Goal: Task Accomplishment & Management: Use online tool/utility

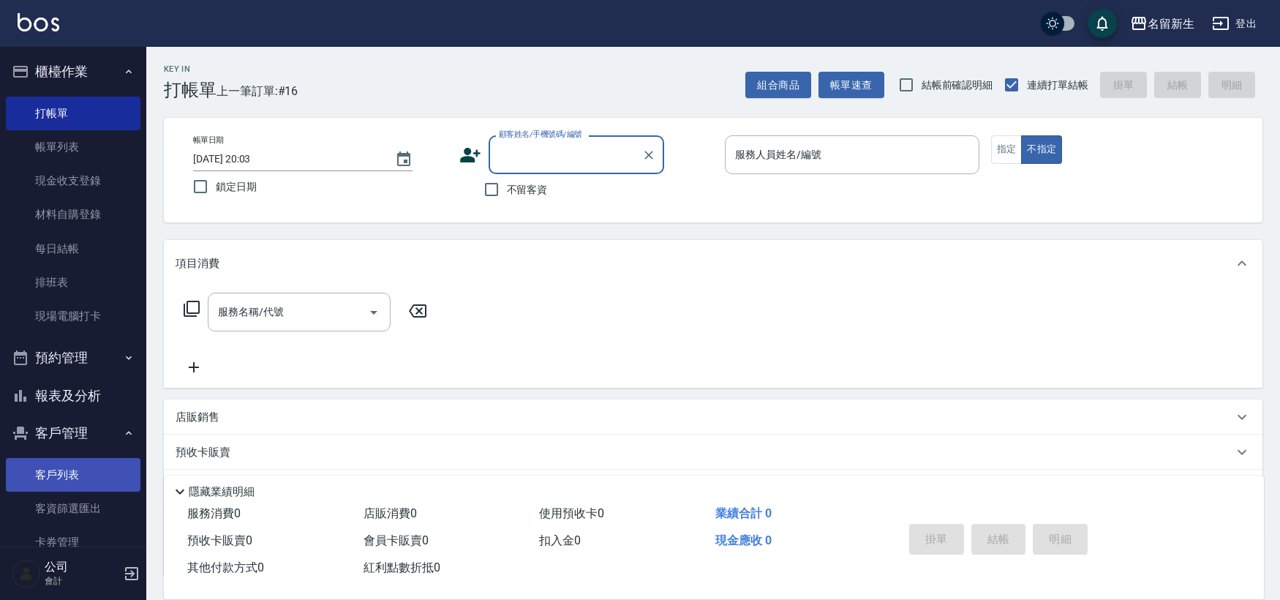
click at [45, 462] on link "客戶列表" at bounding box center [73, 475] width 135 height 34
click at [45, 459] on link "客戶列表" at bounding box center [73, 475] width 135 height 34
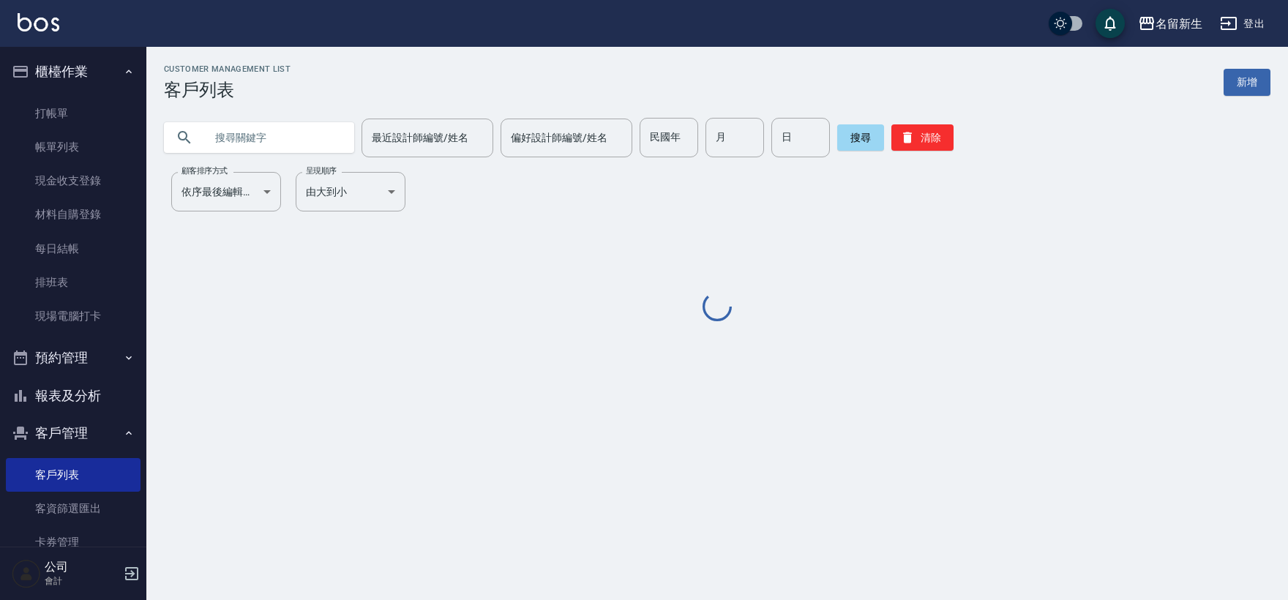
click at [306, 143] on input "text" at bounding box center [274, 138] width 138 height 40
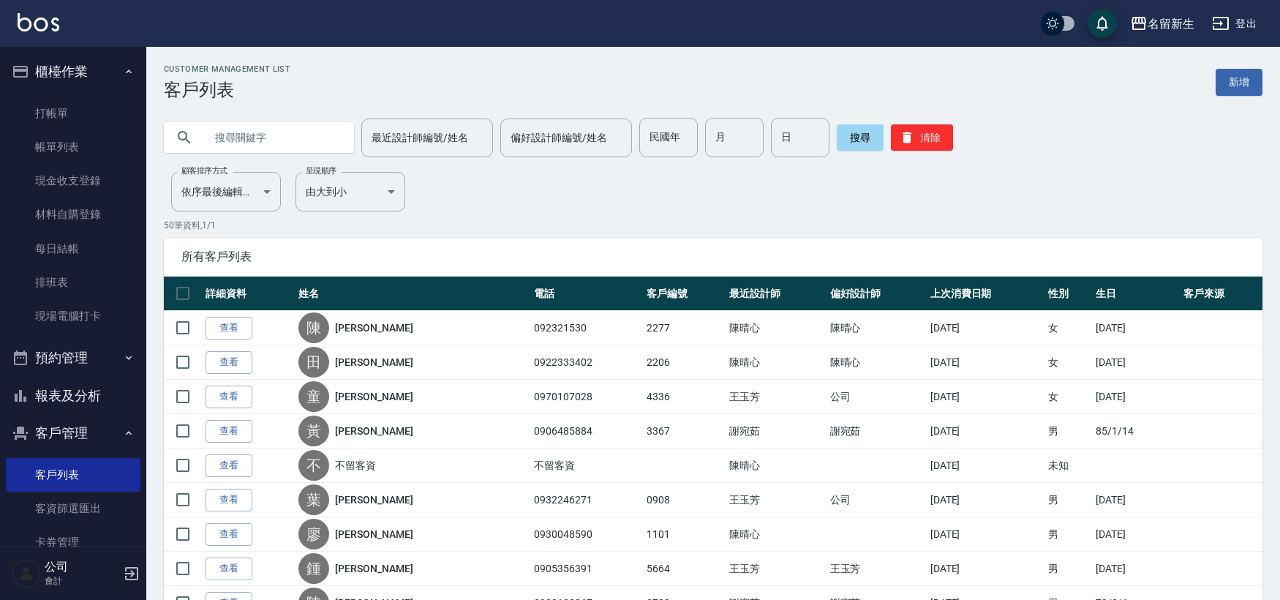
click at [306, 143] on input "text" at bounding box center [274, 138] width 138 height 40
type input "0900237420"
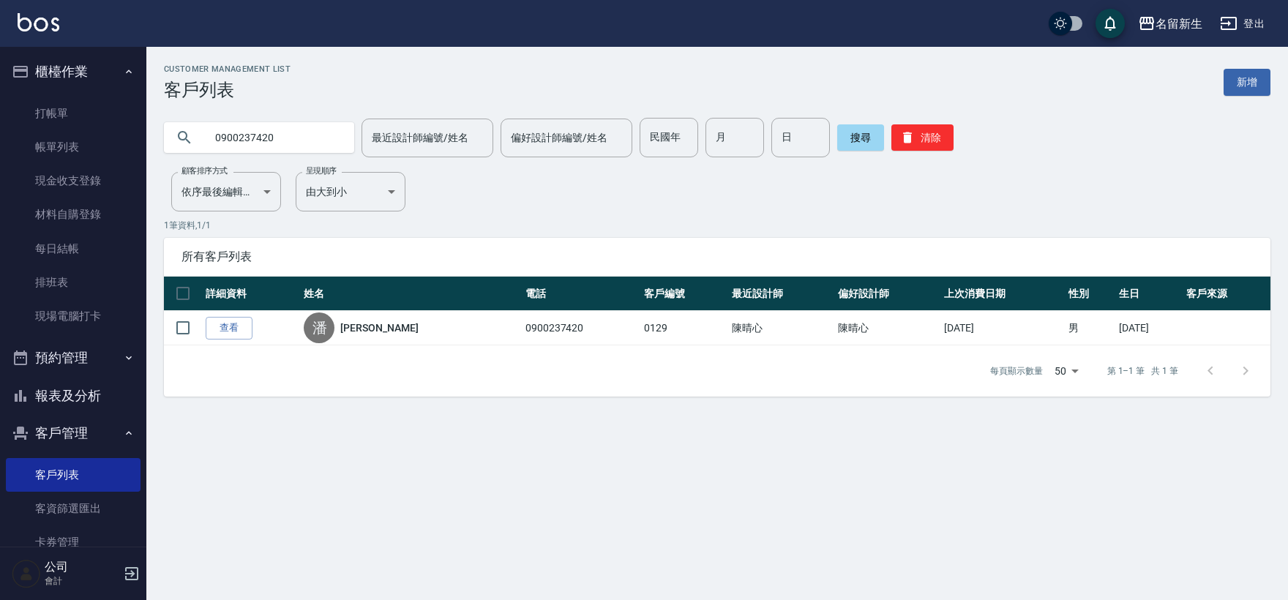
click at [90, 91] on ul "打帳單 帳單列表 現金收支登錄 材料自購登錄 每日結帳 排班表 現場電腦打卡" at bounding box center [73, 215] width 135 height 249
click at [111, 110] on link "打帳單" at bounding box center [73, 114] width 135 height 34
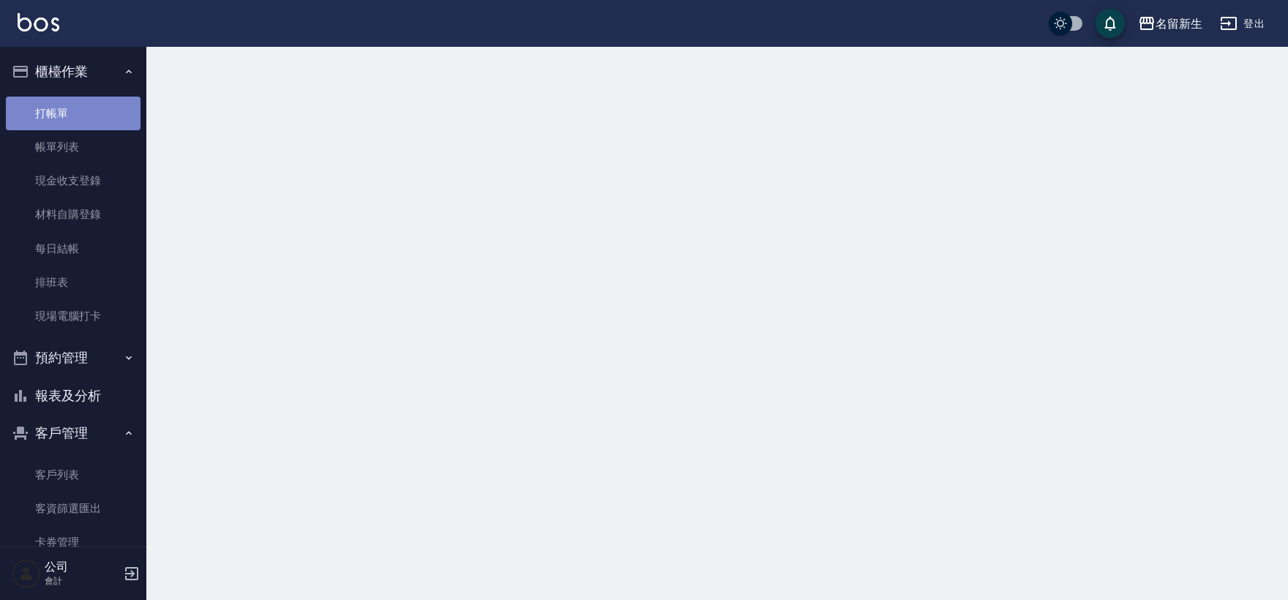
click at [111, 110] on link "打帳單" at bounding box center [73, 114] width 135 height 34
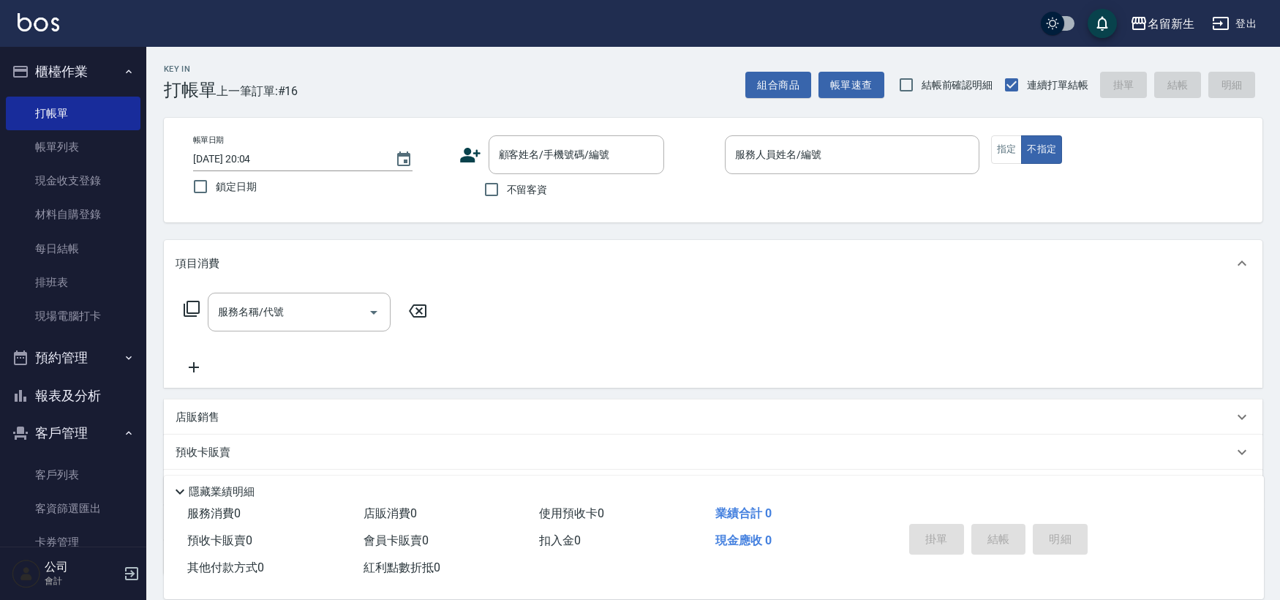
click at [468, 151] on icon at bounding box center [470, 155] width 20 height 15
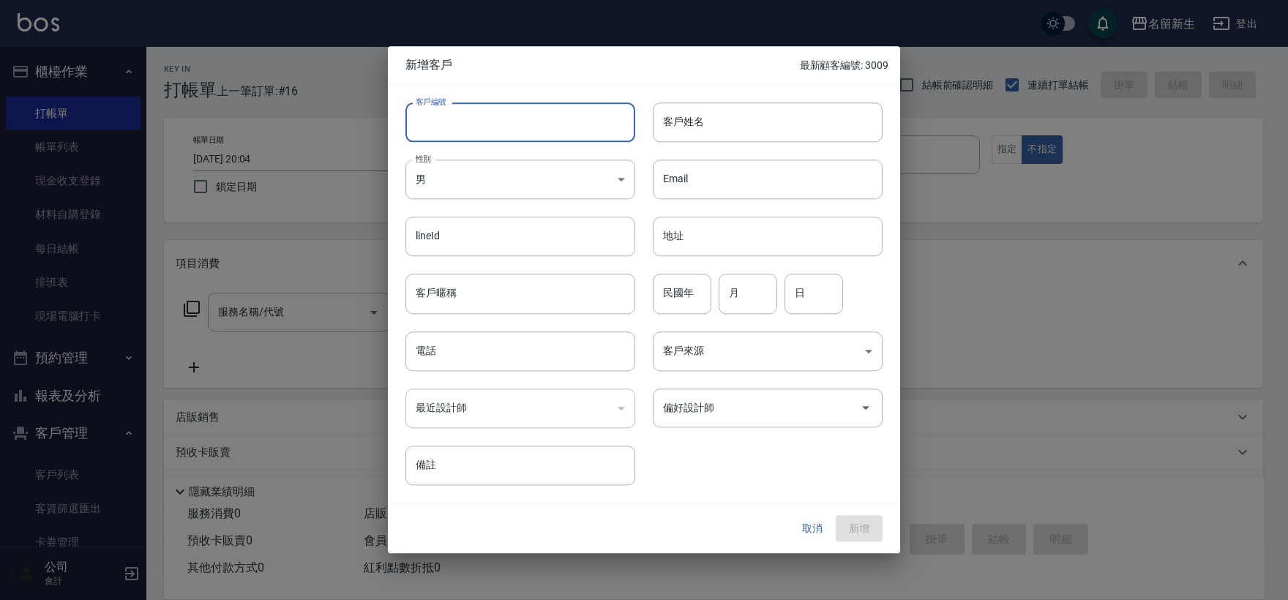
click at [481, 129] on input "客戶編號" at bounding box center [520, 122] width 230 height 40
type input "3012"
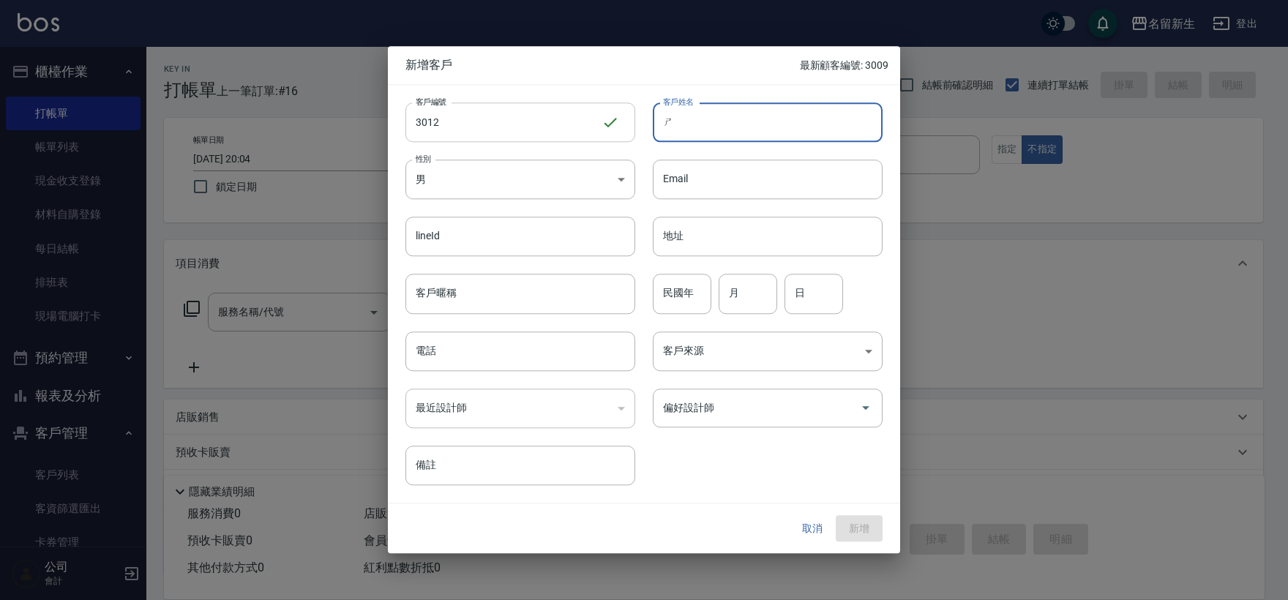
type input "ㄒ"
type input "ㄕ"
type input "ㄑ"
type input "高富?"
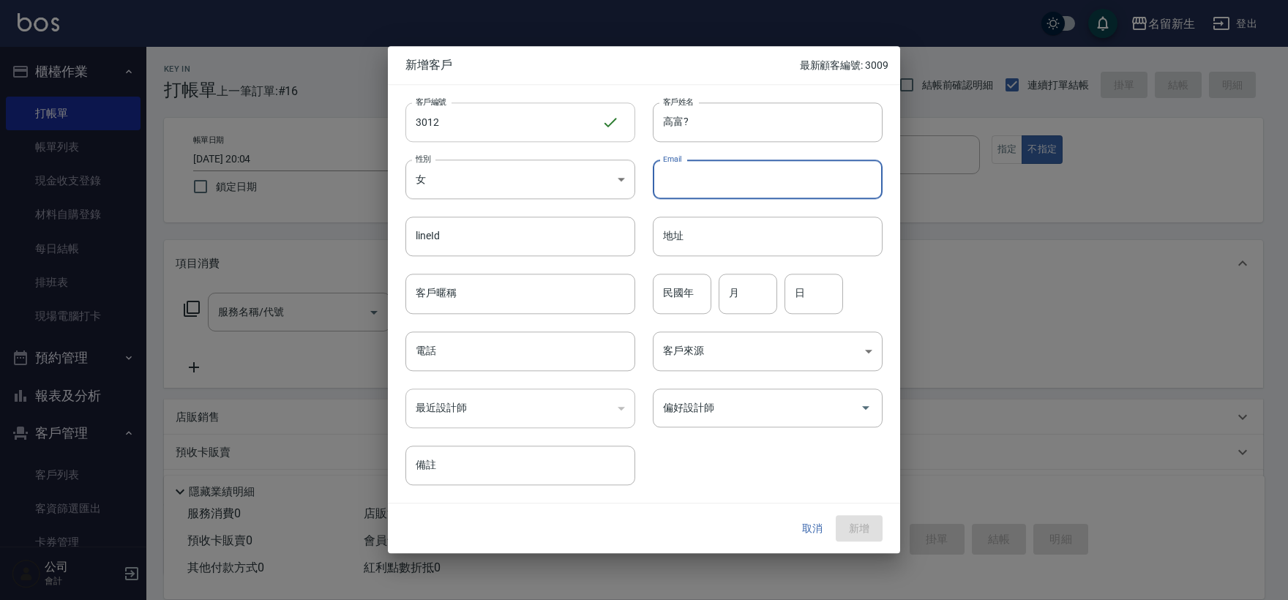
type input "[DEMOGRAPHIC_DATA]"
type input "77"
type input "04"
type input "21"
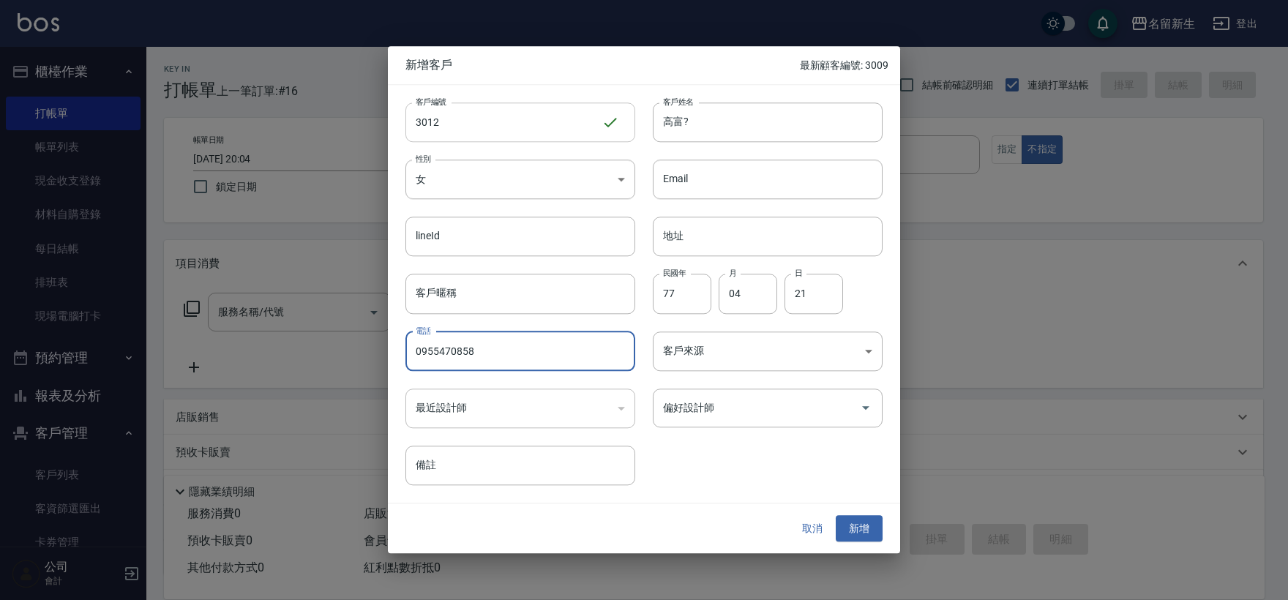
type input "0955470858"
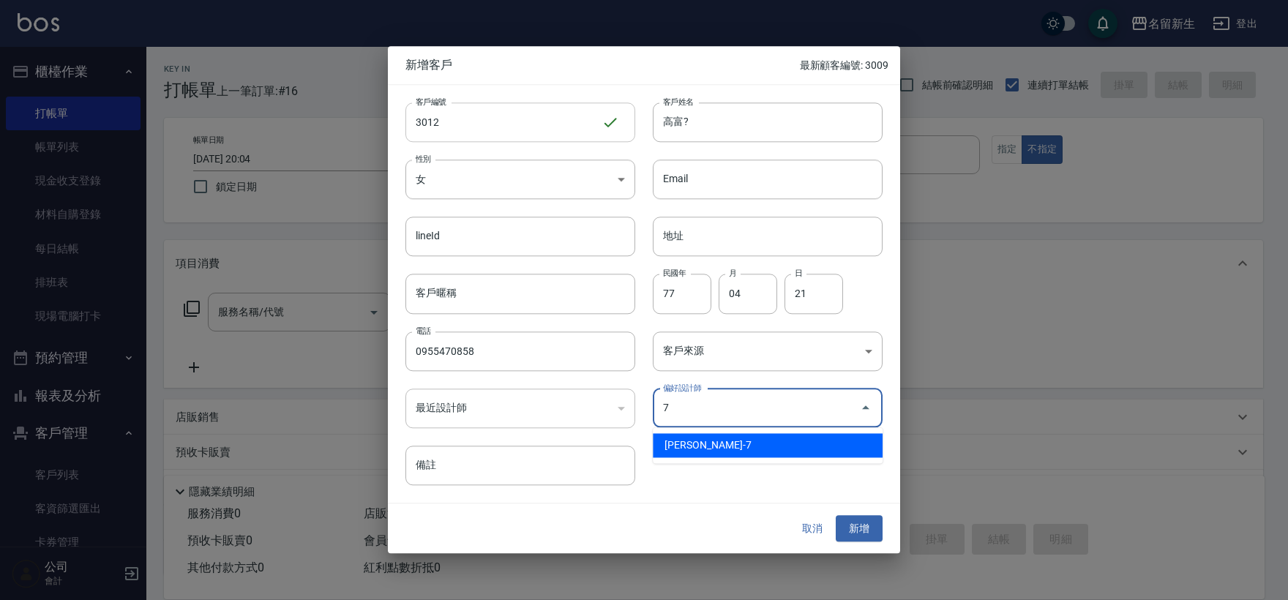
type input "陳晴心"
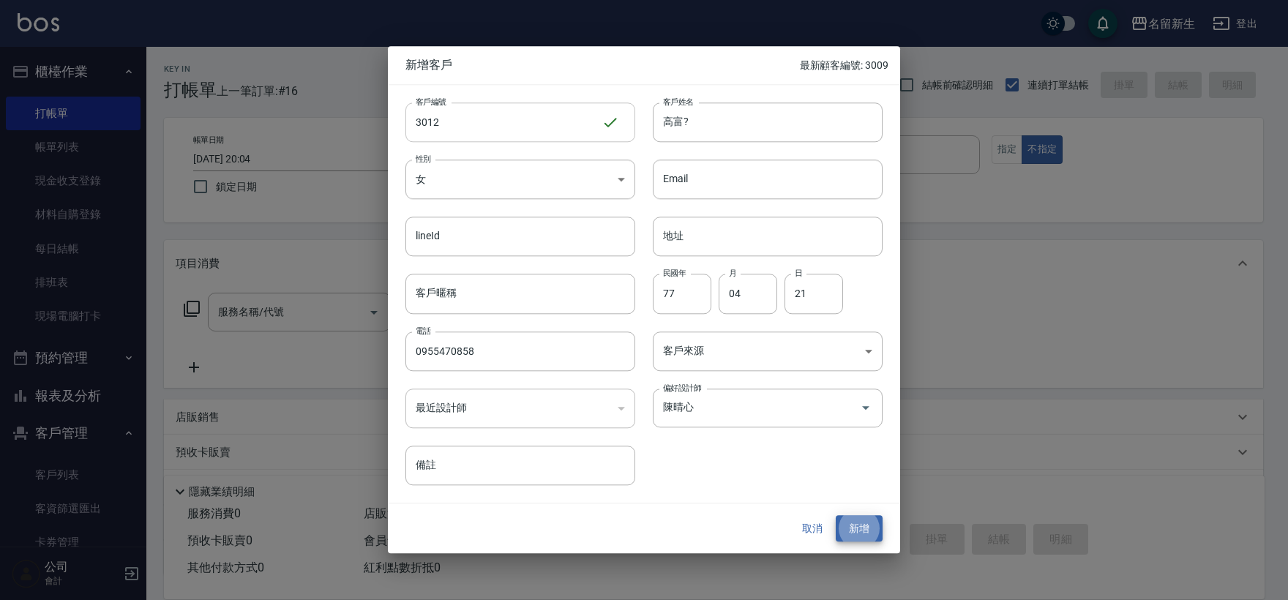
click at [835, 515] on button "新增" at bounding box center [858, 528] width 47 height 27
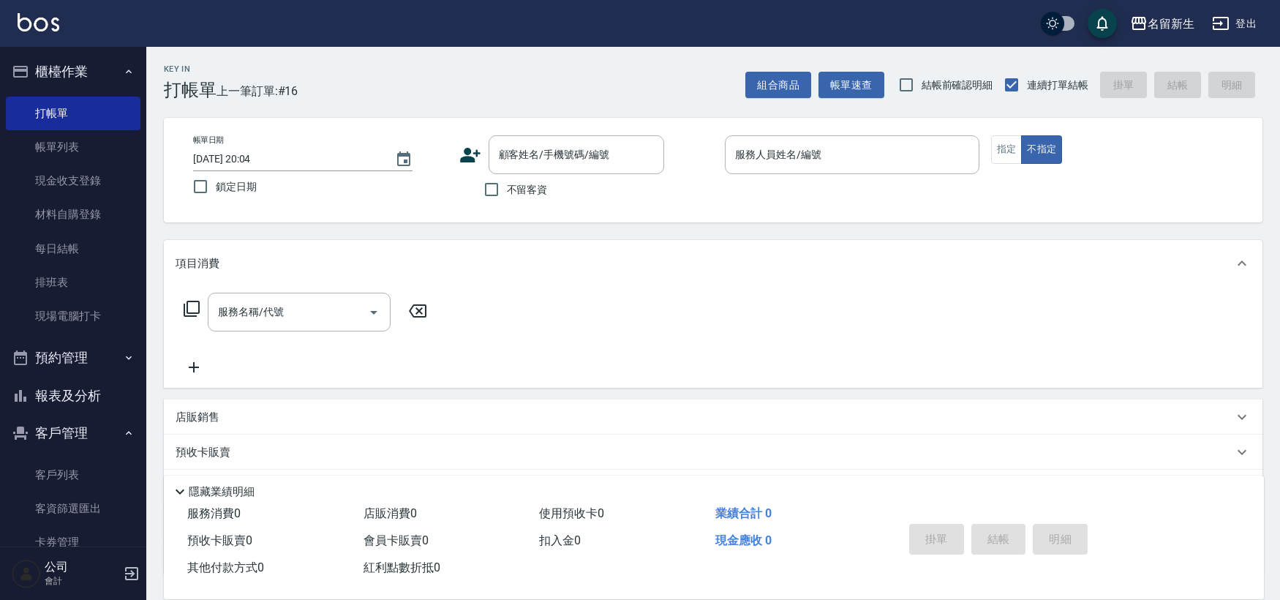
click at [471, 154] on icon at bounding box center [470, 155] width 22 height 22
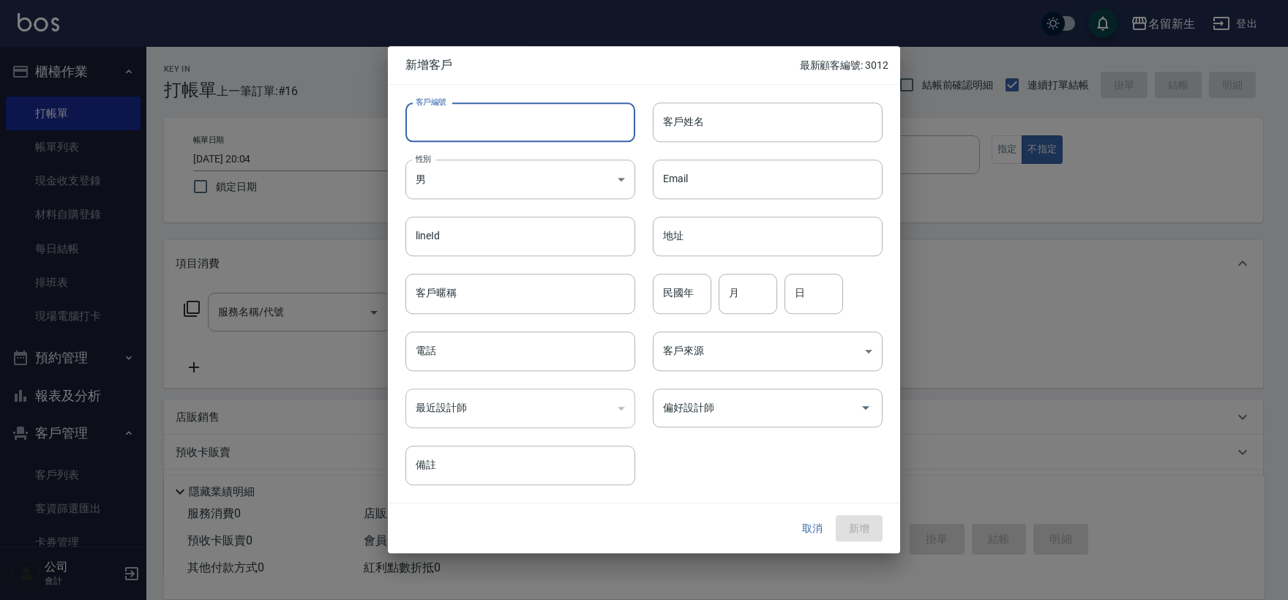
click at [491, 122] on input "客戶編號" at bounding box center [520, 122] width 230 height 40
type input "3011"
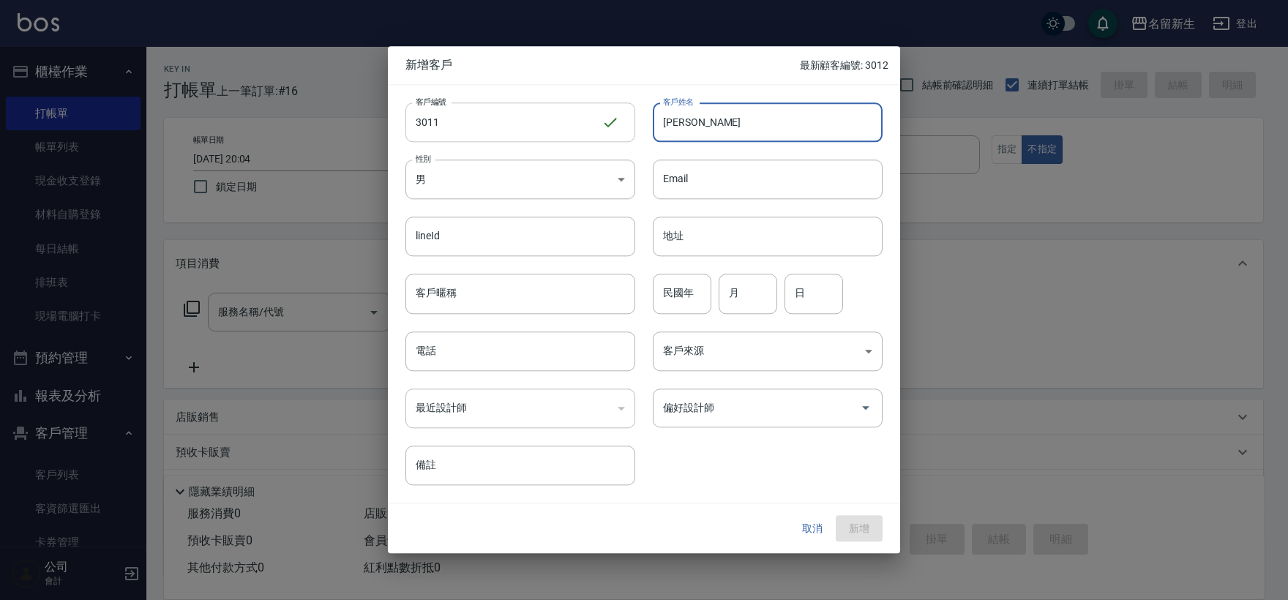
type input "[PERSON_NAME]"
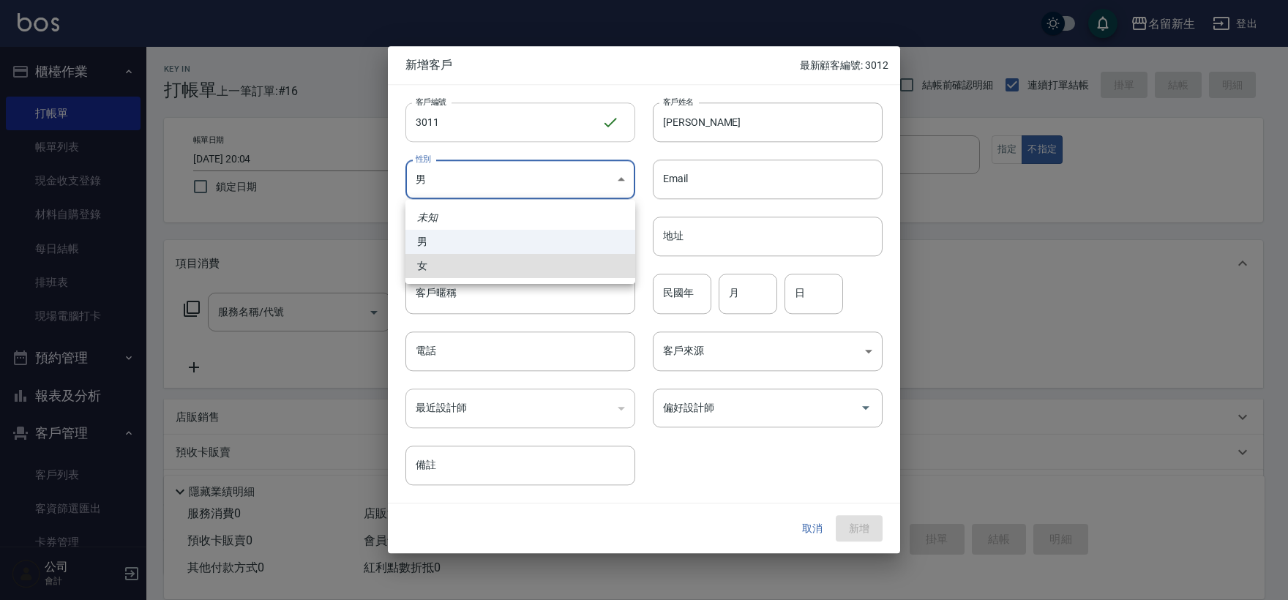
type input "[DEMOGRAPHIC_DATA]"
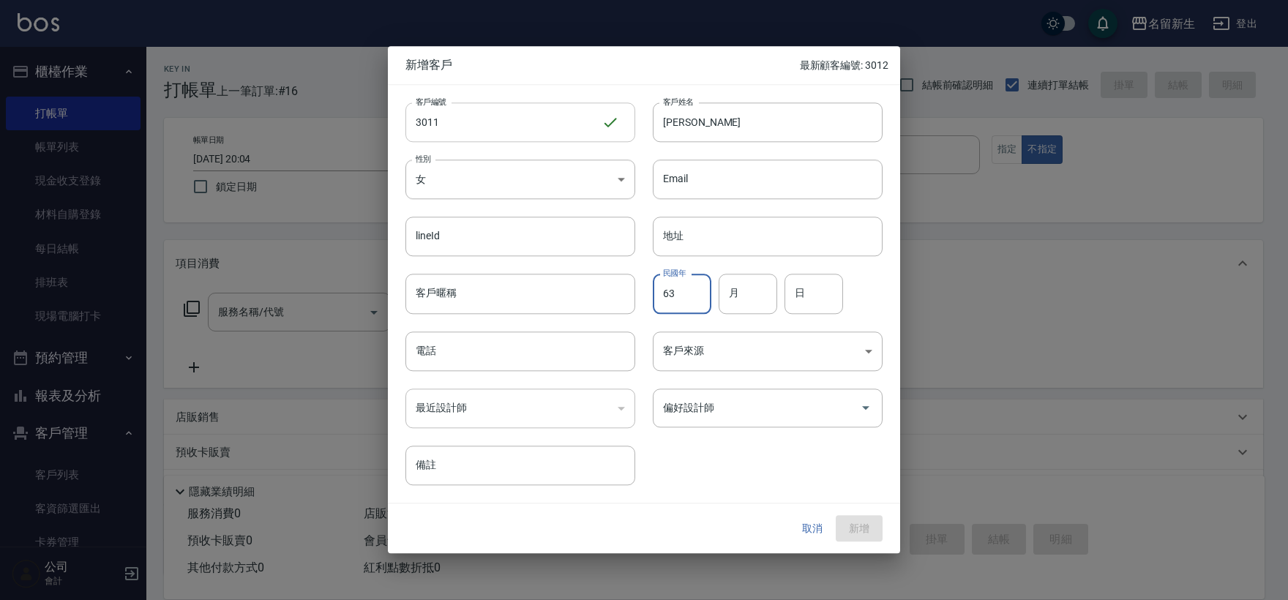
type input "63"
type input "06"
type input "08"
click at [827, 531] on button "取消" at bounding box center [812, 528] width 47 height 27
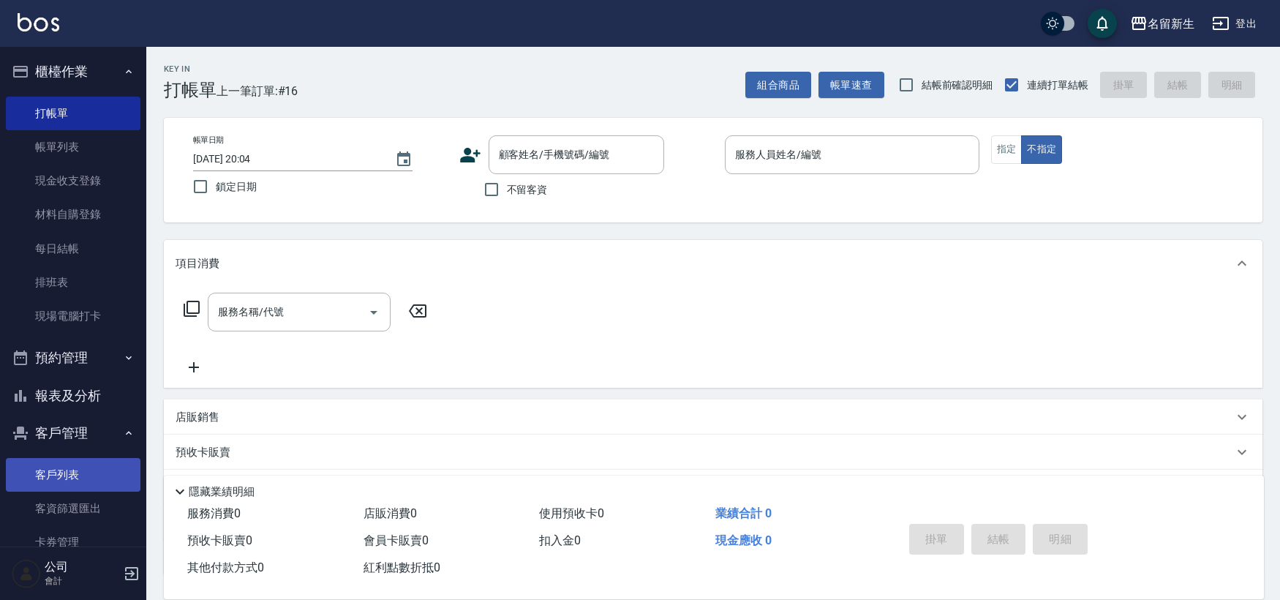
click at [86, 480] on link "客戶列表" at bounding box center [73, 475] width 135 height 34
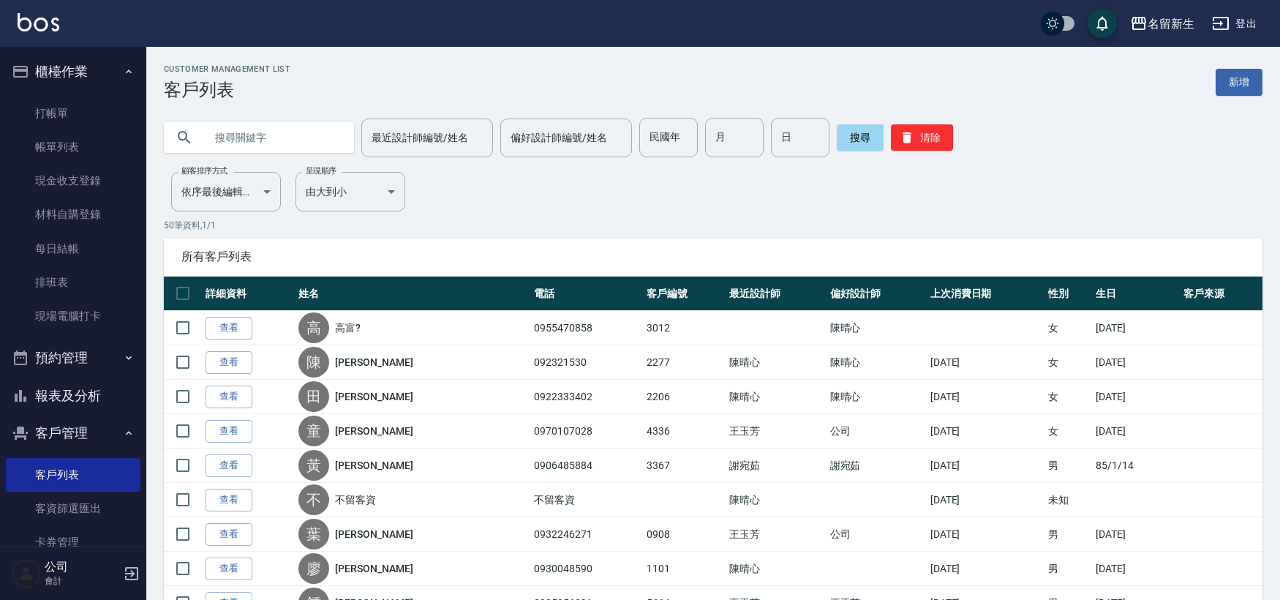
click at [301, 133] on input "text" at bounding box center [274, 138] width 138 height 40
type input "[PERSON_NAME]"
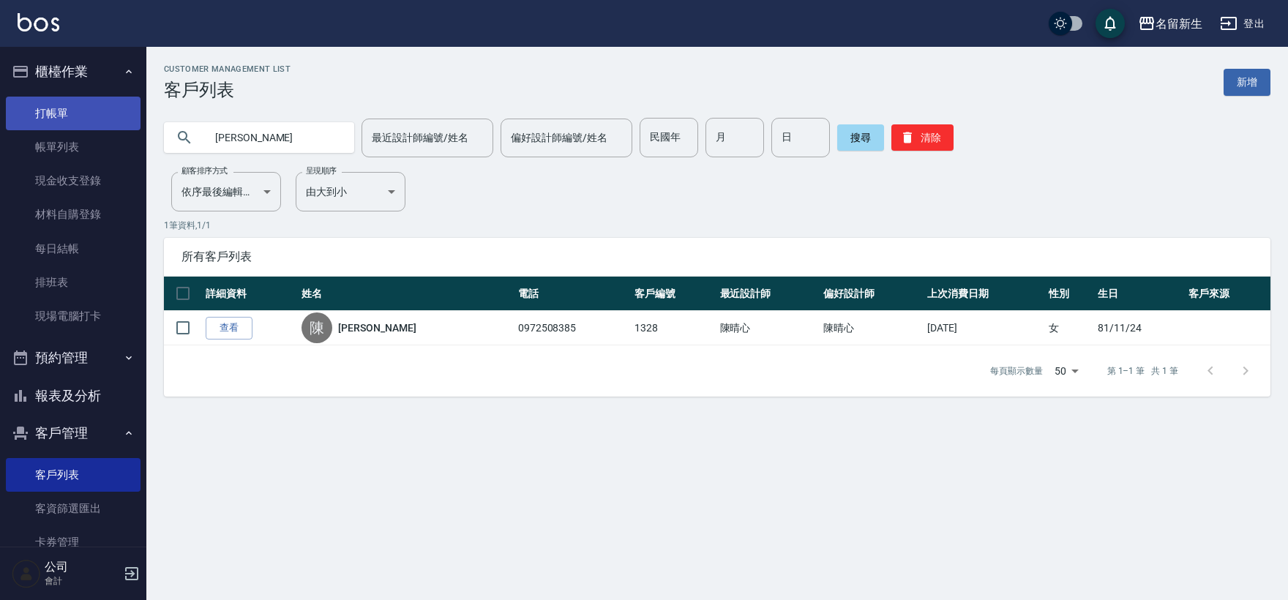
click at [106, 114] on link "打帳單" at bounding box center [73, 114] width 135 height 34
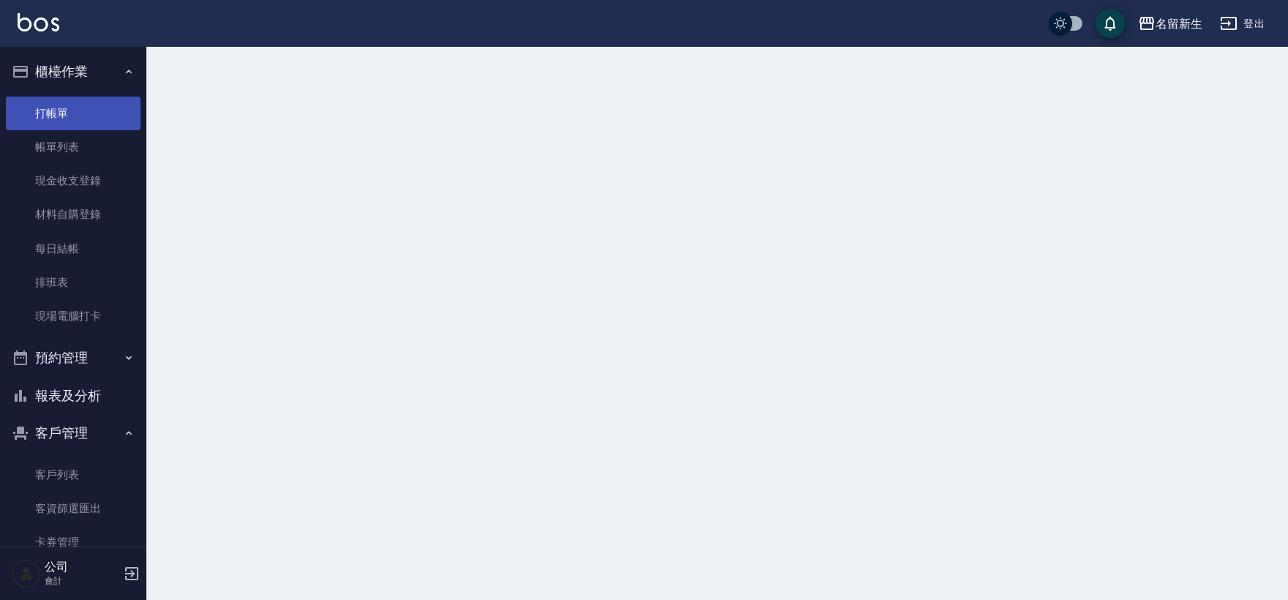
click at [106, 114] on link "打帳單" at bounding box center [73, 114] width 135 height 34
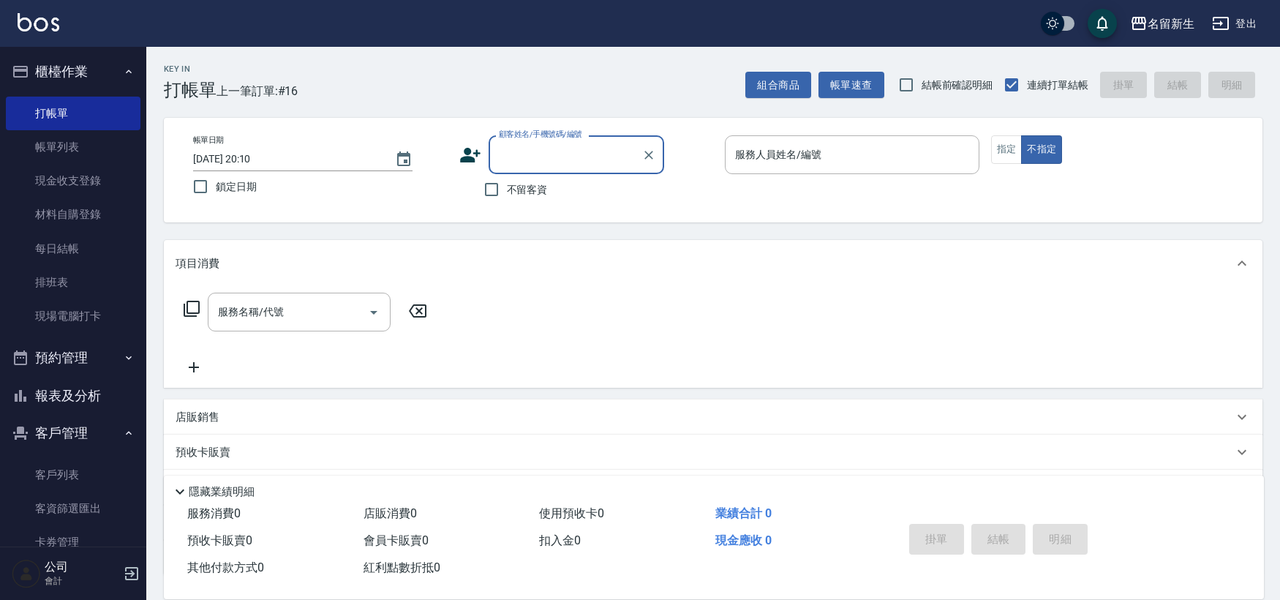
click at [472, 157] on icon at bounding box center [470, 155] width 20 height 15
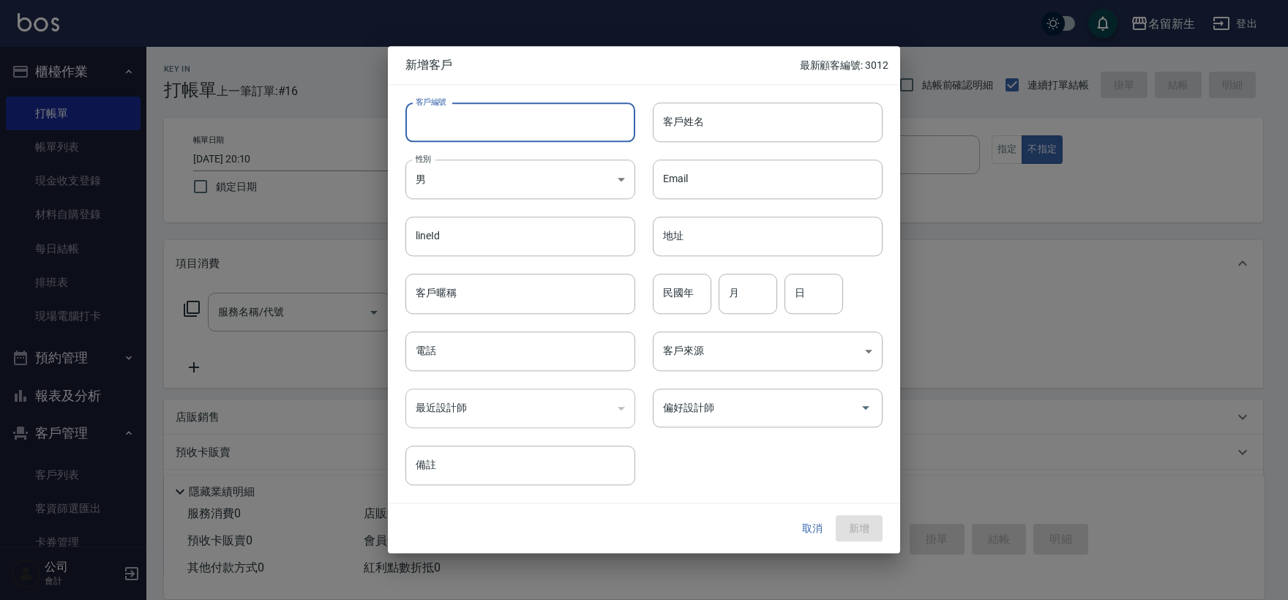
click at [492, 130] on input "客戶編號" at bounding box center [520, 122] width 230 height 40
type input "3011"
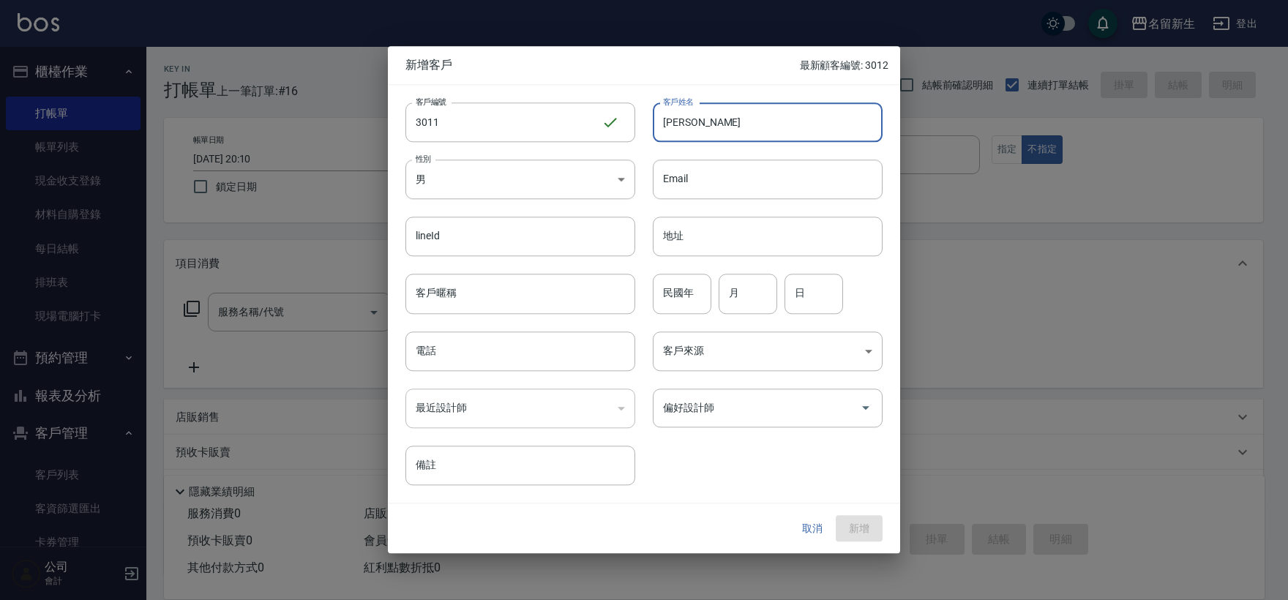
type input "[PERSON_NAME]"
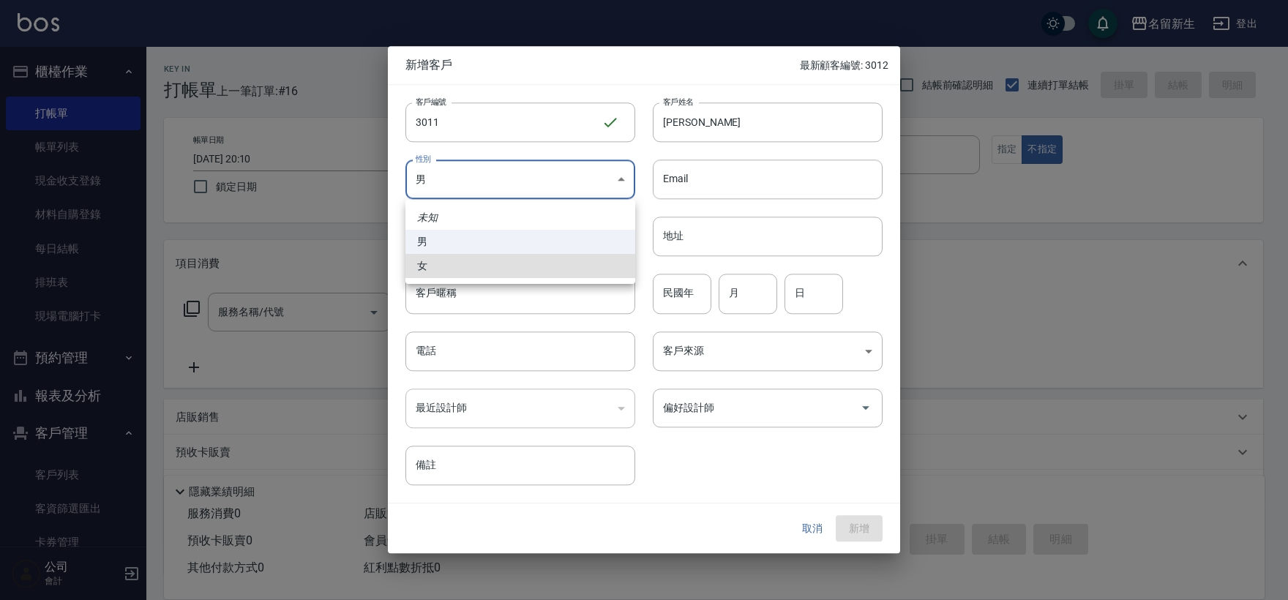
type input "[DEMOGRAPHIC_DATA]"
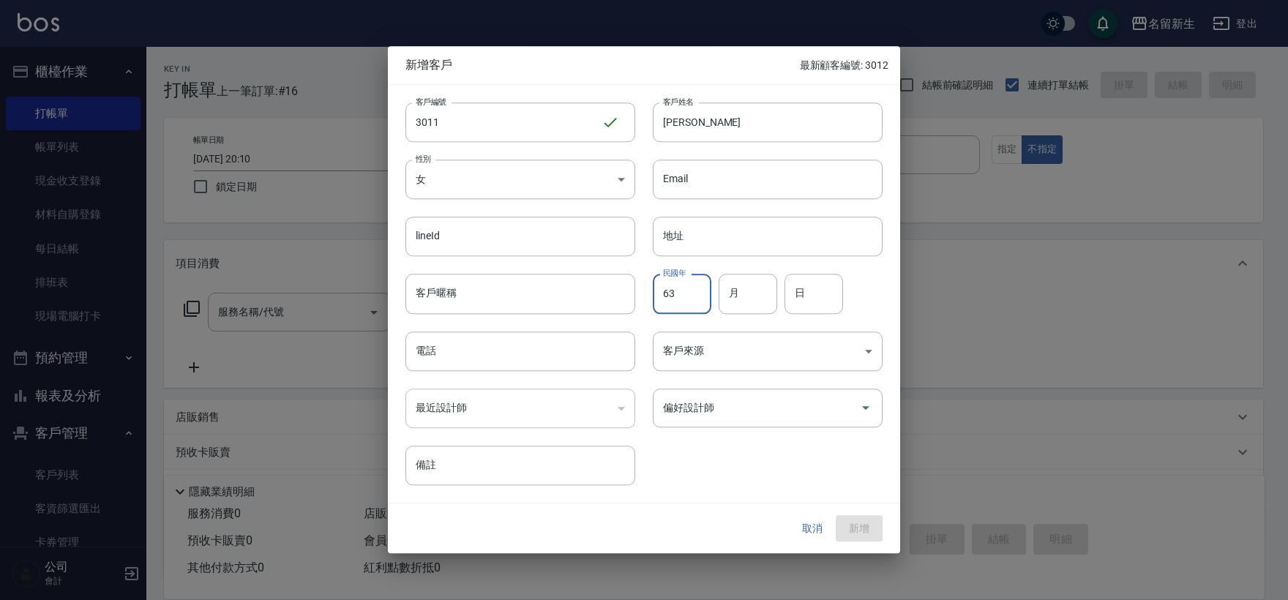
type input "63"
type input "06"
type input "08"
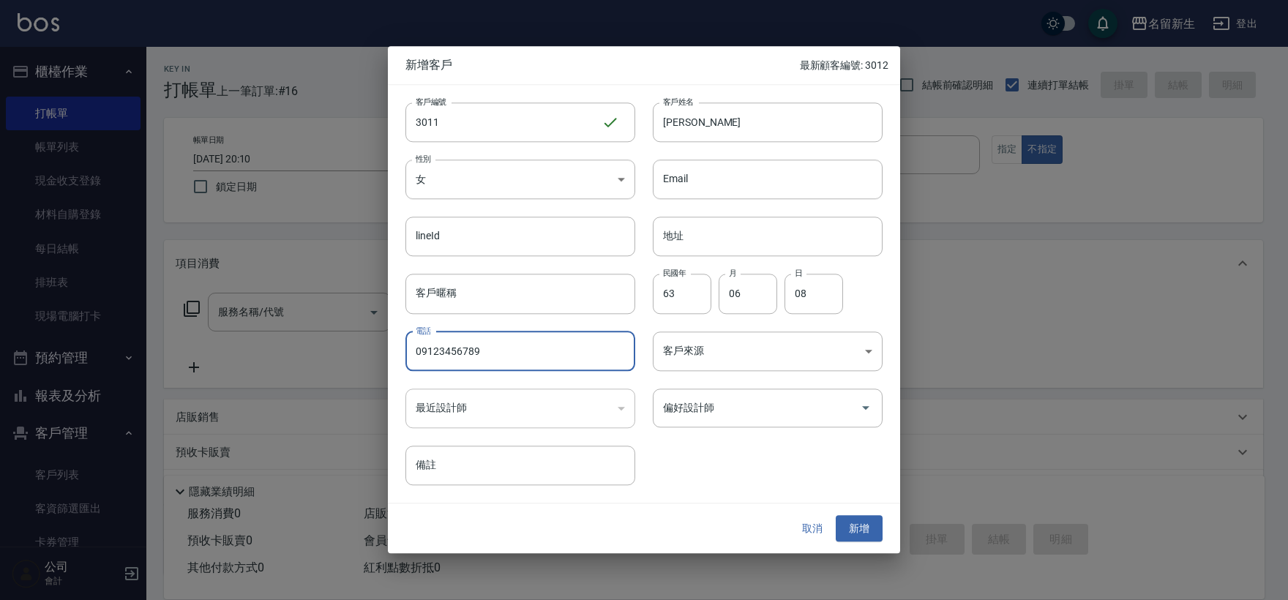
type input "09123456789"
click at [872, 508] on div "取消 新增" at bounding box center [644, 528] width 512 height 50
click at [860, 520] on button "新增" at bounding box center [858, 528] width 47 height 27
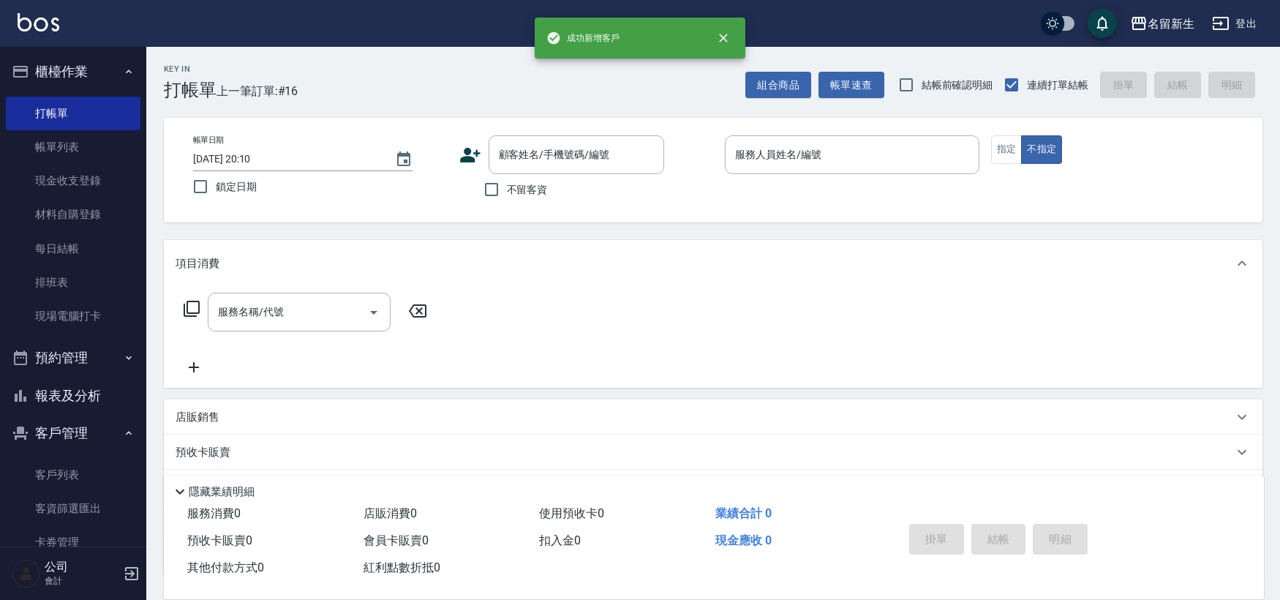
click at [468, 146] on icon at bounding box center [470, 155] width 22 height 22
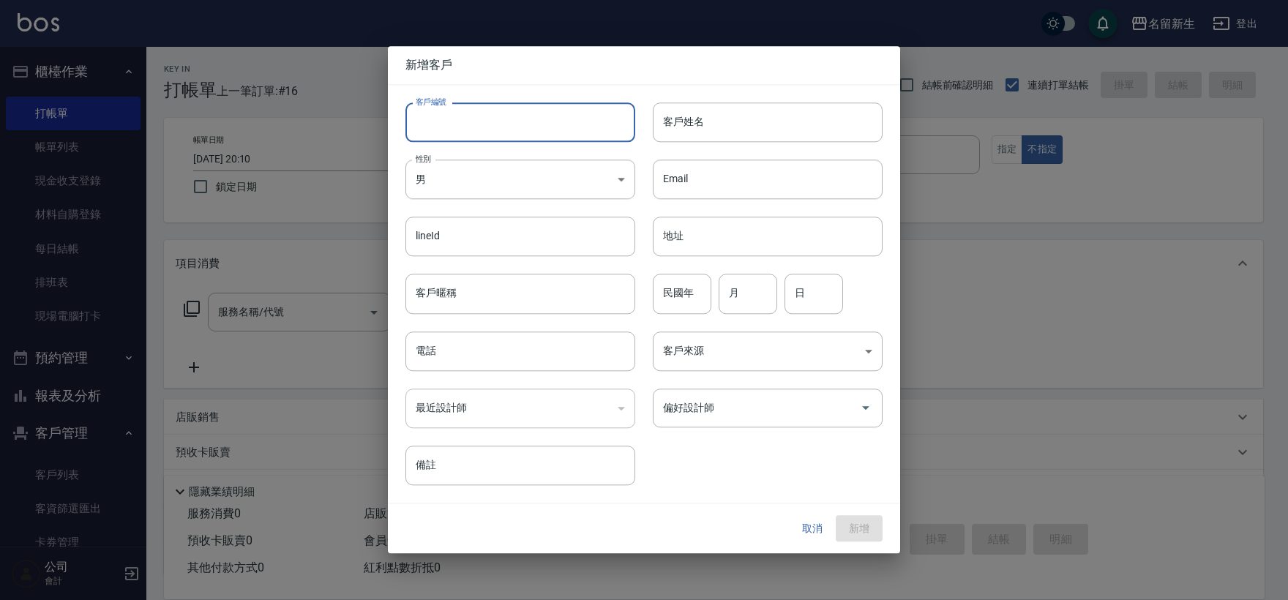
click at [472, 139] on input "客戶編號" at bounding box center [520, 122] width 230 height 40
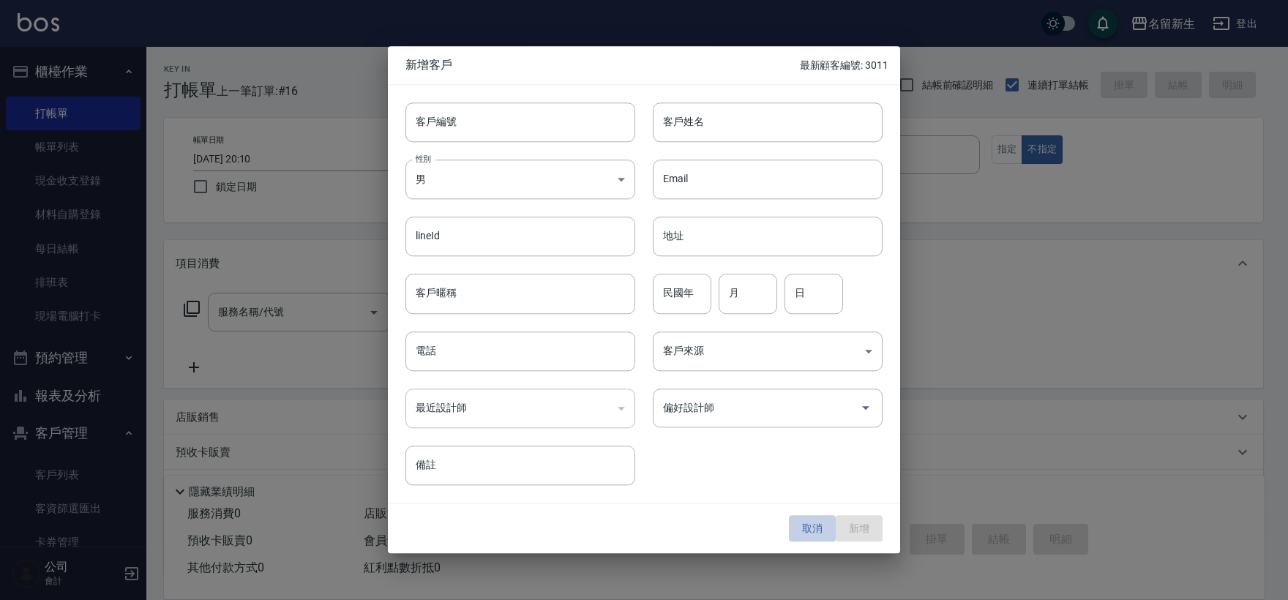
click at [800, 527] on button "取消" at bounding box center [812, 528] width 47 height 27
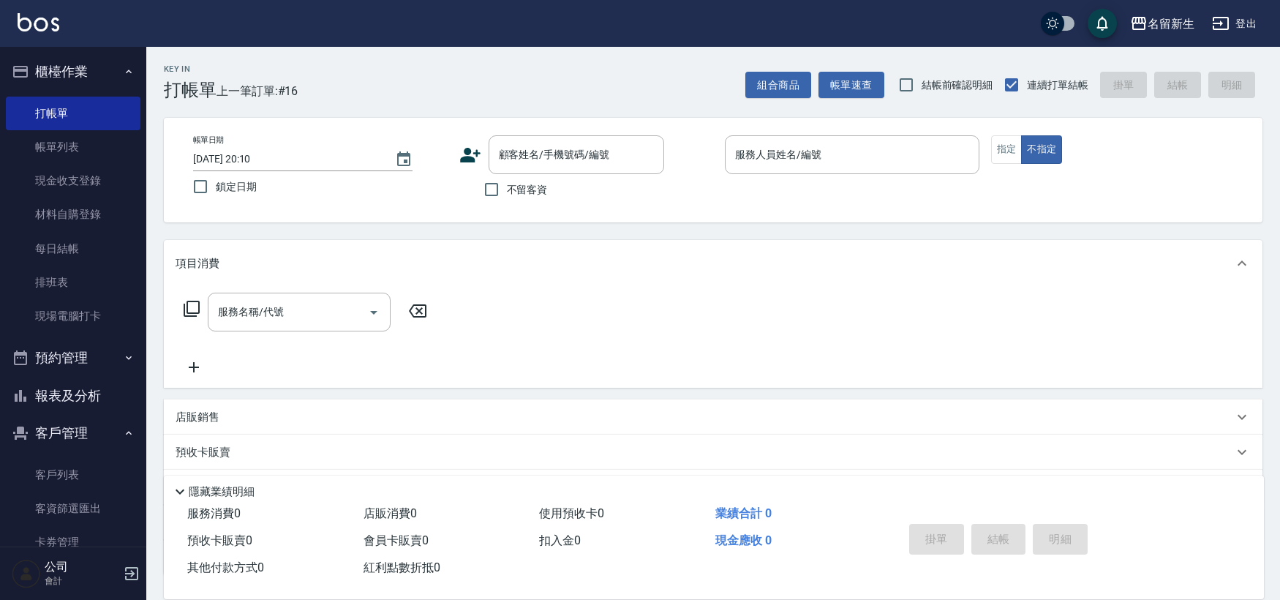
click at [539, 122] on div "帳單日期 [DATE] 20:10 鎖定日期 顧客姓名/手機號碼/編號 顧客姓名/手機號碼/編號 不留客資 服務人員姓名/編號 服務人員姓名/編號 指定 不指定" at bounding box center [713, 170] width 1099 height 105
click at [539, 157] on div "顧客姓名/手機號碼/編號 顧客姓名/手機號碼/編號" at bounding box center [577, 154] width 176 height 39
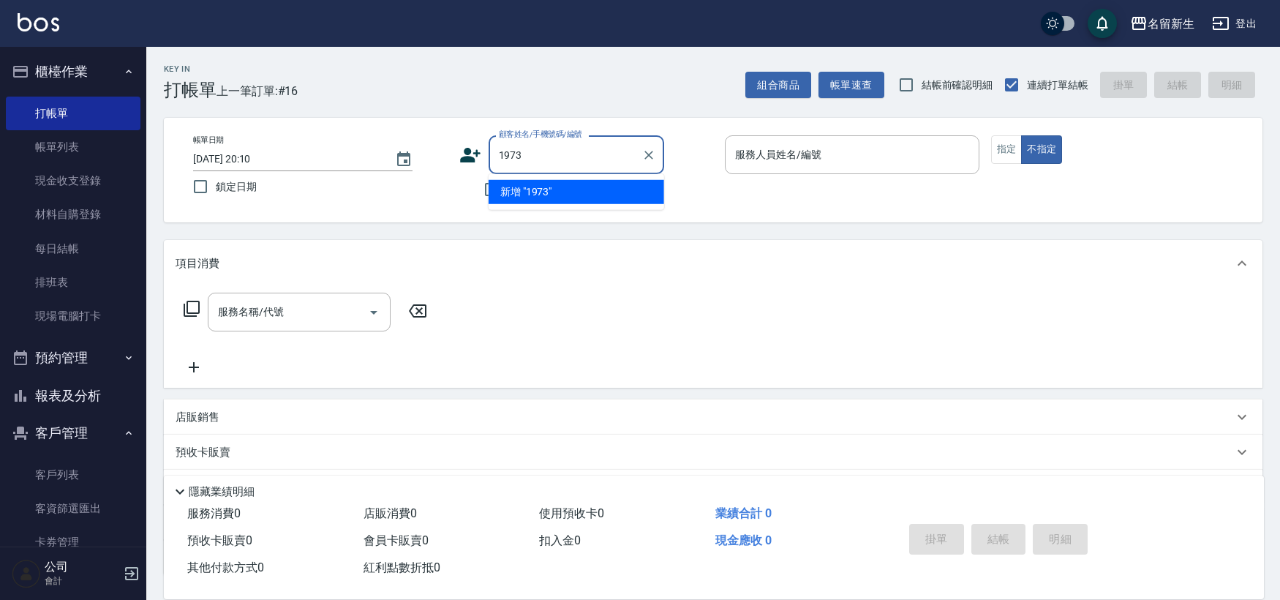
type input "1973"
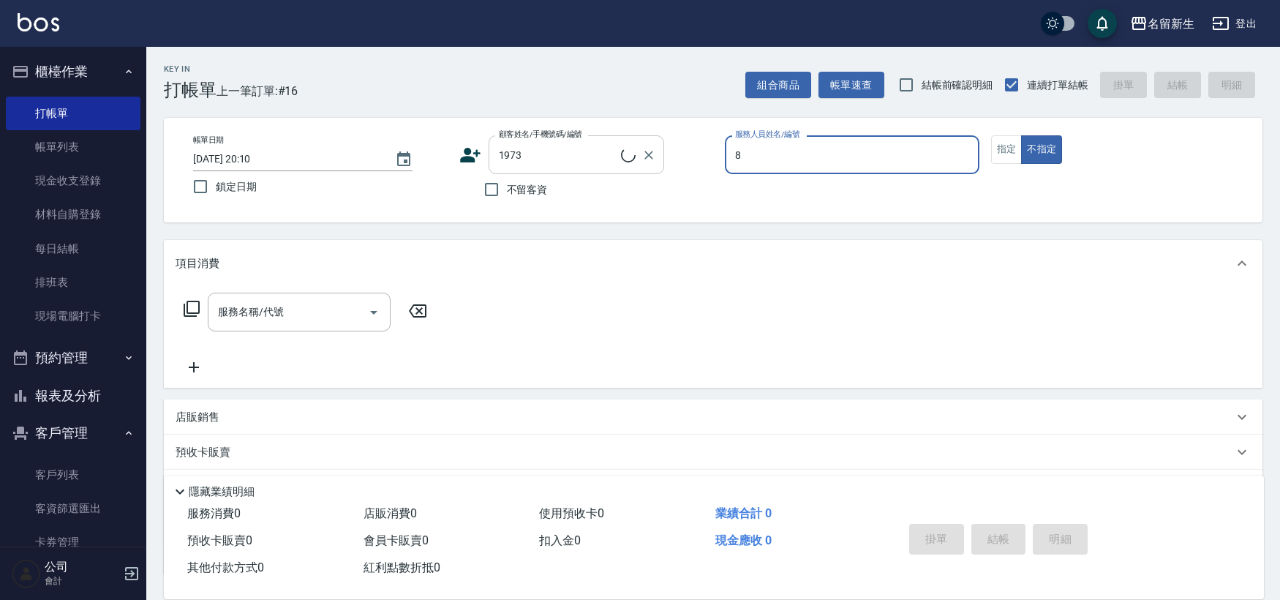
type input "8"
type button "false"
type input "[PERSON_NAME]/0918620270/1973"
type input "[PERSON_NAME]-8"
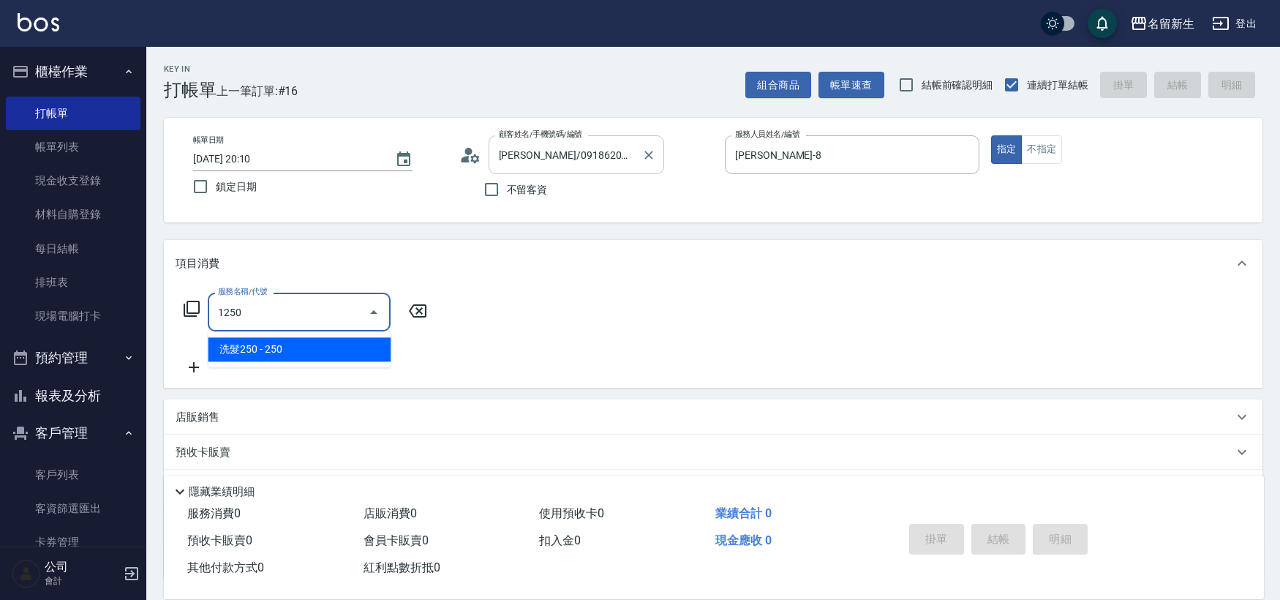
type input "洗髮250(1250)"
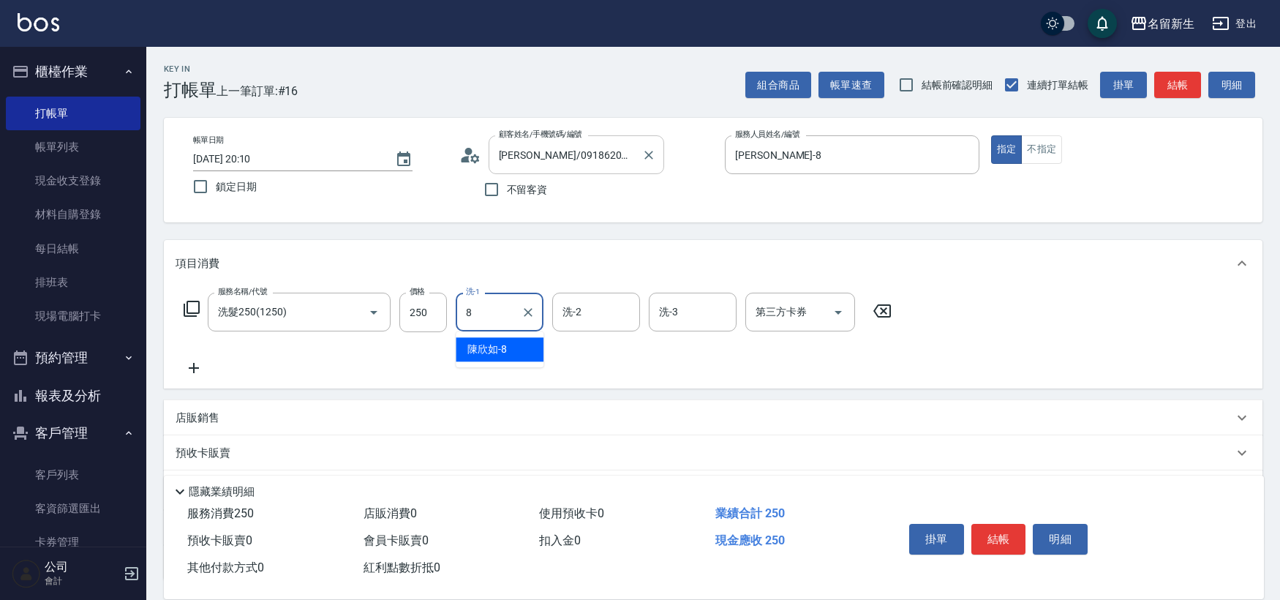
type input "[PERSON_NAME]-8"
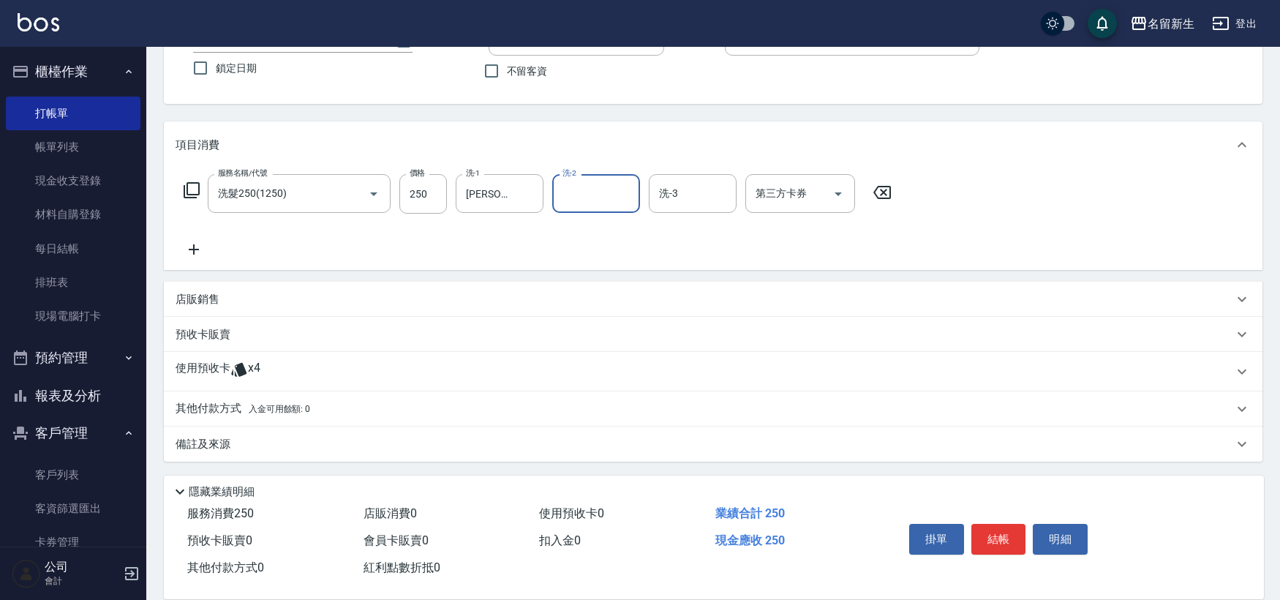
click at [364, 371] on div "使用預收卡 x4" at bounding box center [705, 372] width 1058 height 22
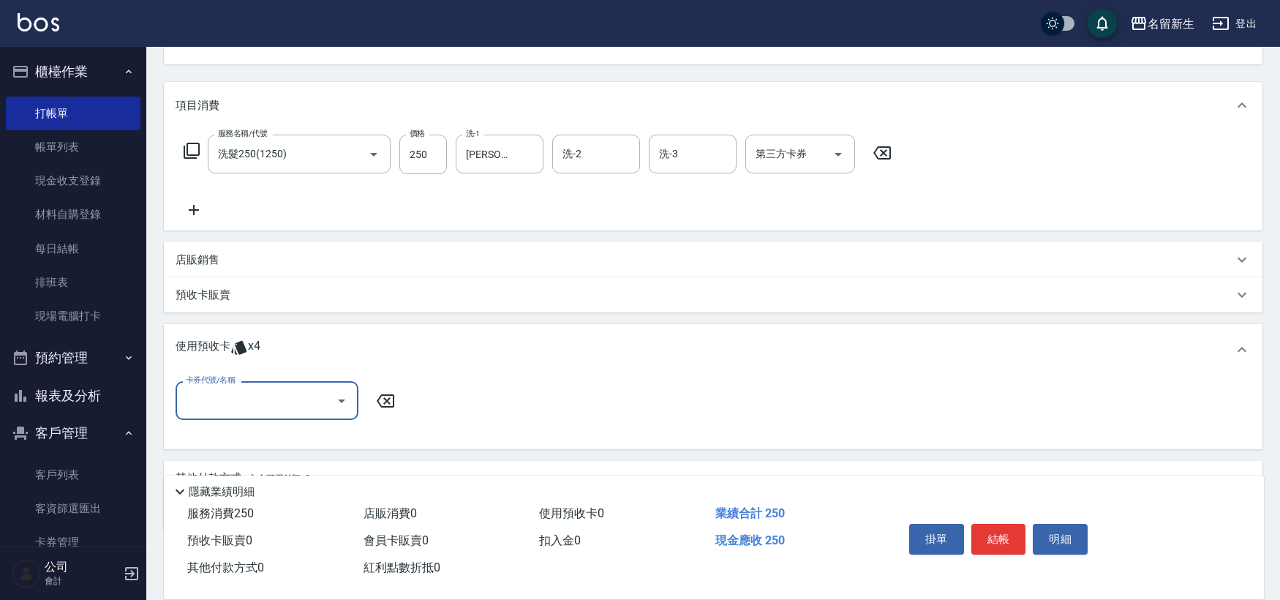
scroll to position [208, 0]
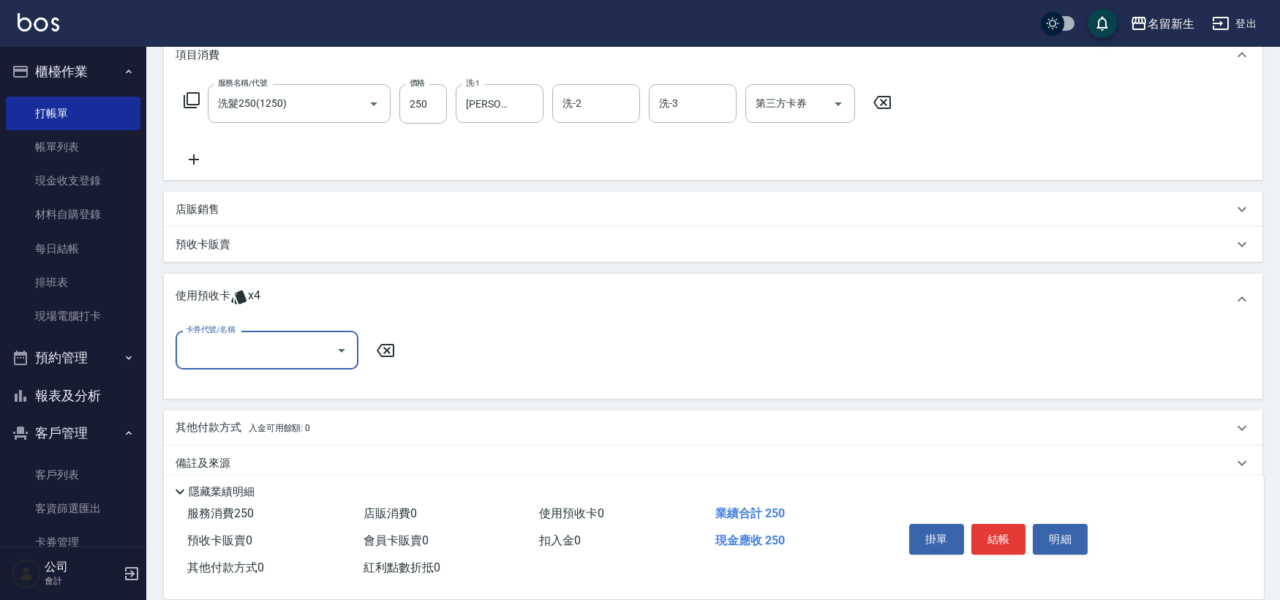
click at [300, 366] on div "卡券代號/名稱" at bounding box center [267, 350] width 183 height 39
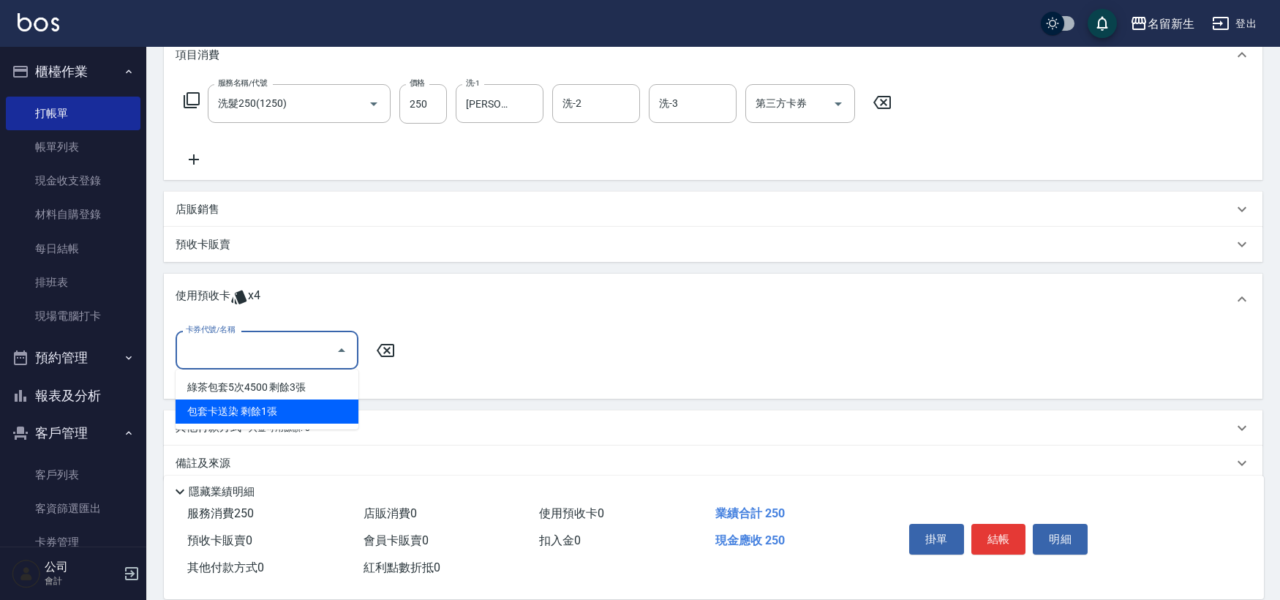
click at [263, 410] on div "包套卡送染 剩餘1張" at bounding box center [267, 411] width 183 height 24
type input "包套卡送染"
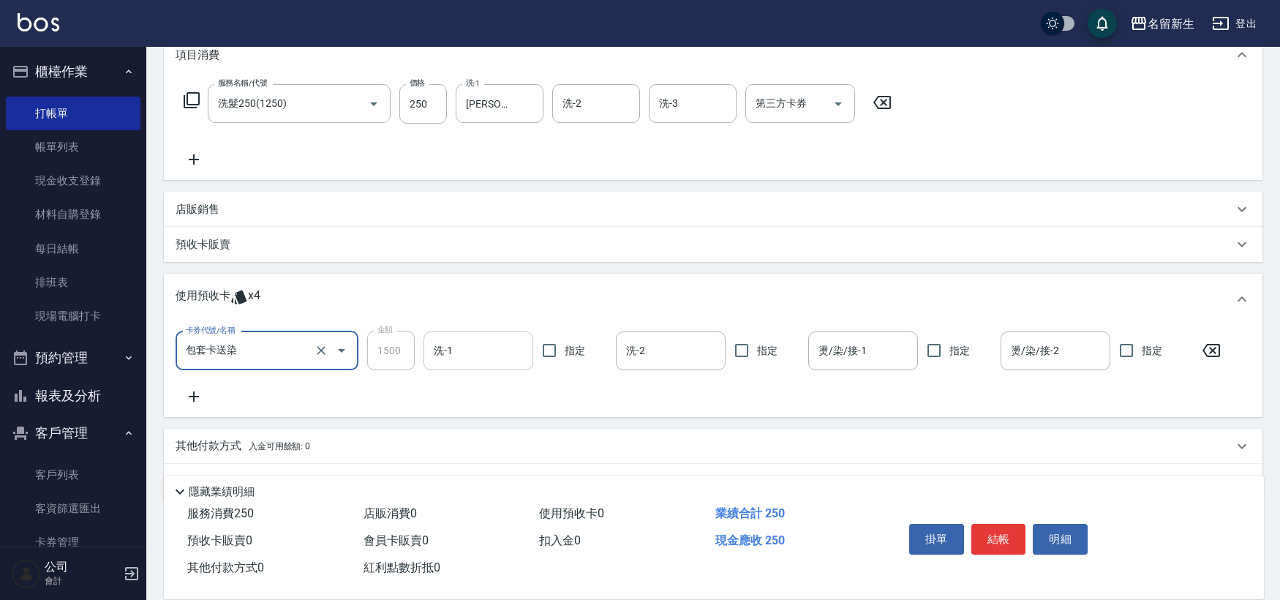
click at [443, 337] on div "洗-1 洗-1" at bounding box center [479, 350] width 110 height 39
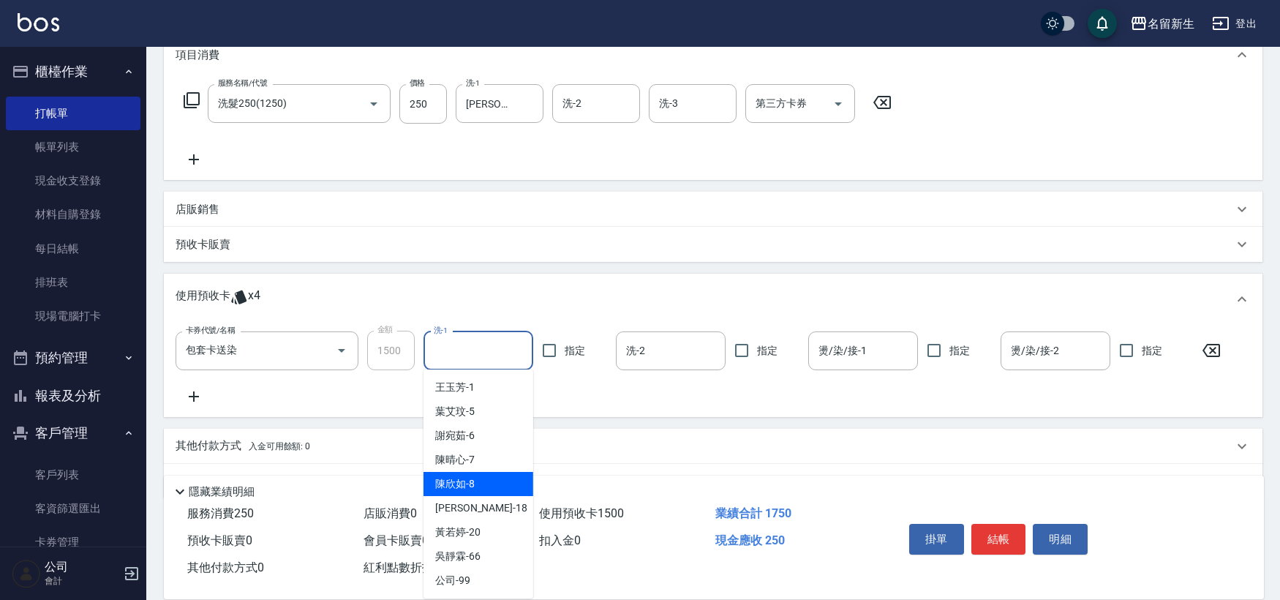
click at [500, 480] on div "[PERSON_NAME]-8" at bounding box center [479, 484] width 110 height 24
type input "[PERSON_NAME]-8"
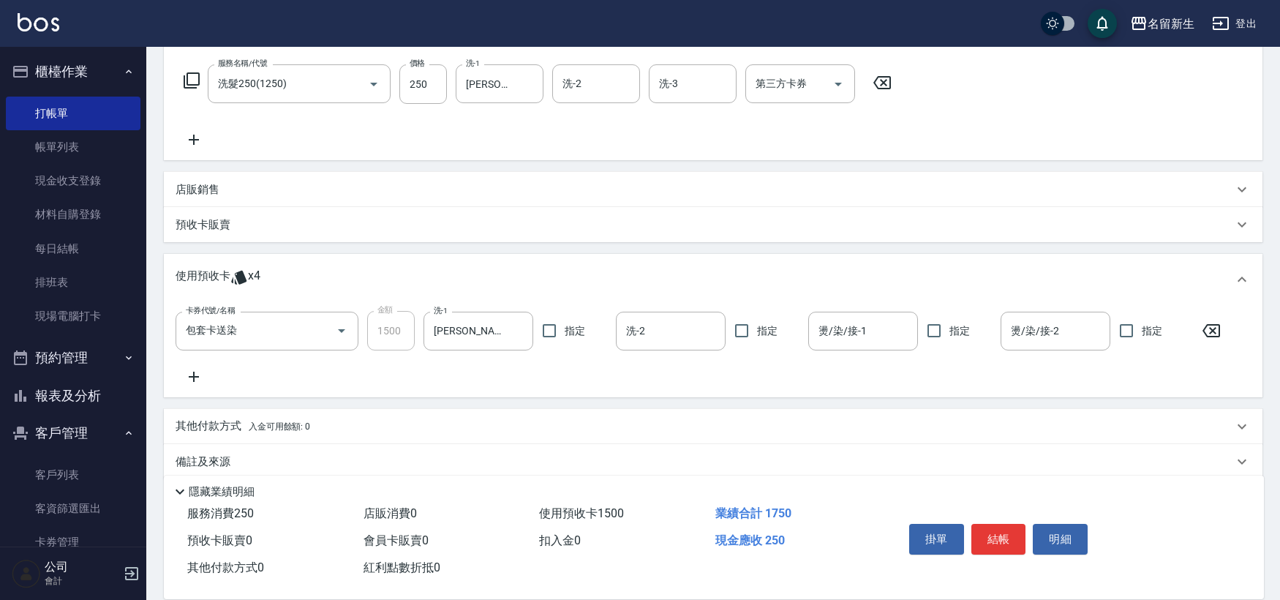
scroll to position [246, 0]
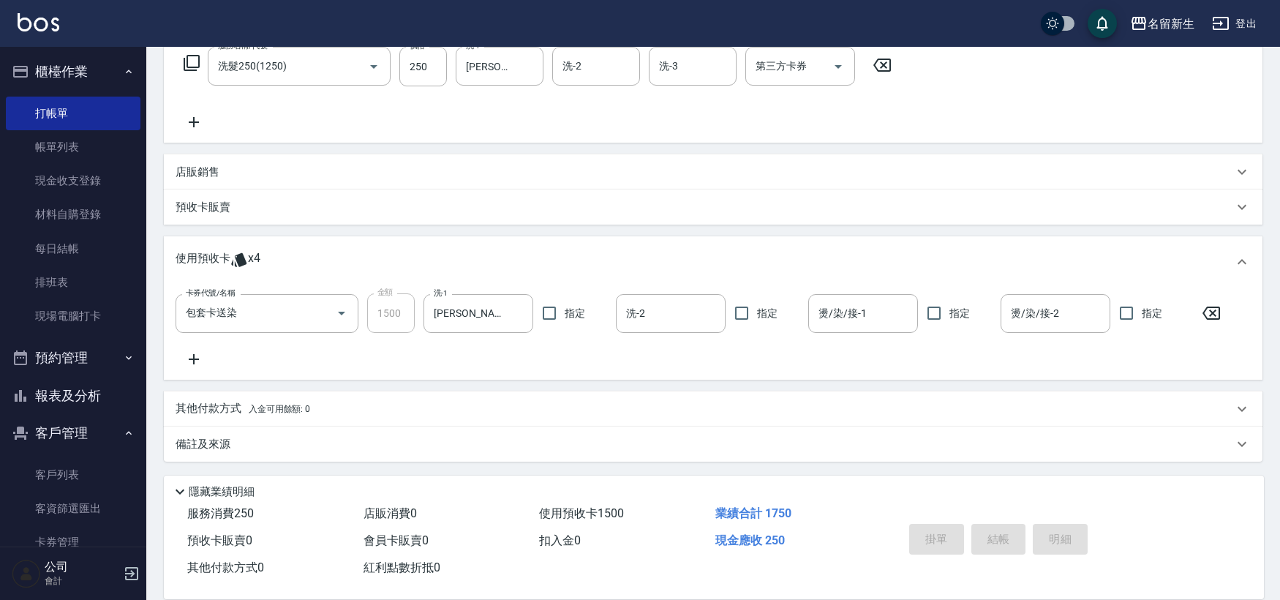
type input "[DATE] 20:11"
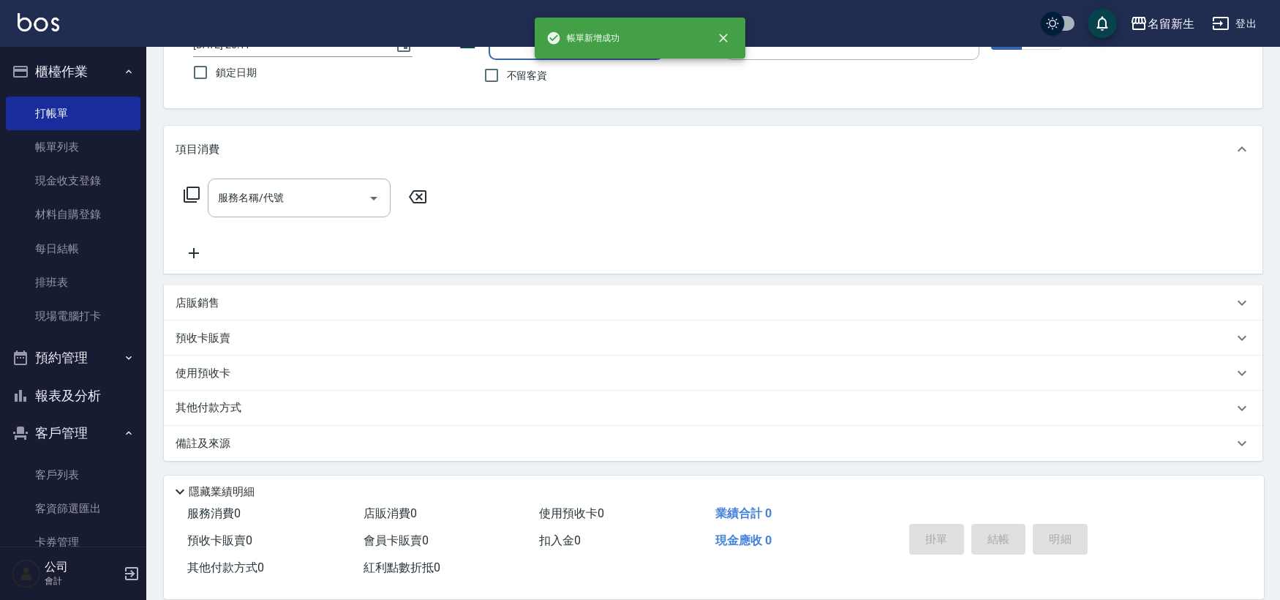
scroll to position [0, 0]
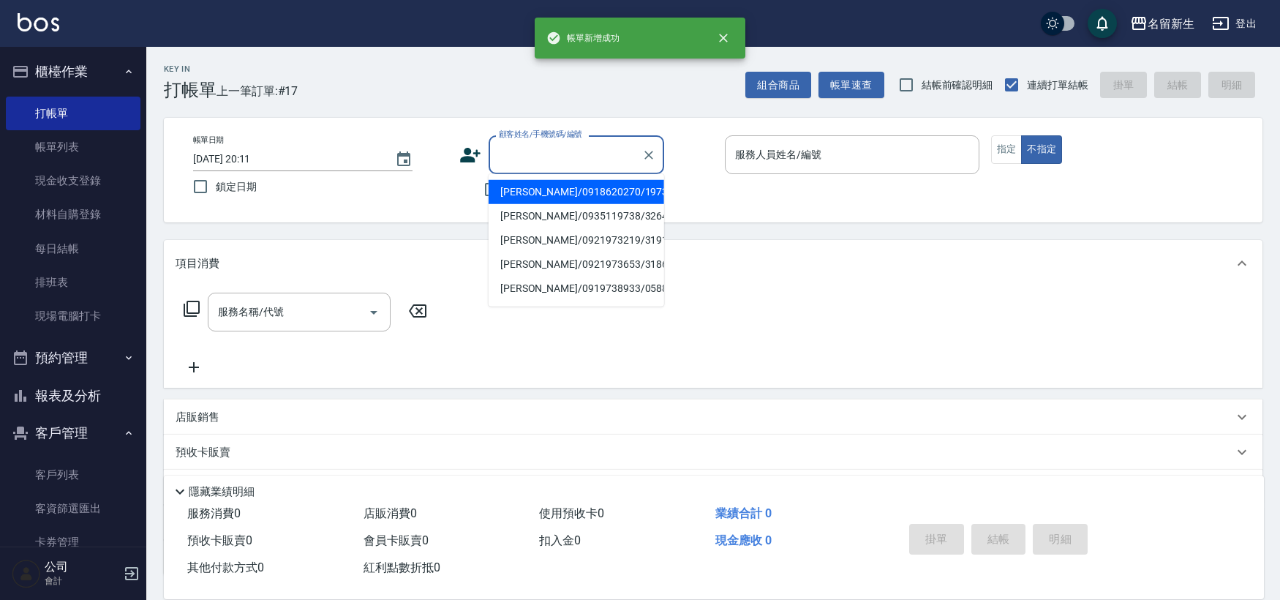
click at [591, 157] on input "顧客姓名/手機號碼/編號" at bounding box center [565, 155] width 140 height 26
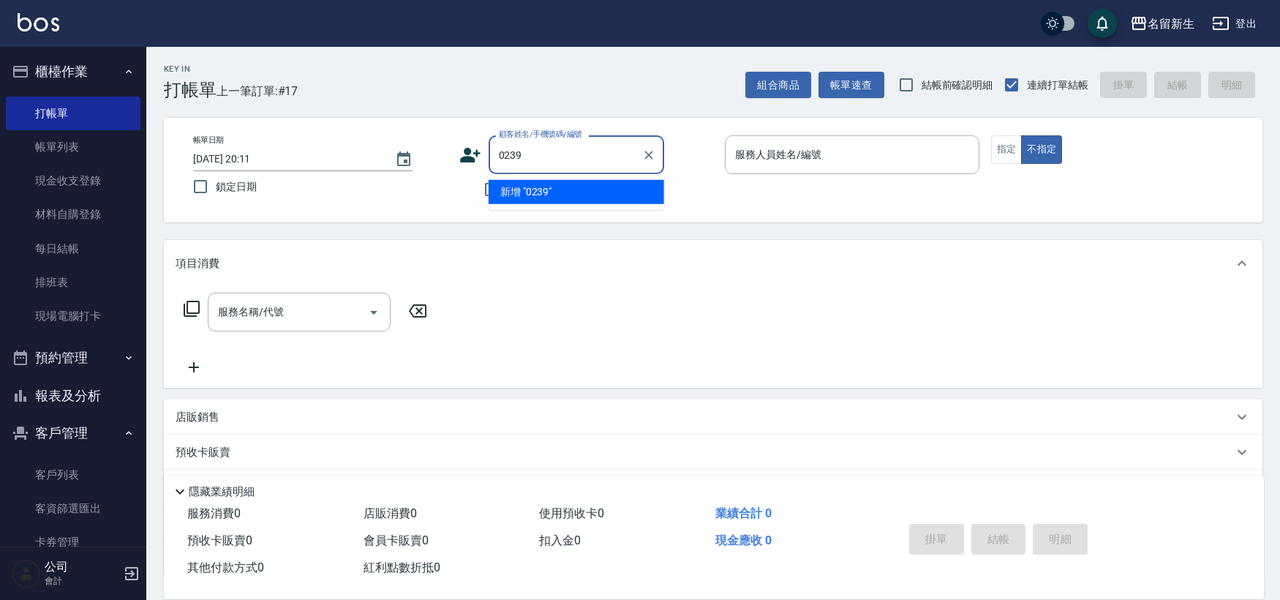
type input "0239"
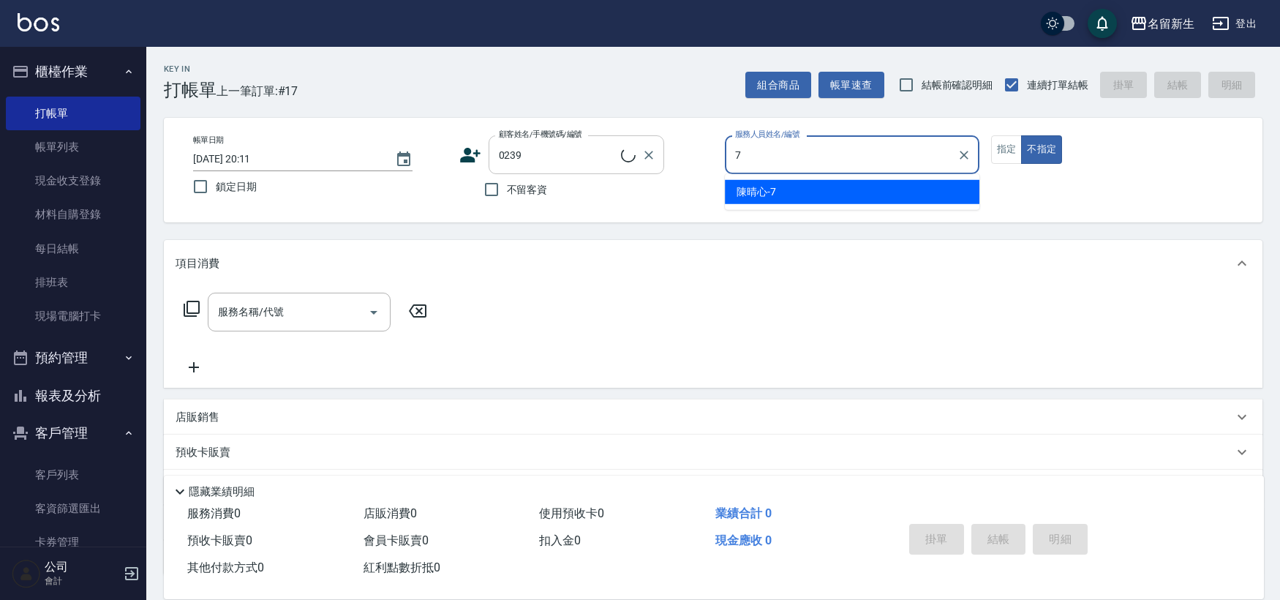
type input "7"
type input "[PERSON_NAME]/0921984129/0239"
type input "[PERSON_NAME]-7"
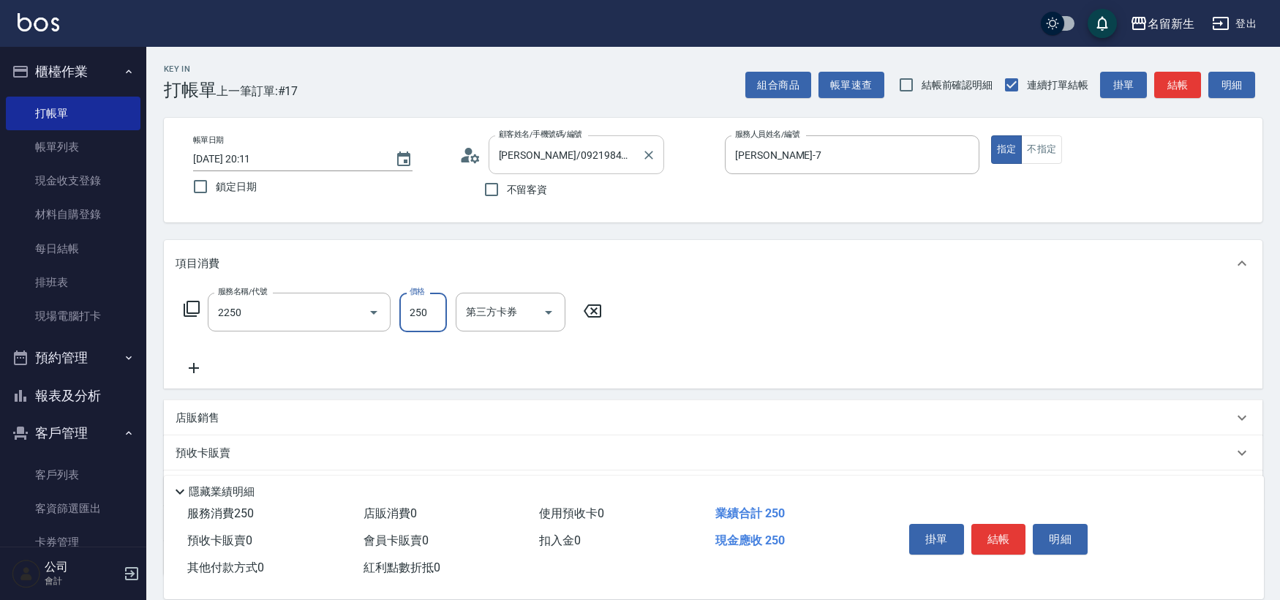
type input "剪髮(2250)"
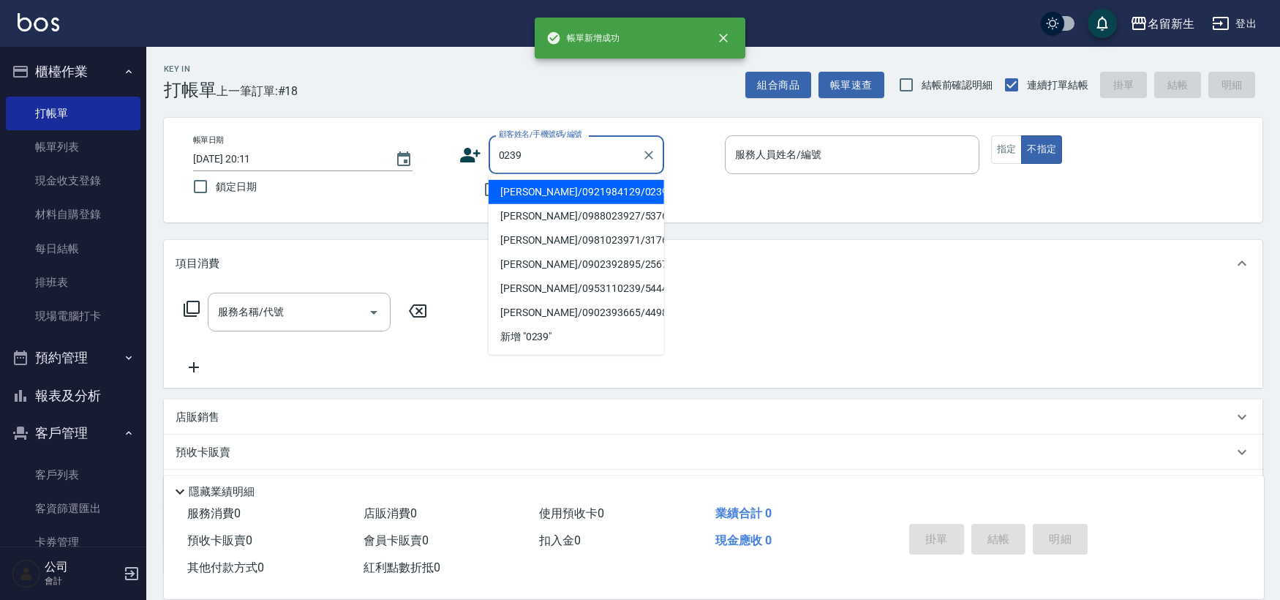
type input "[PERSON_NAME]/0921984129/0239"
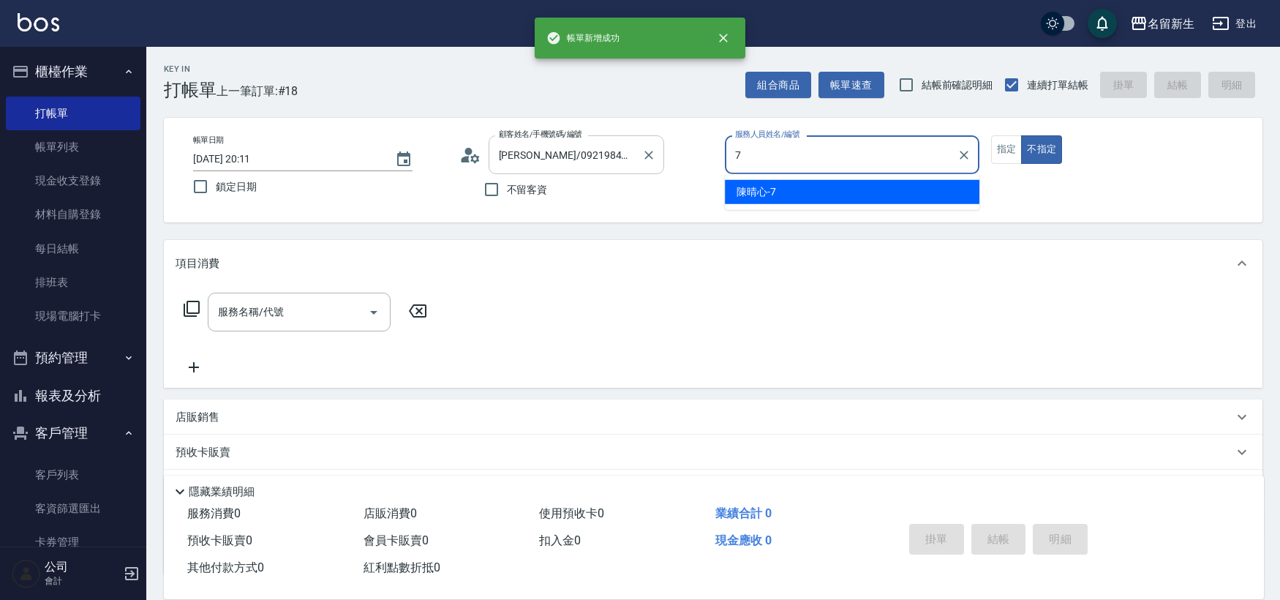
type input "[PERSON_NAME]-7"
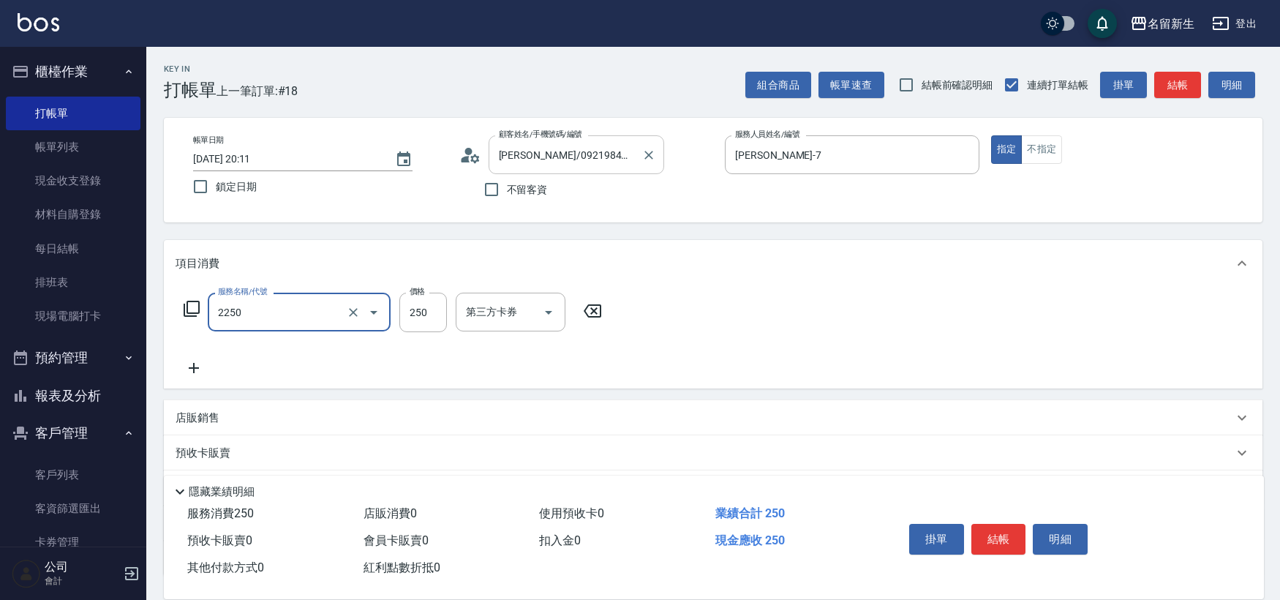
type input "剪髮(2250)"
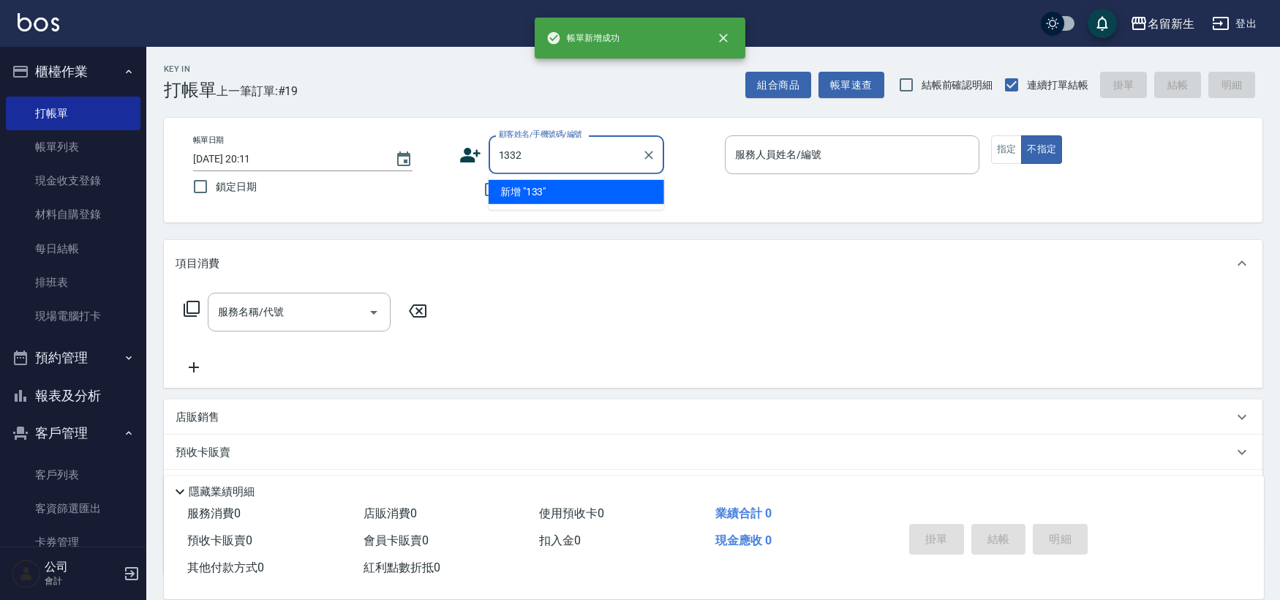
type input "1332"
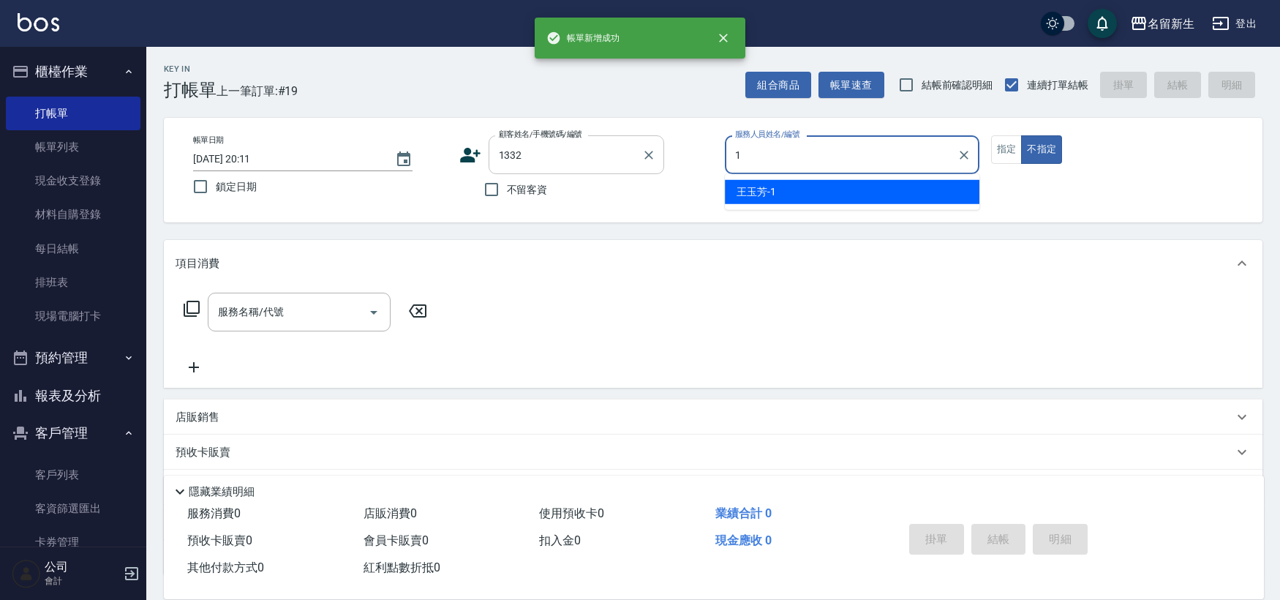
type input "[PERSON_NAME]-1"
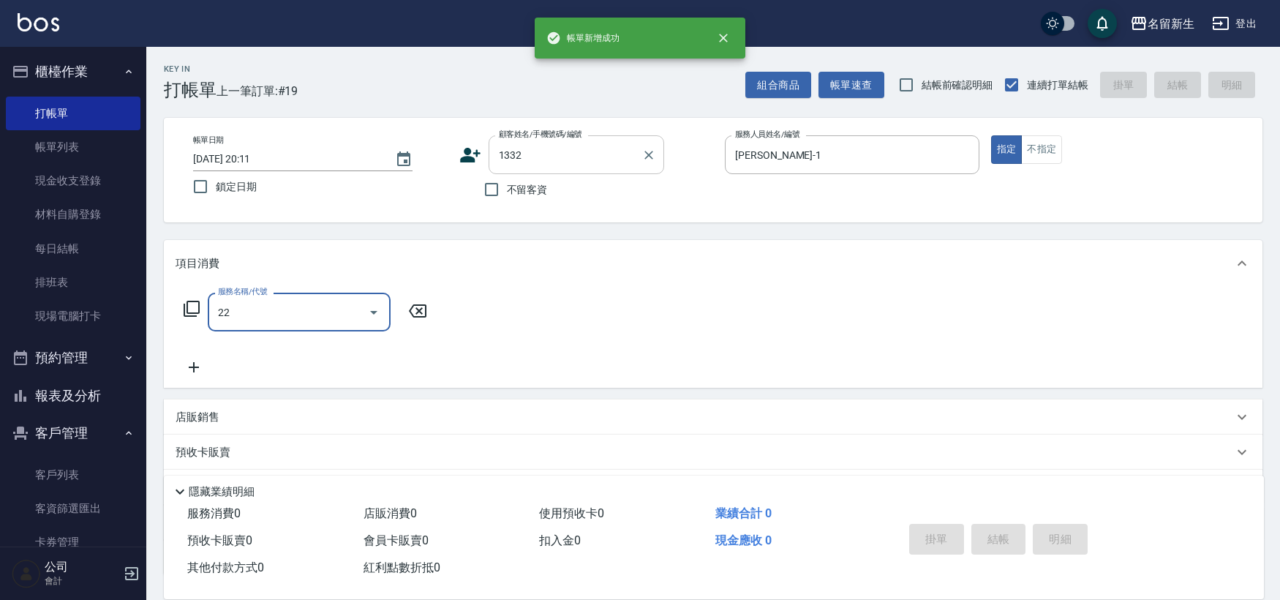
type input "225"
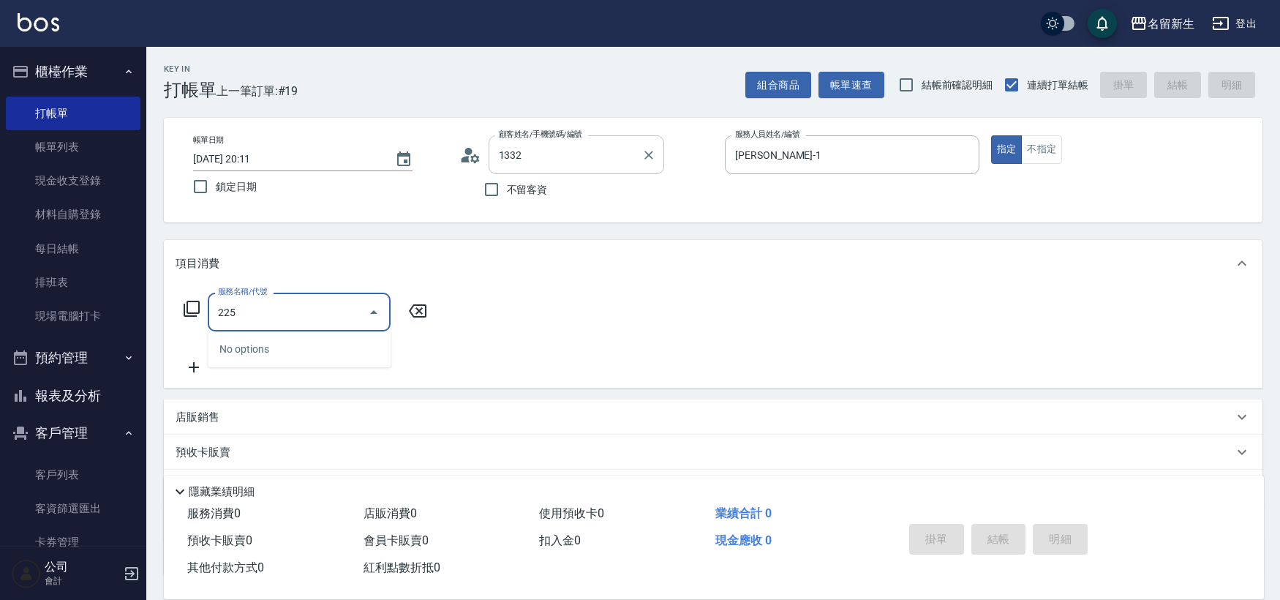
type input "[PERSON_NAME]/0988108102/1332"
type input "剪髮(2250)"
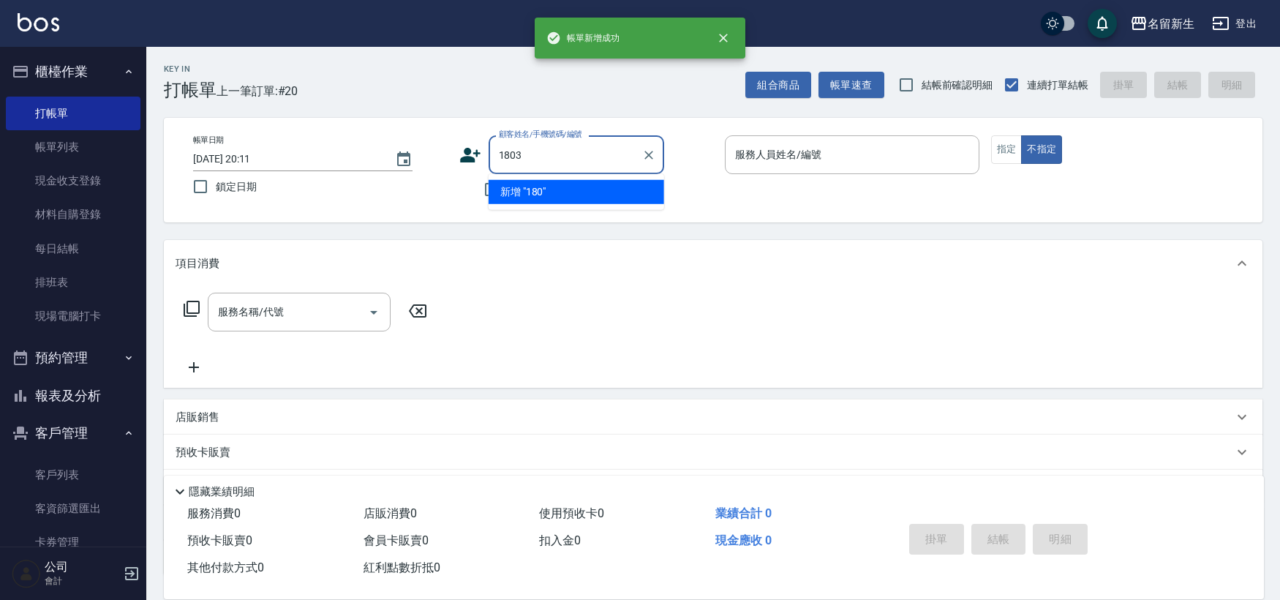
type input "1803"
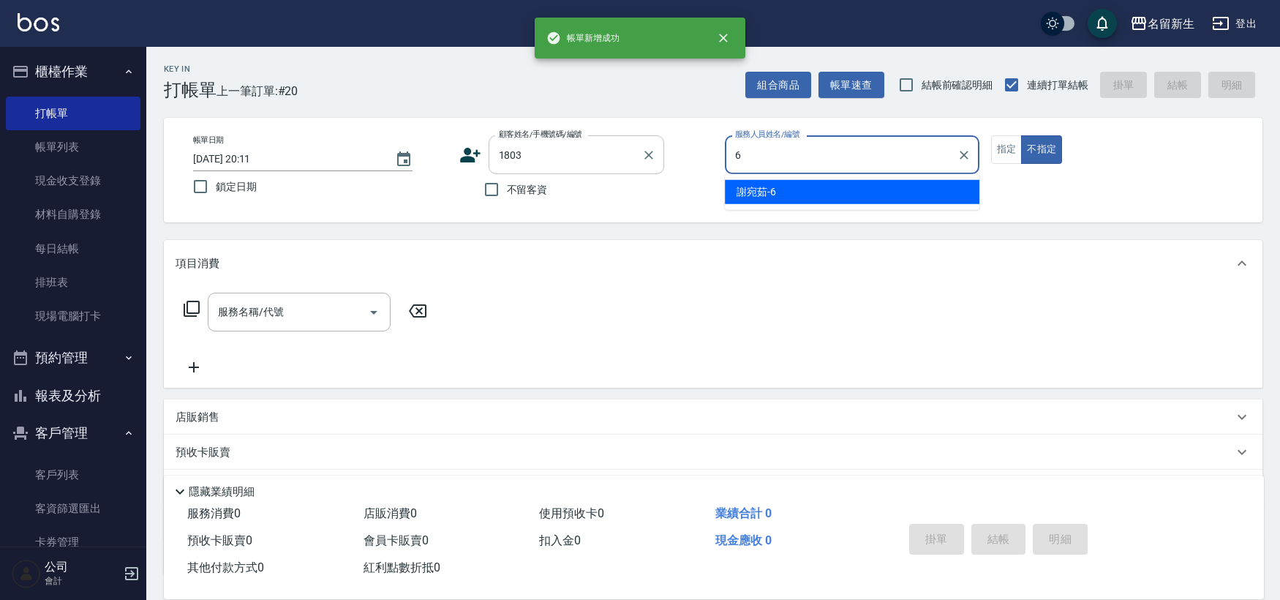
type input "[PERSON_NAME]-6"
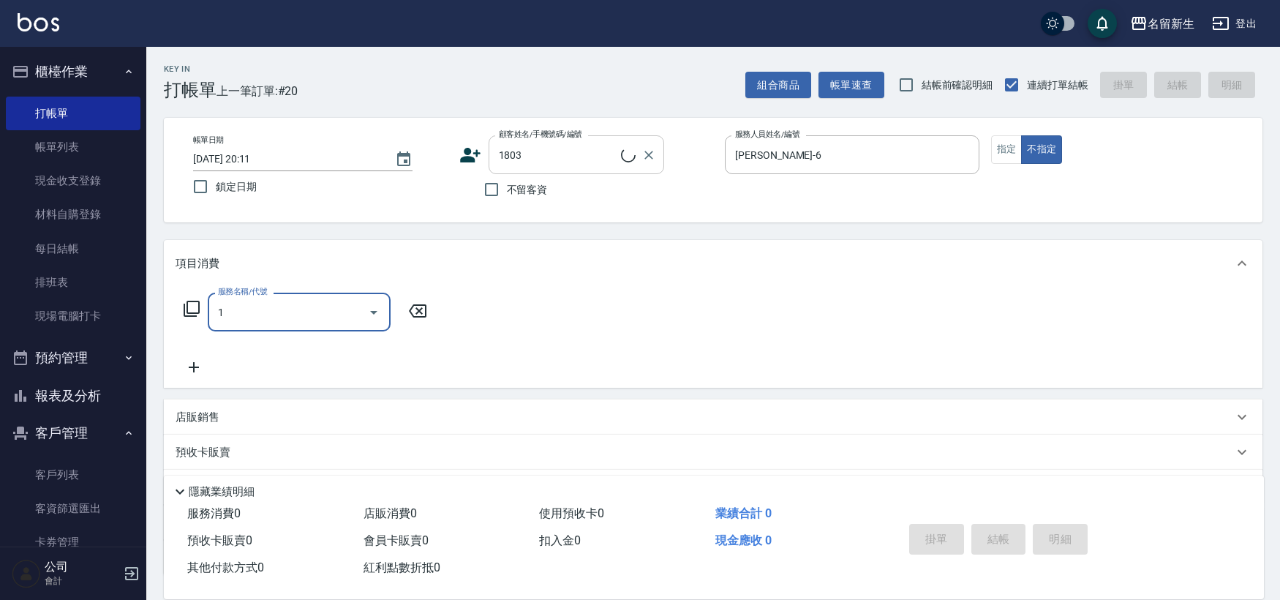
type input "13"
type input "[PERSON_NAME]/0931555390/1803"
type input "健康洗髮(1399)"
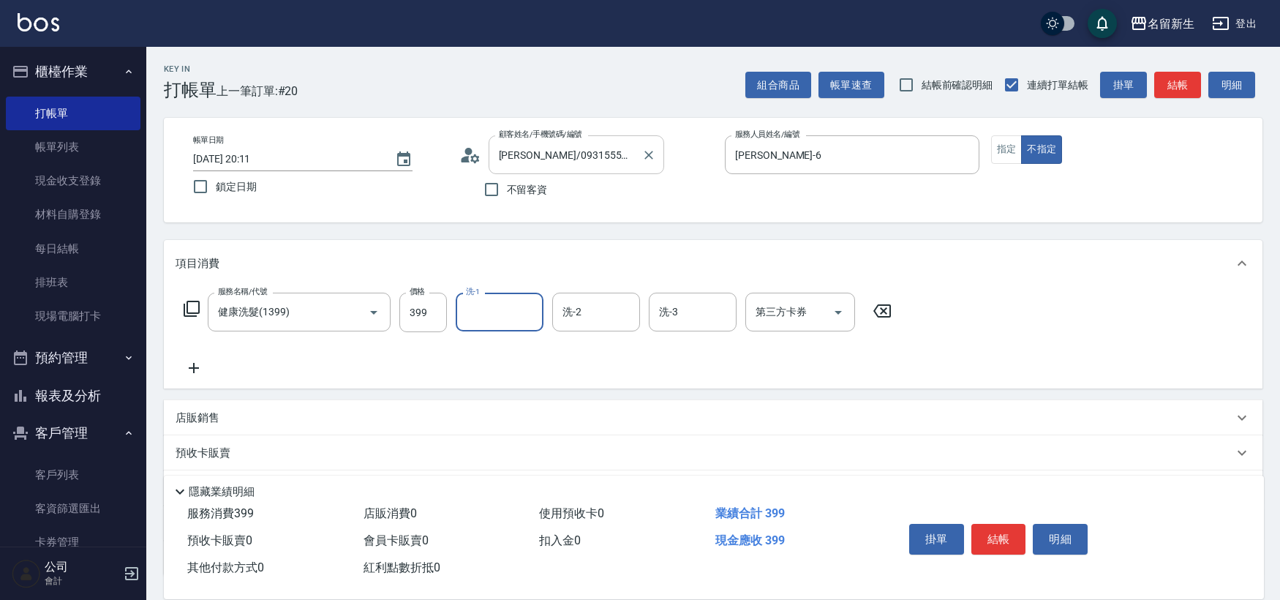
type input "6"
type input "[PERSON_NAME]-18"
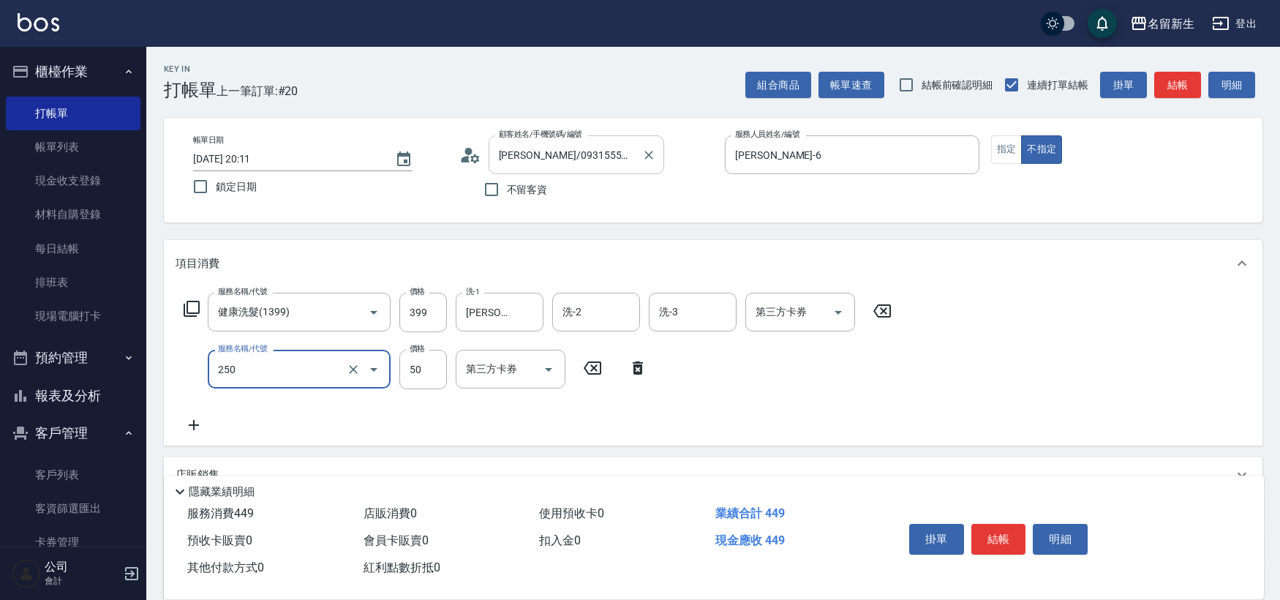
type input "剪瀏海(250)"
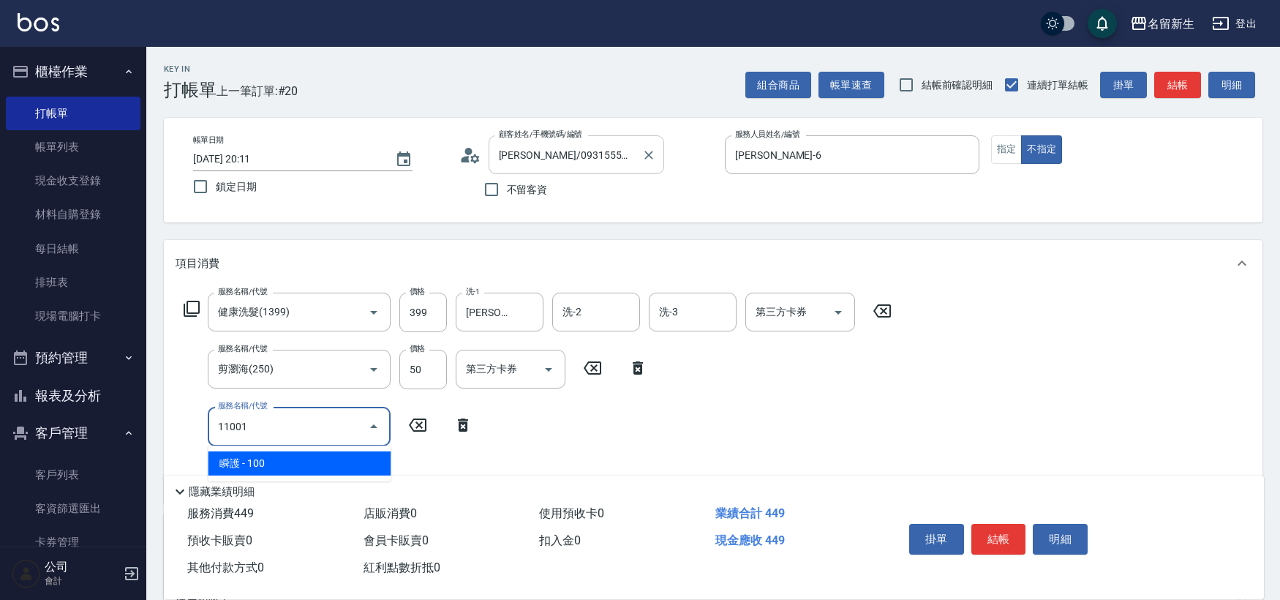
type input "瞬護(11001)"
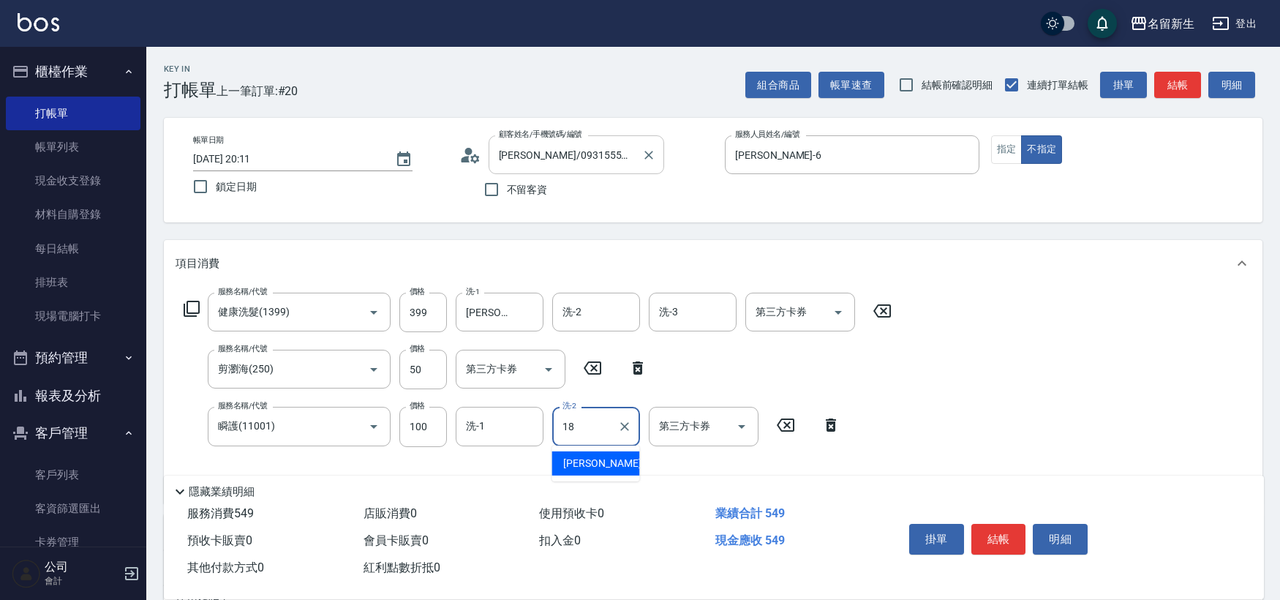
type input "[PERSON_NAME]-18"
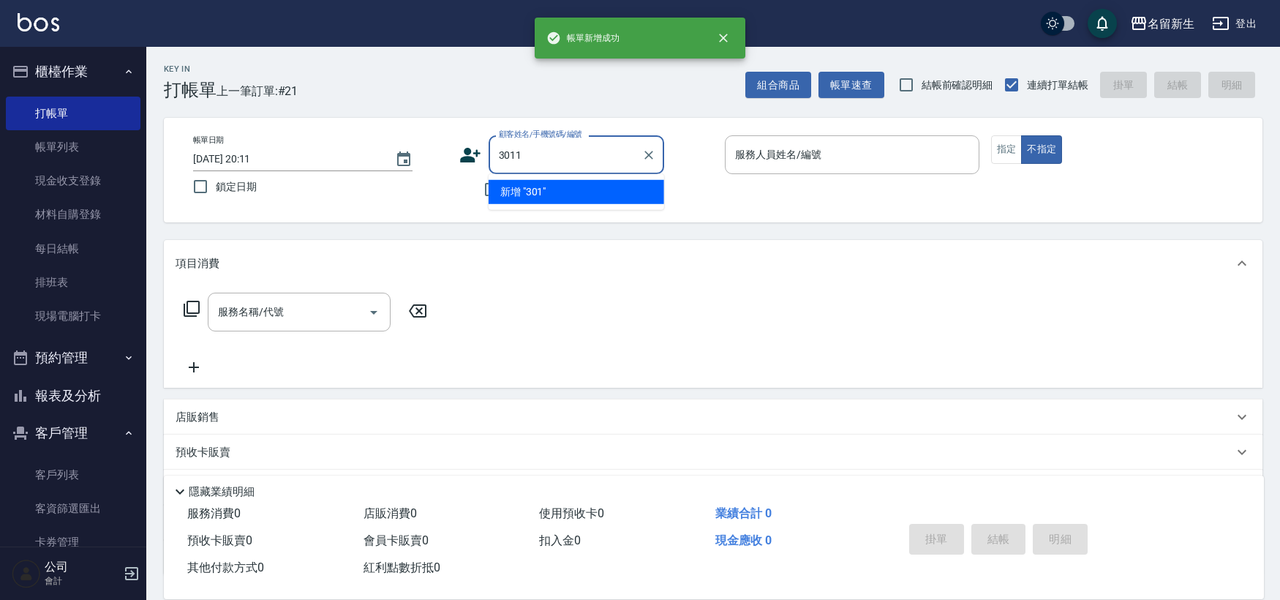
type input "3011"
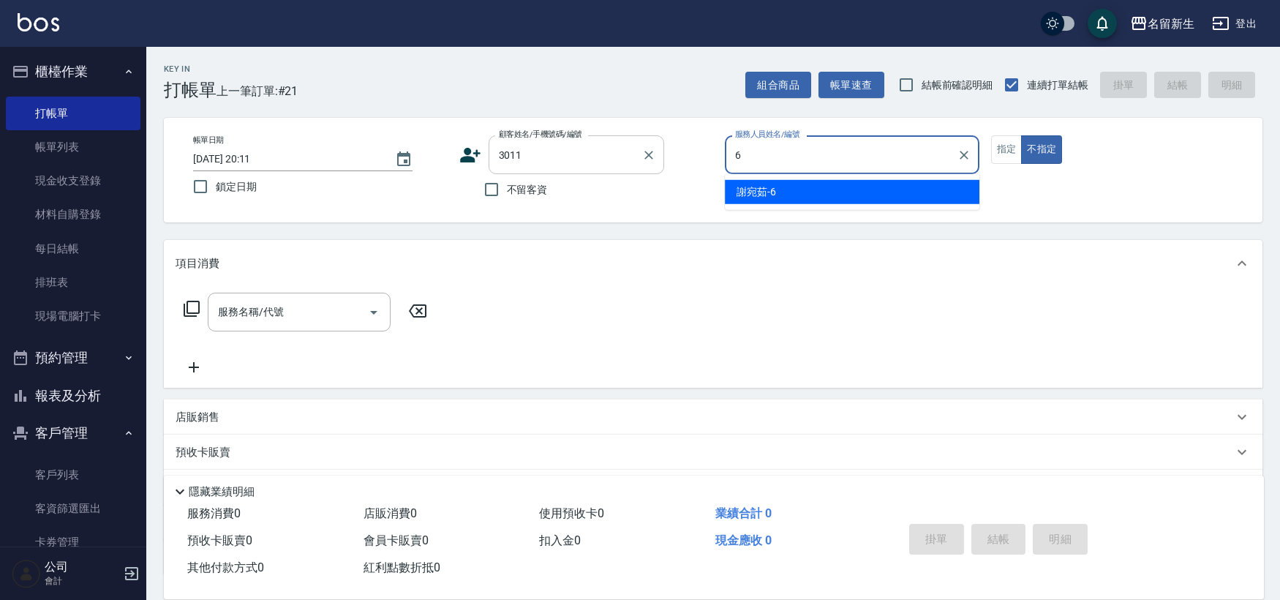
type input "[PERSON_NAME]-6"
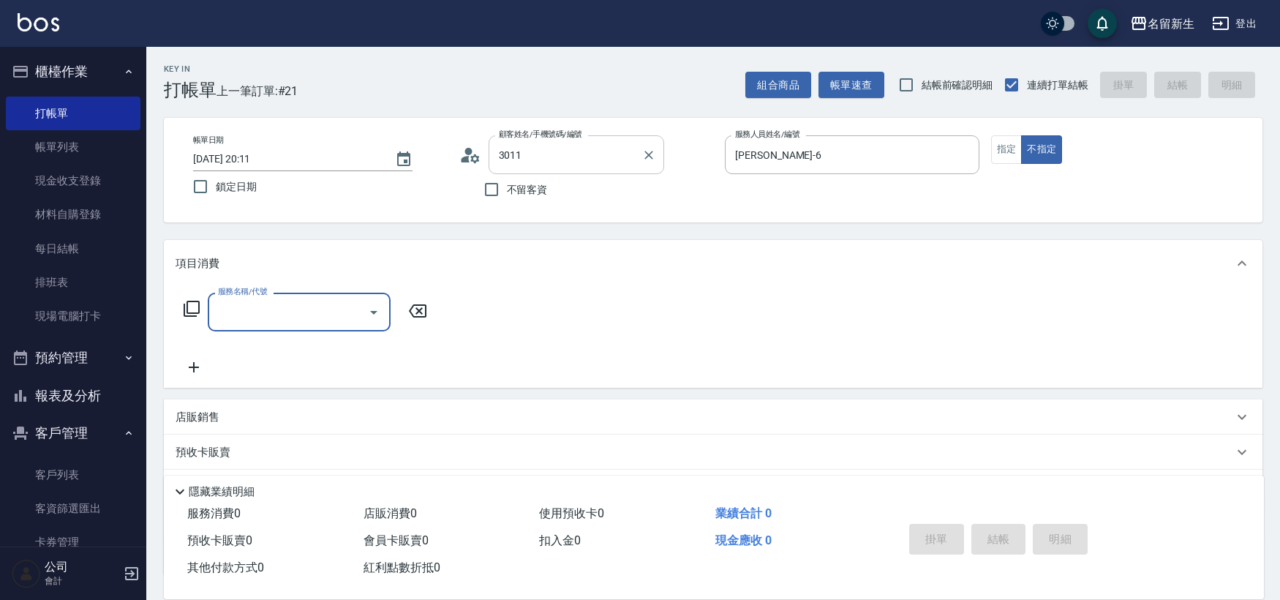
type input "[PERSON_NAME]/09123456789/3011"
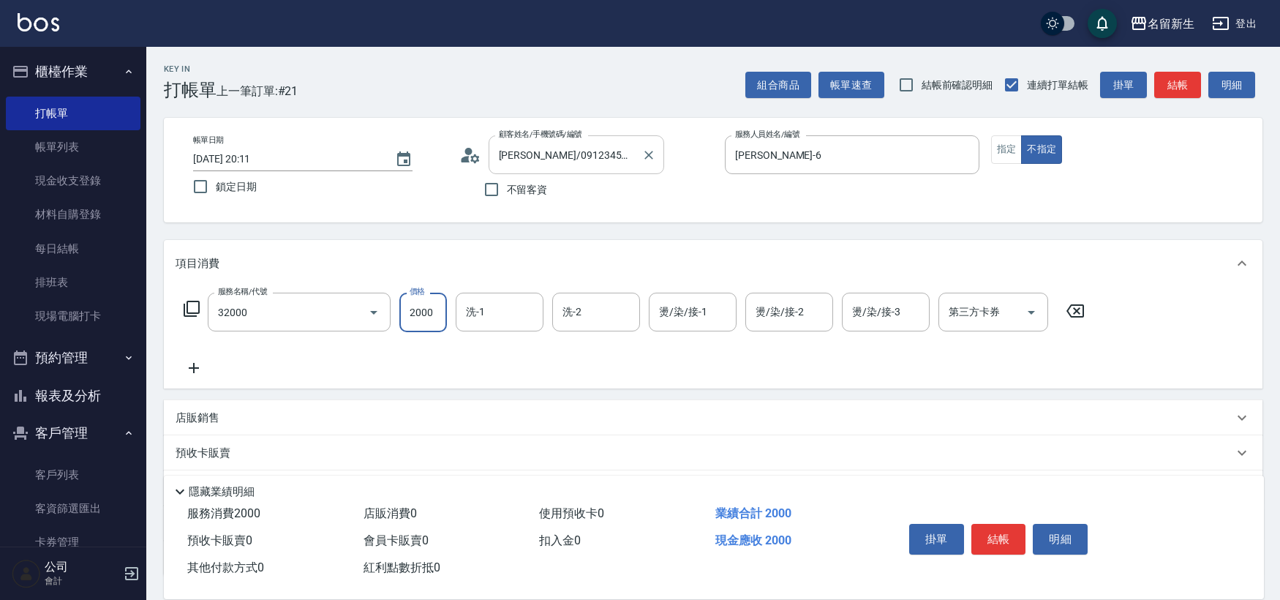
type input "2000以上燙髮(32000)"
type input "[PERSON_NAME]-18"
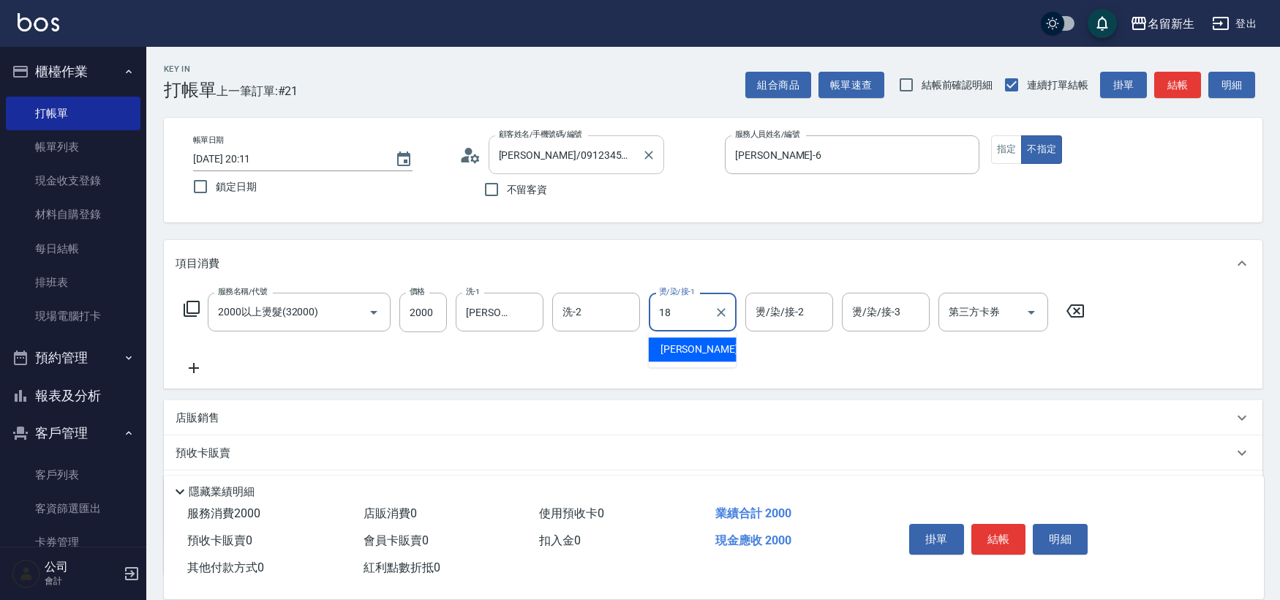
type input "[PERSON_NAME]-18"
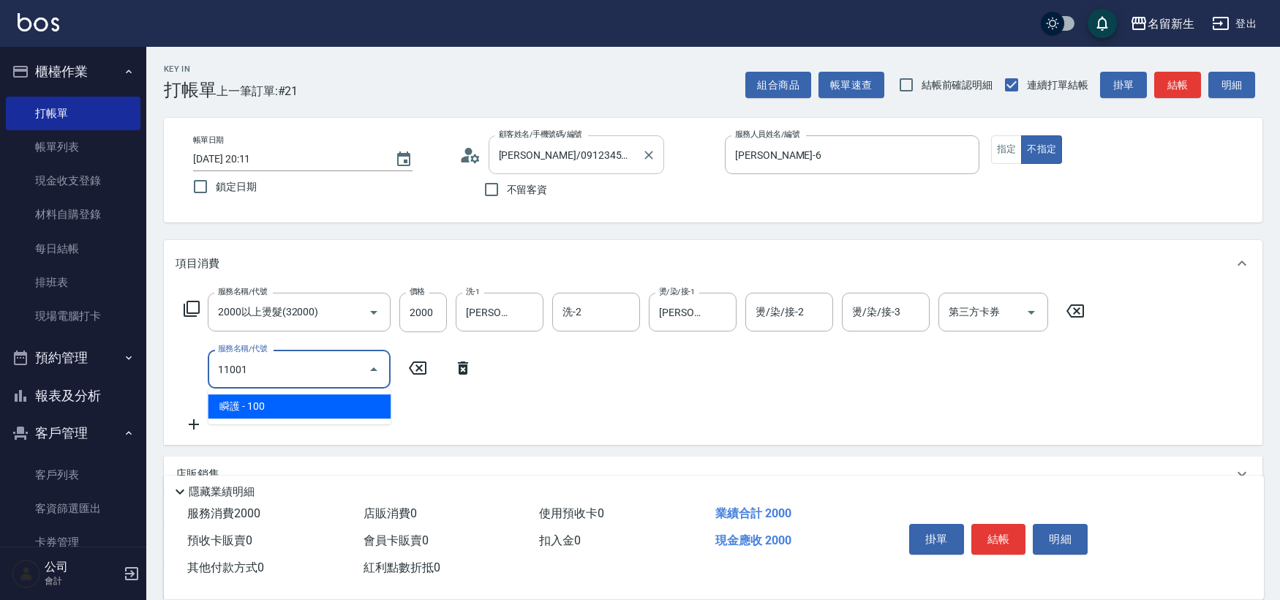
type input "瞬護(11001)"
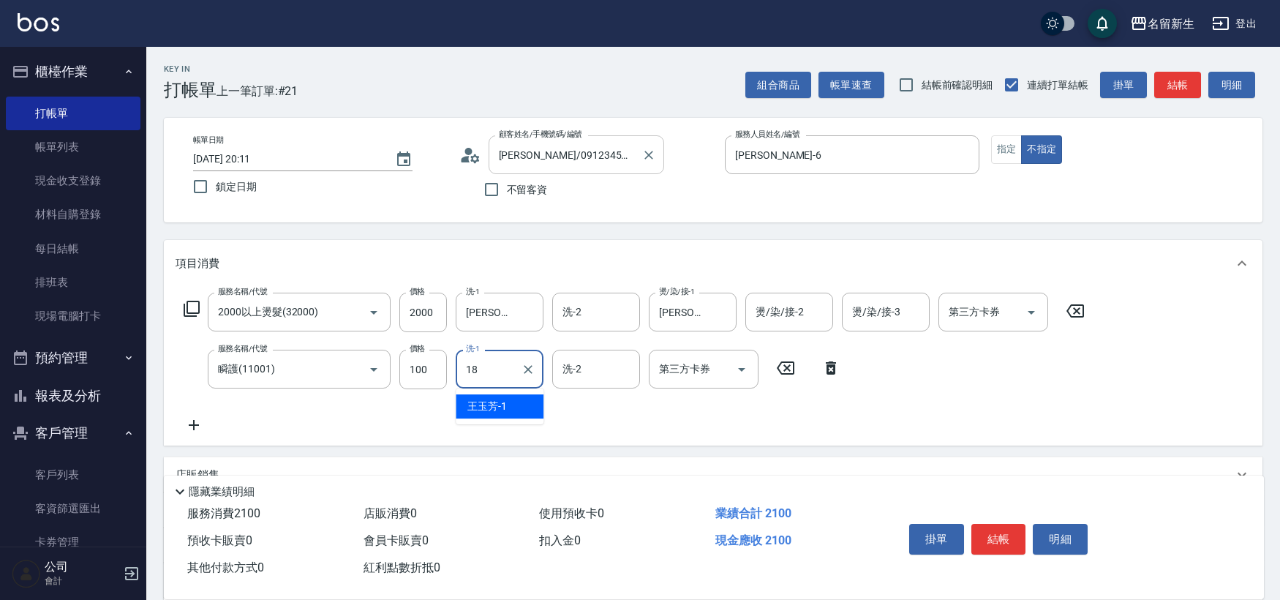
type input "[PERSON_NAME]-18"
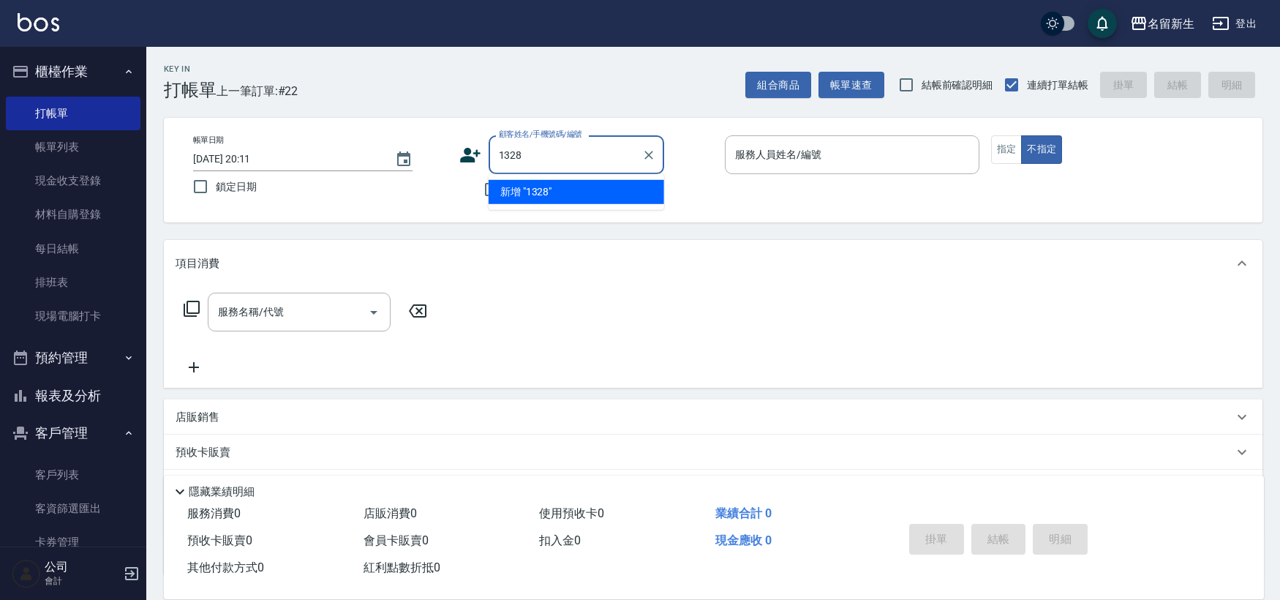
type input "1328"
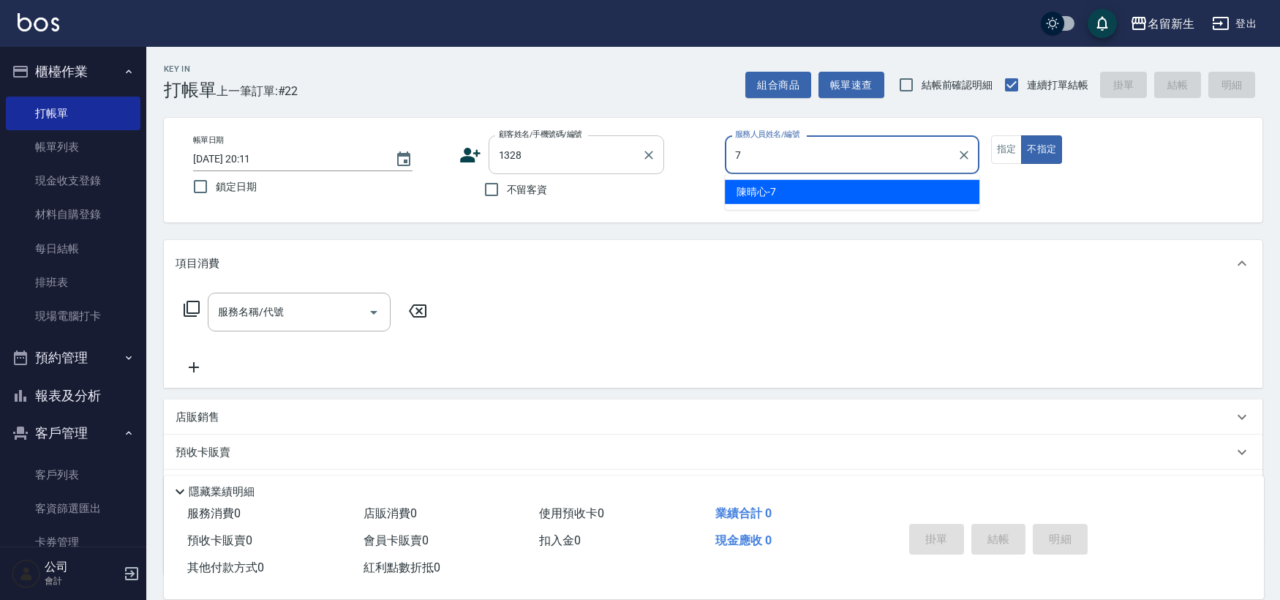
type input "[PERSON_NAME]-7"
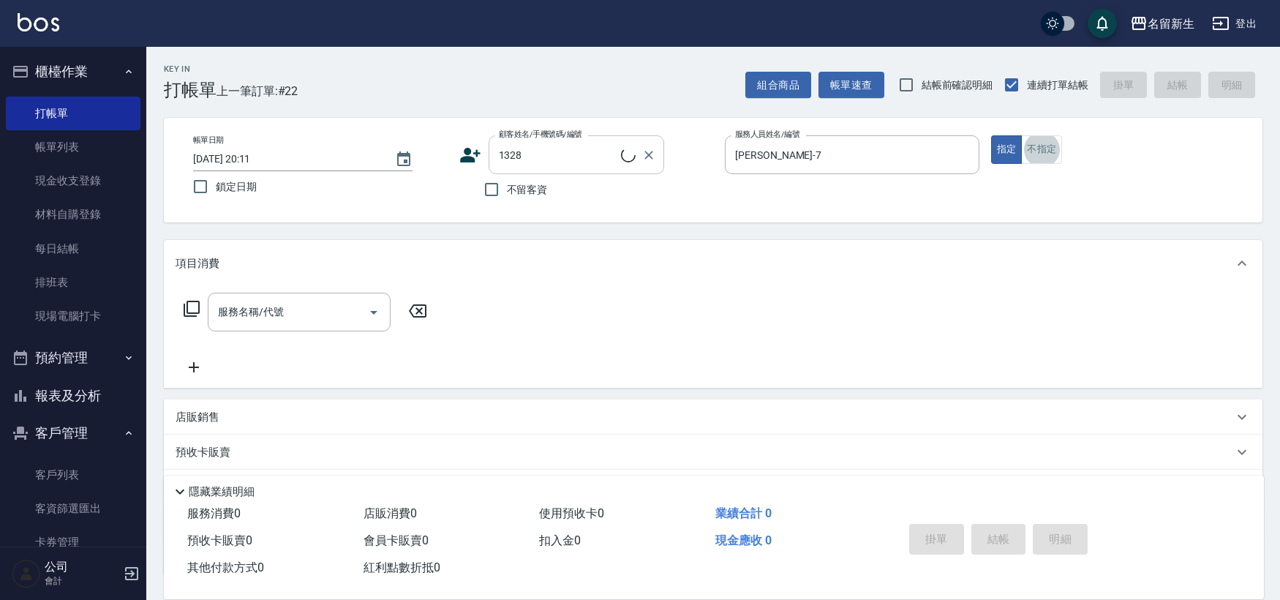
scroll to position [32, 0]
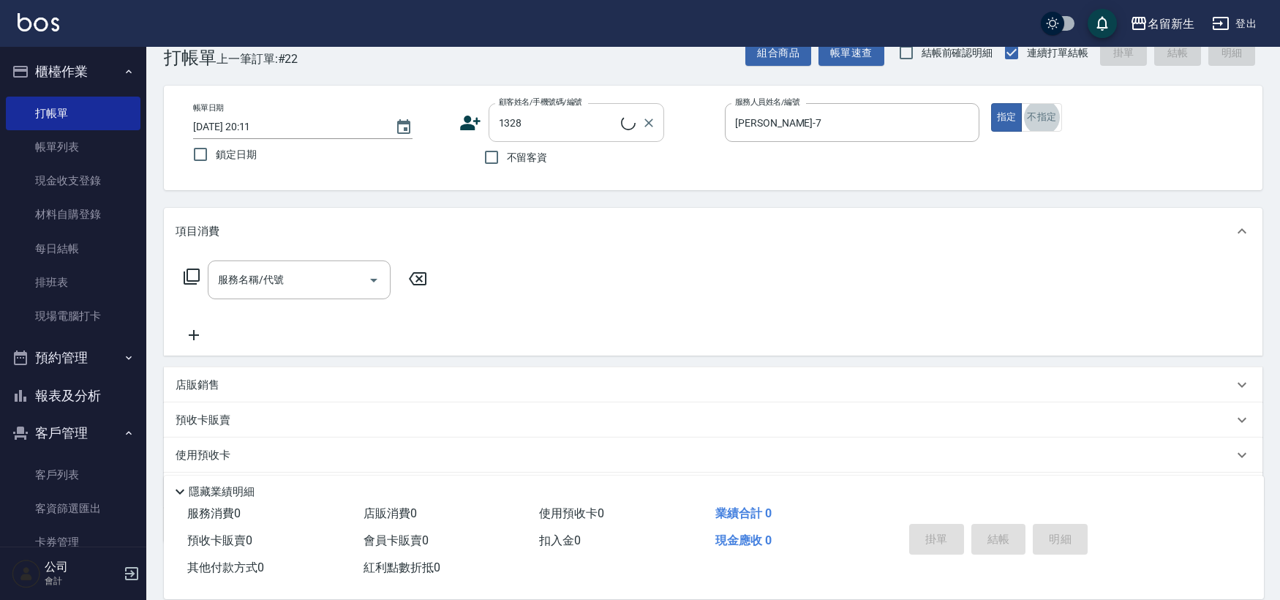
type input "[PERSON_NAME]/0972508385/1328"
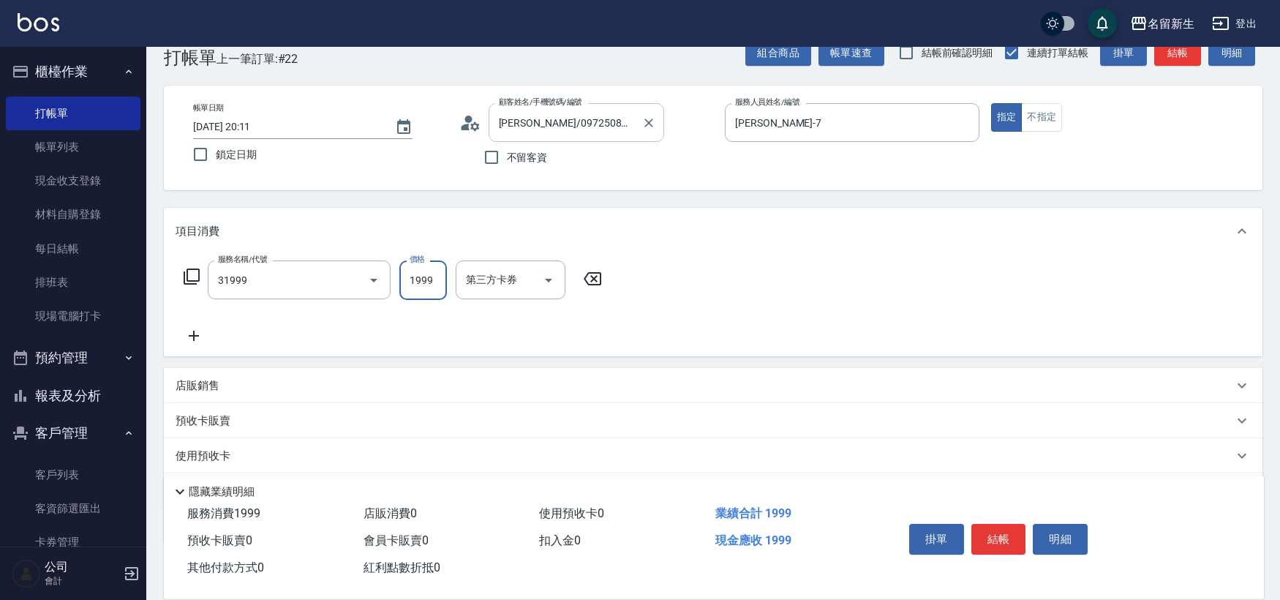
type input "1999以下燙髮(31999)"
type input "1500"
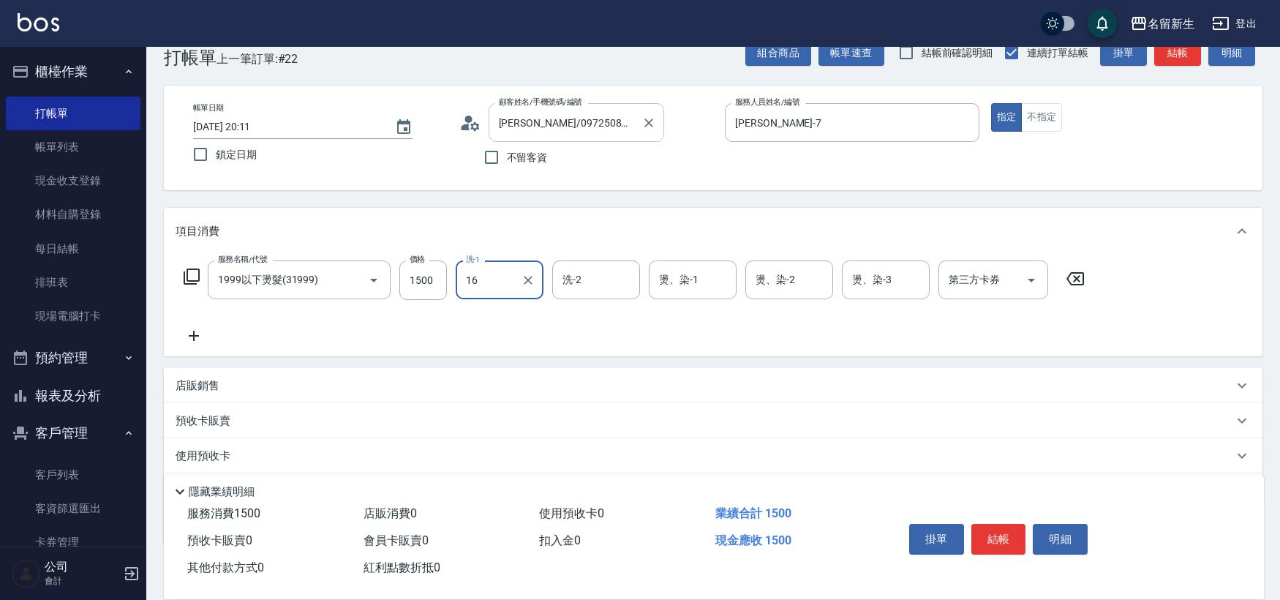
type input "16"
click at [470, 279] on div "洗-1 洗-1" at bounding box center [500, 279] width 88 height 39
type input "[PERSON_NAME]-18"
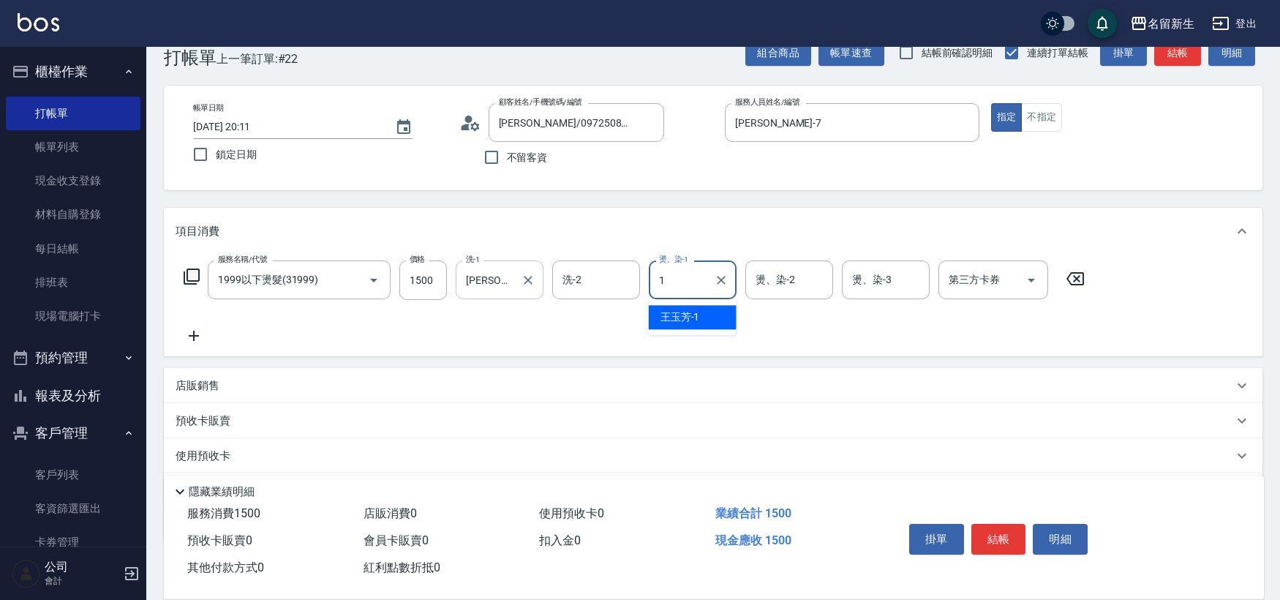
type input "[PERSON_NAME]-1"
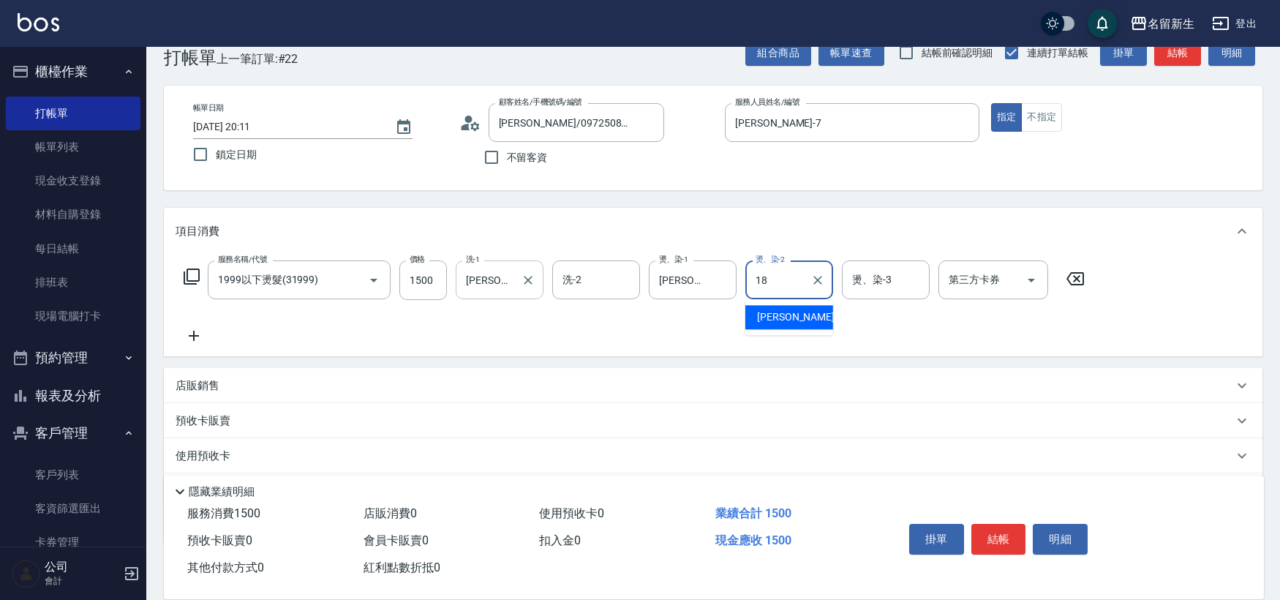
type input "[PERSON_NAME]-18"
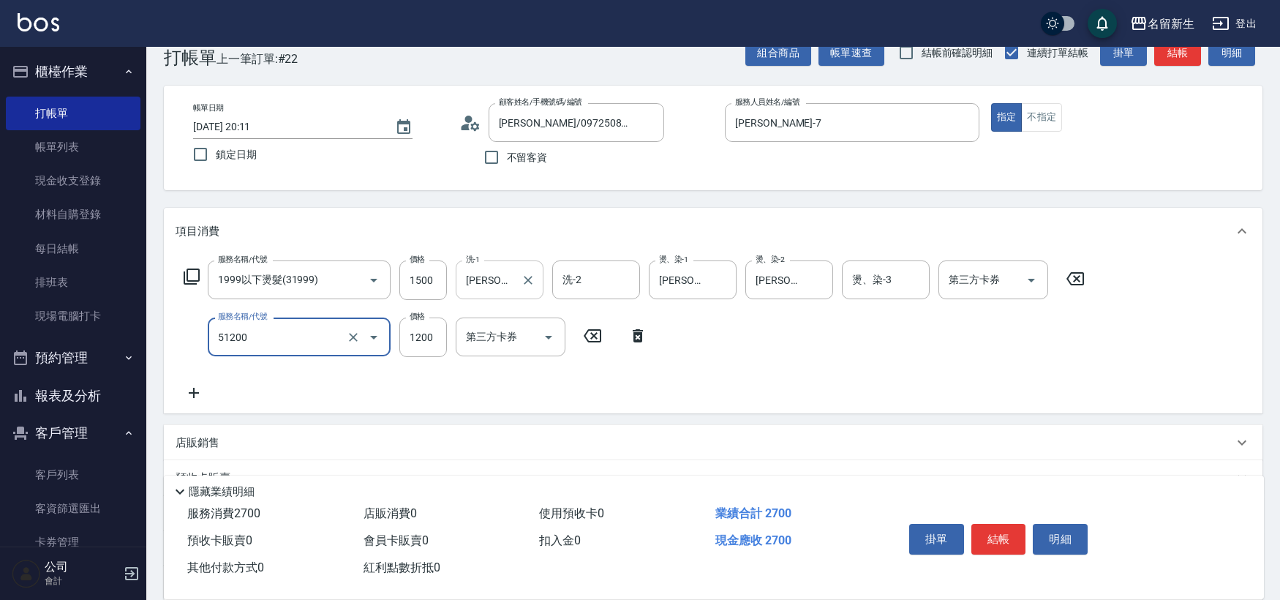
type input "原價801~1200護髮(51200)"
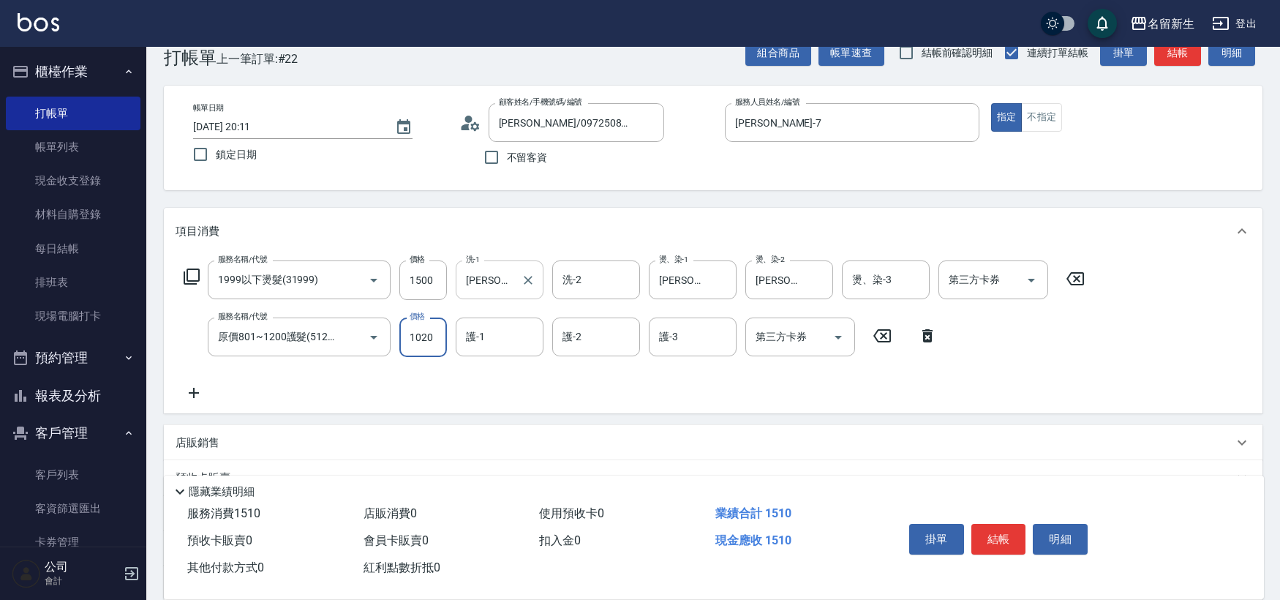
type input "1020"
type input "[PERSON_NAME]-18"
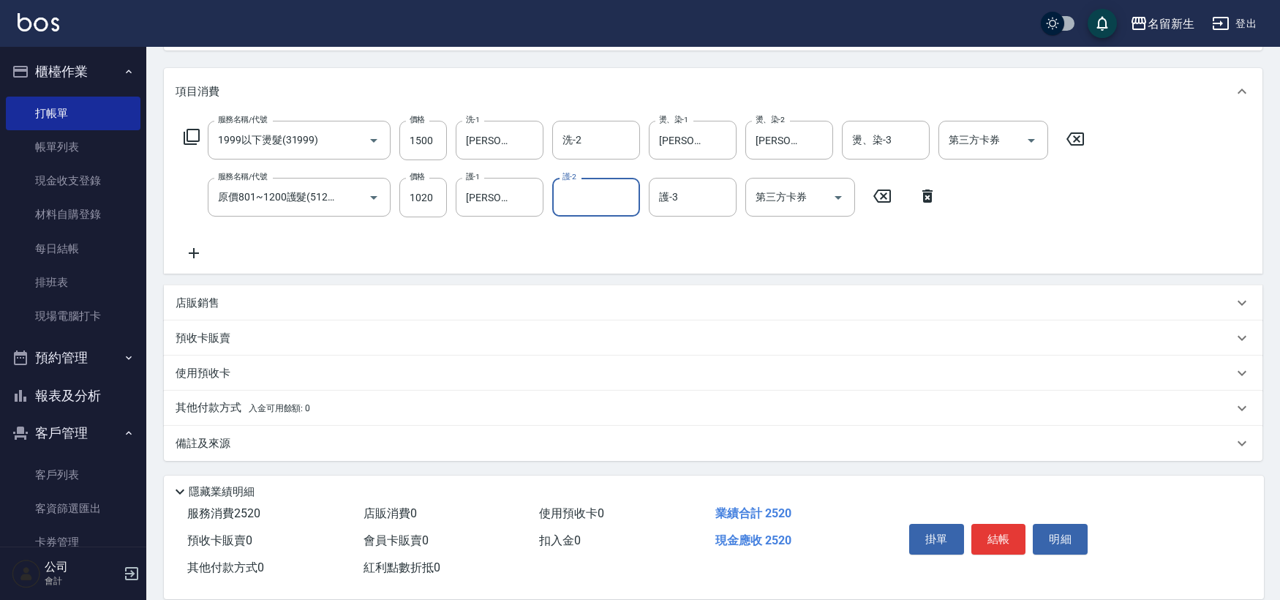
click at [252, 403] on span "入金可用餘額: 0" at bounding box center [280, 408] width 62 height 10
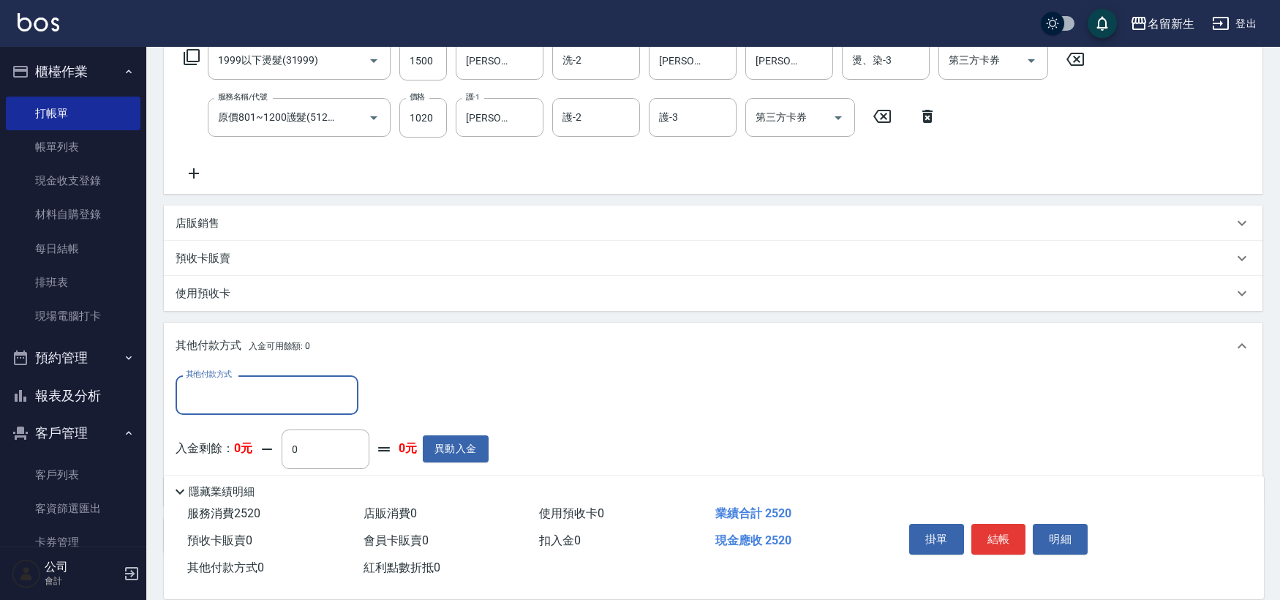
scroll to position [0, 0]
click at [255, 401] on input "其他付款方式" at bounding box center [267, 395] width 170 height 26
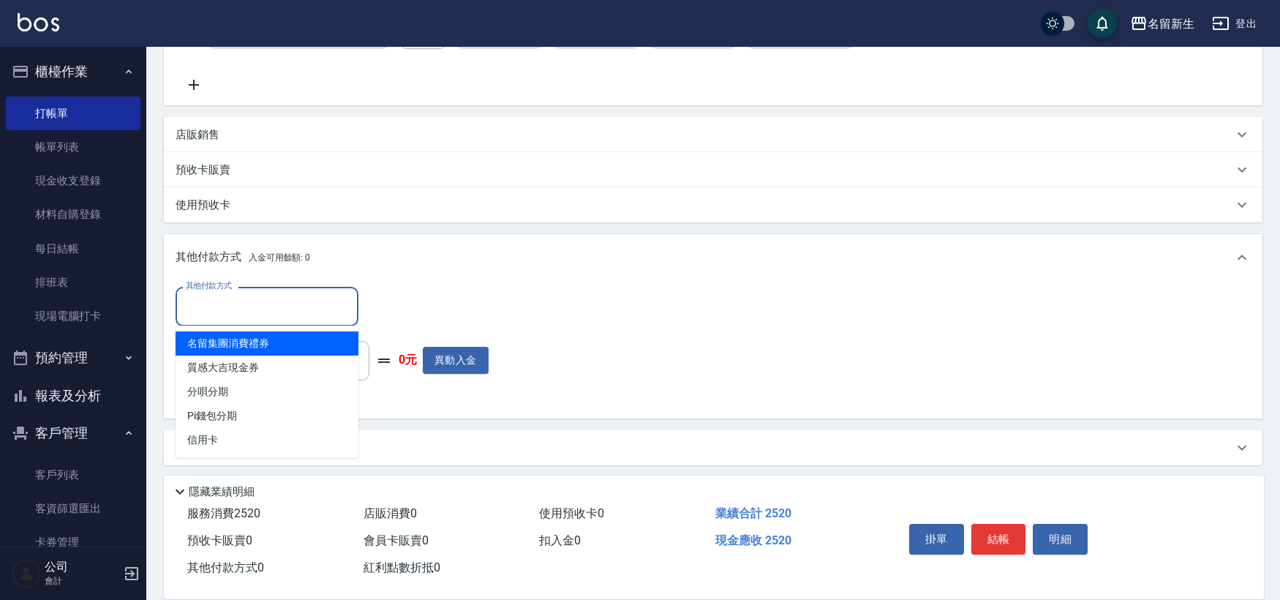
scroll to position [344, 0]
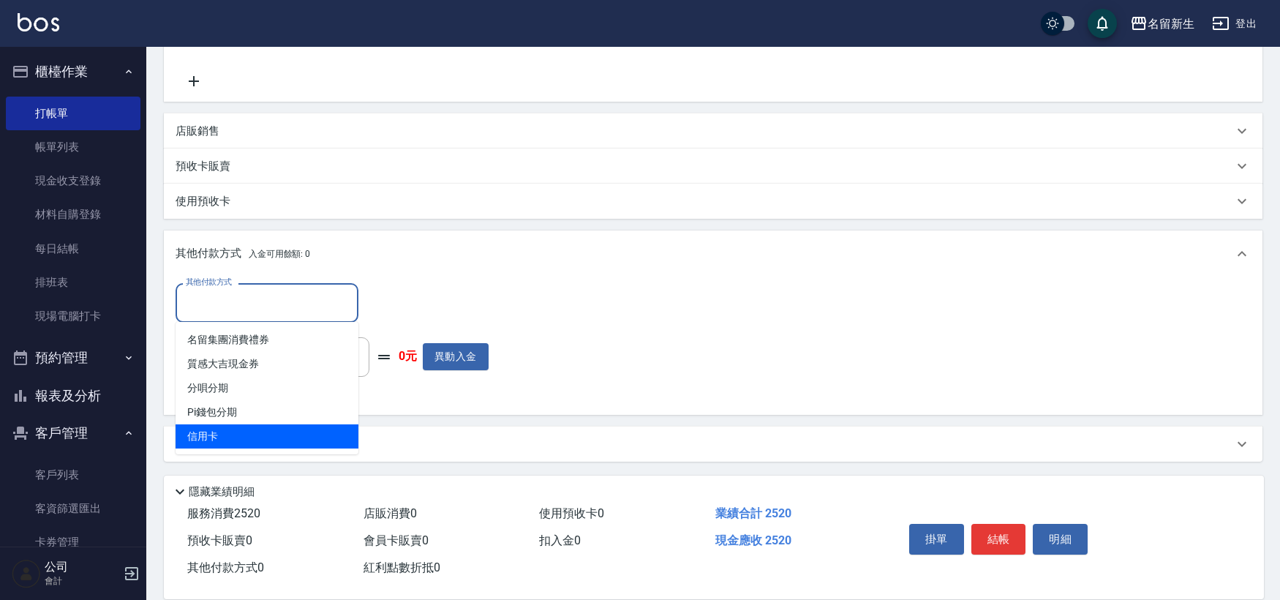
click at [273, 440] on span "信用卡" at bounding box center [267, 436] width 183 height 24
type input "信用卡"
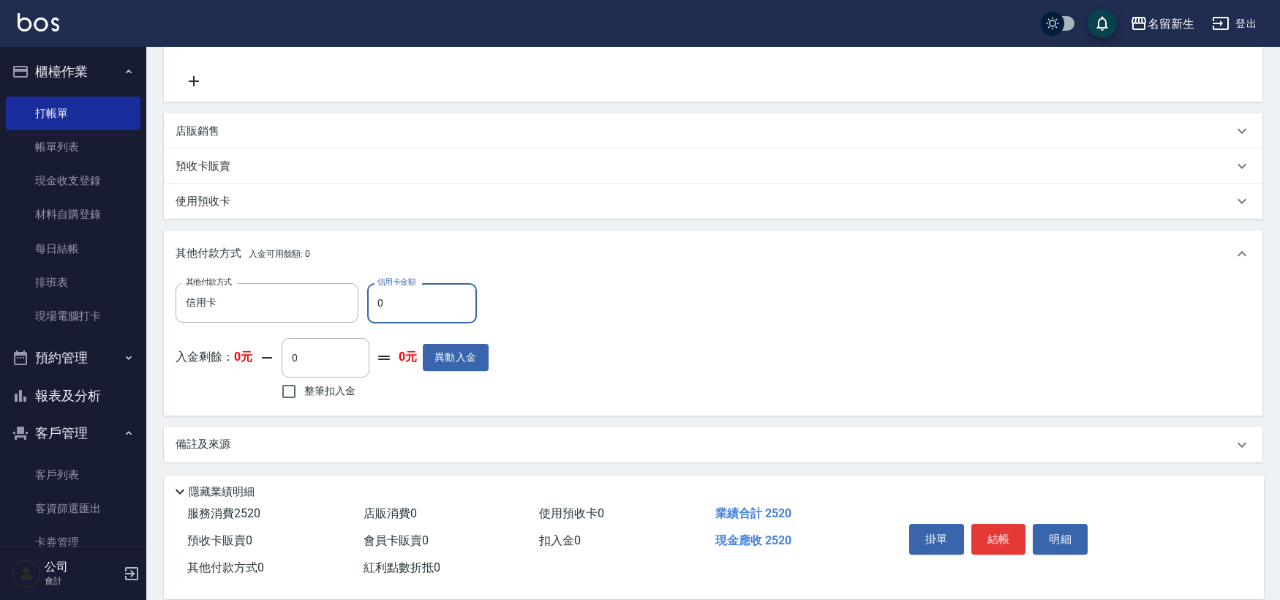
click at [274, 437] on div "備註及來源" at bounding box center [705, 444] width 1058 height 15
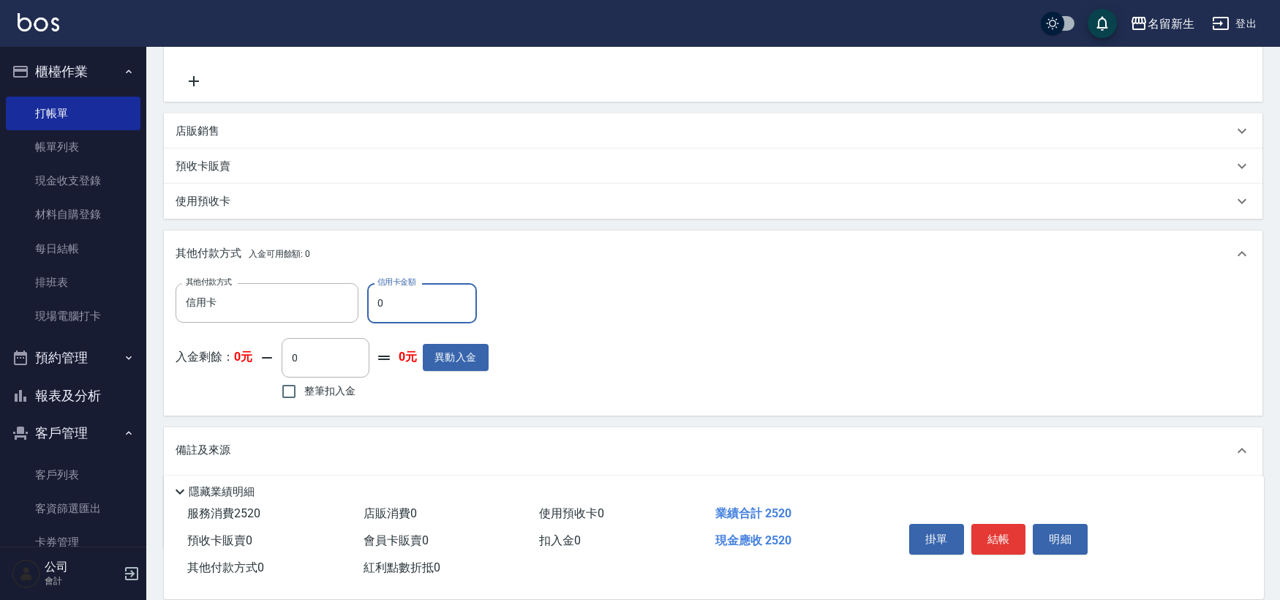
drag, startPoint x: 429, startPoint y: 318, endPoint x: 307, endPoint y: 323, distance: 121.5
click at [339, 320] on div "其他付款方式 信用卡 其他付款方式 信用卡金額 0 信用卡金額" at bounding box center [332, 303] width 313 height 40
type input "2520"
type input "[DATE] 20:12"
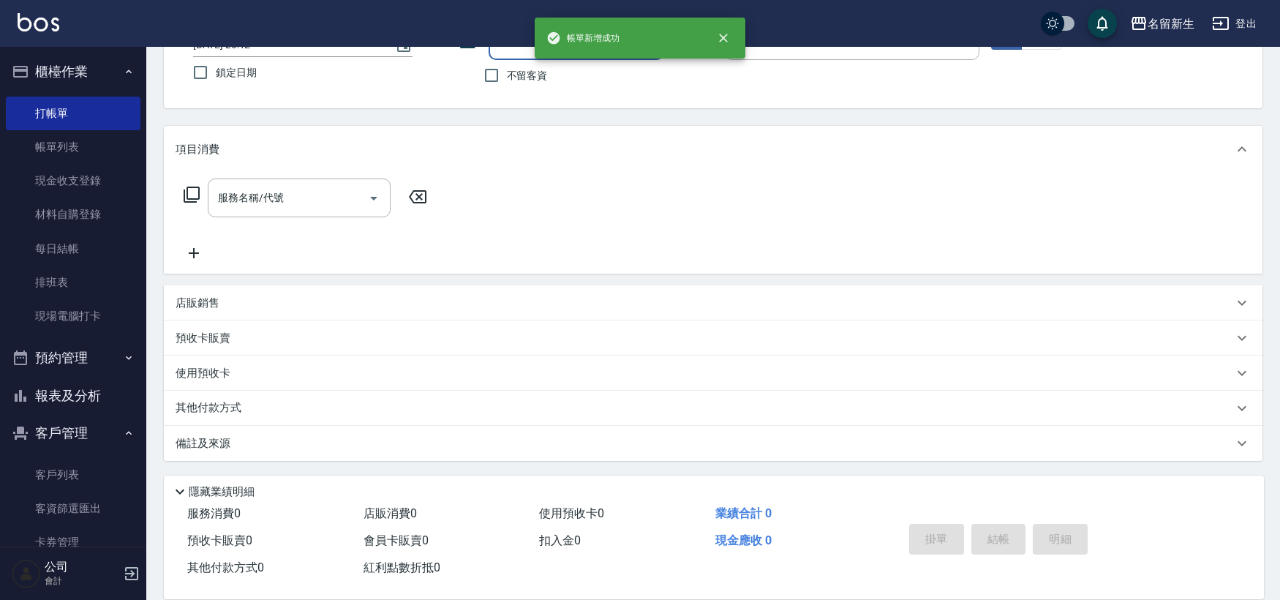
scroll to position [0, 0]
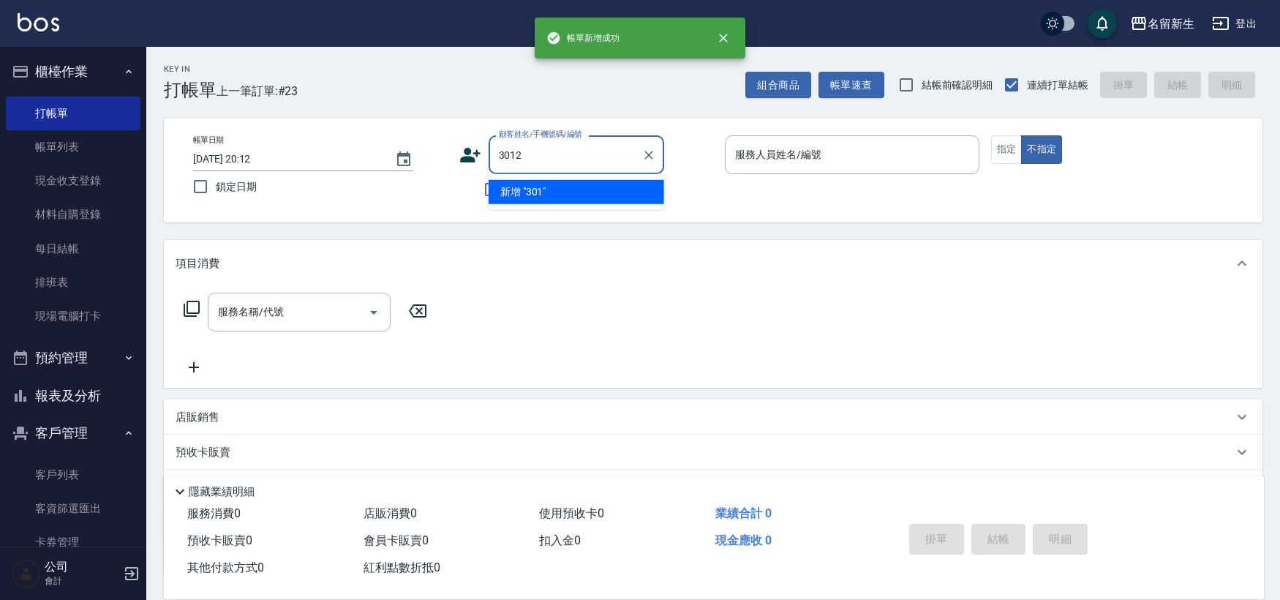
type input "3012"
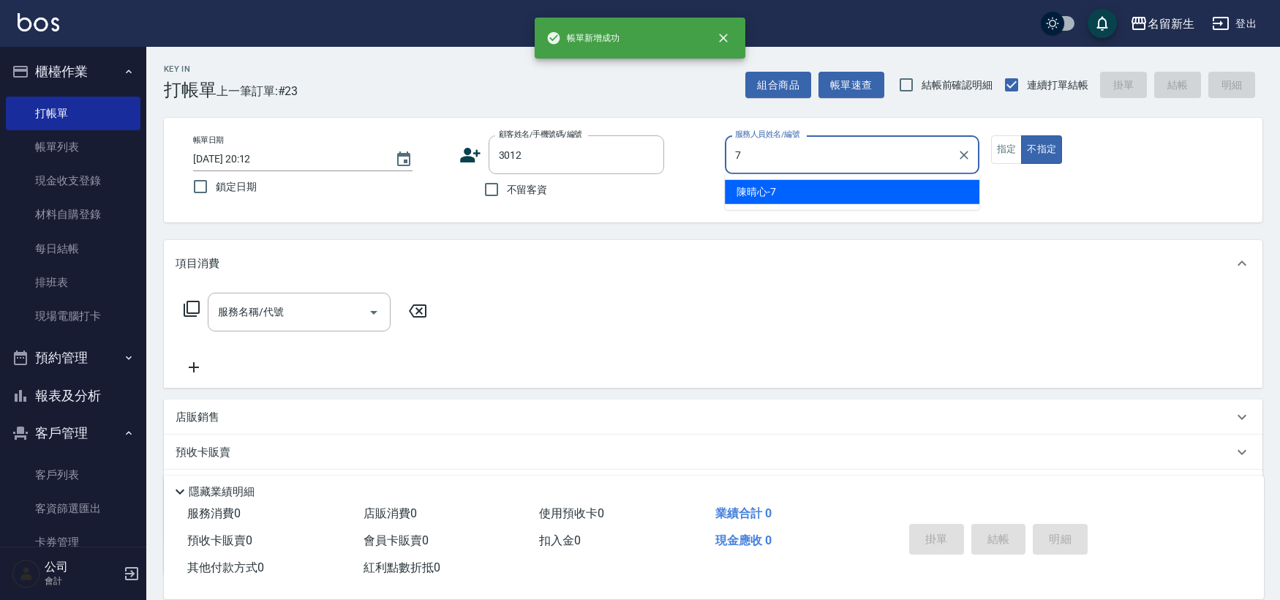
type input "[PERSON_NAME]-7"
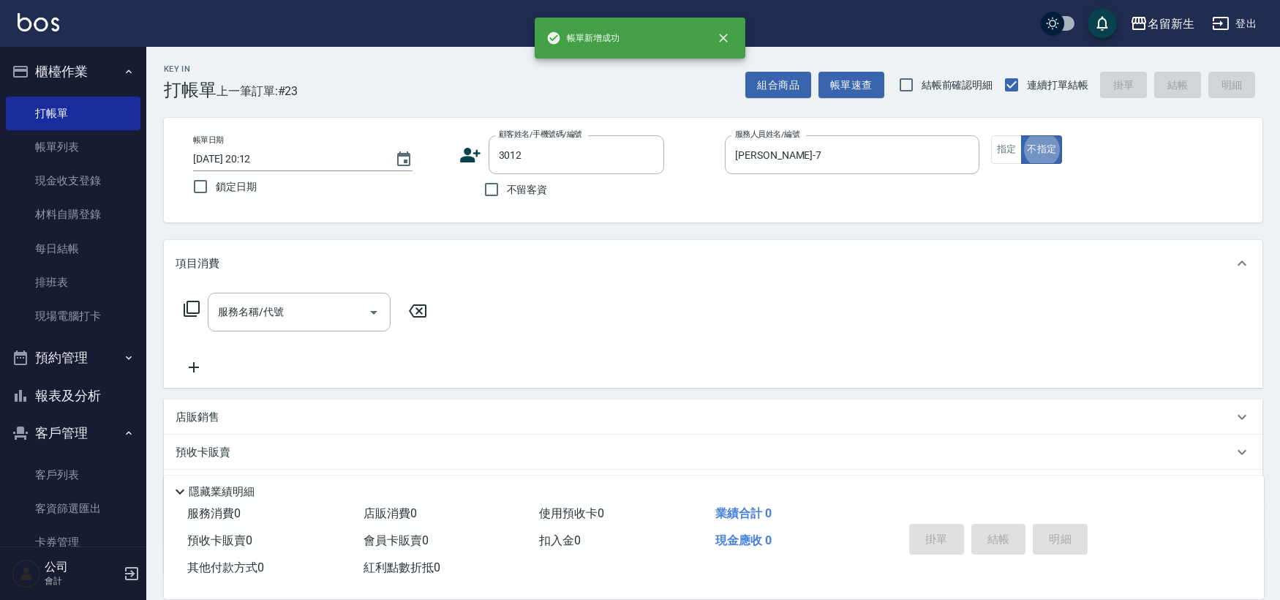
type input "高富?/0955470858/3012"
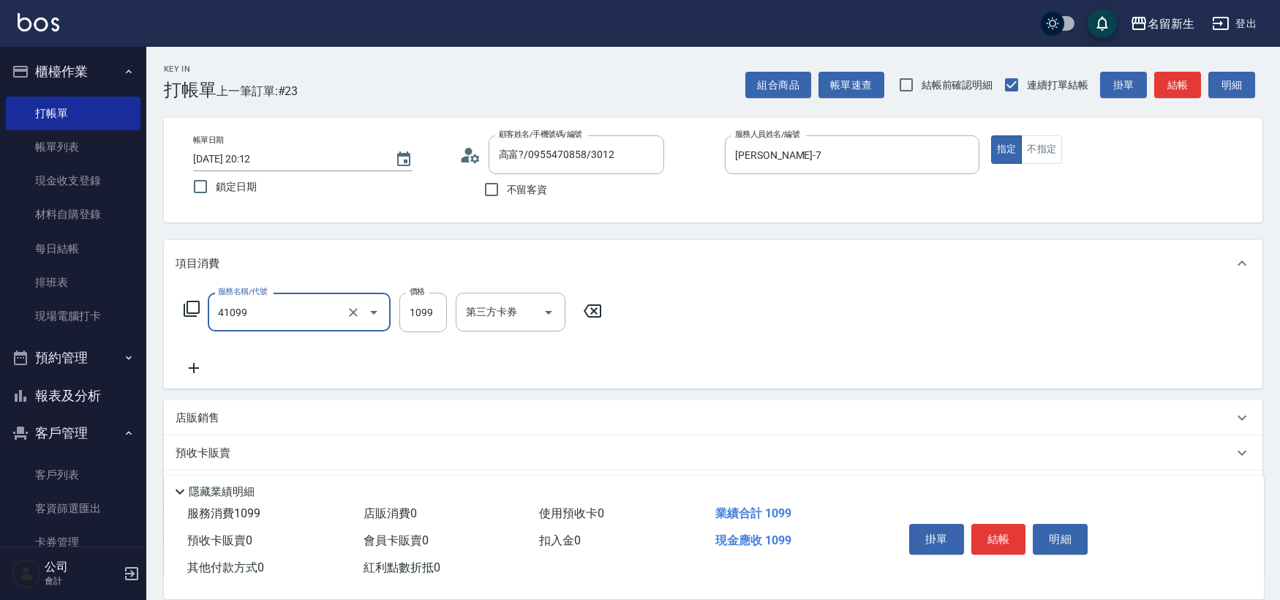
type input "公司活動/早鳥(41099)"
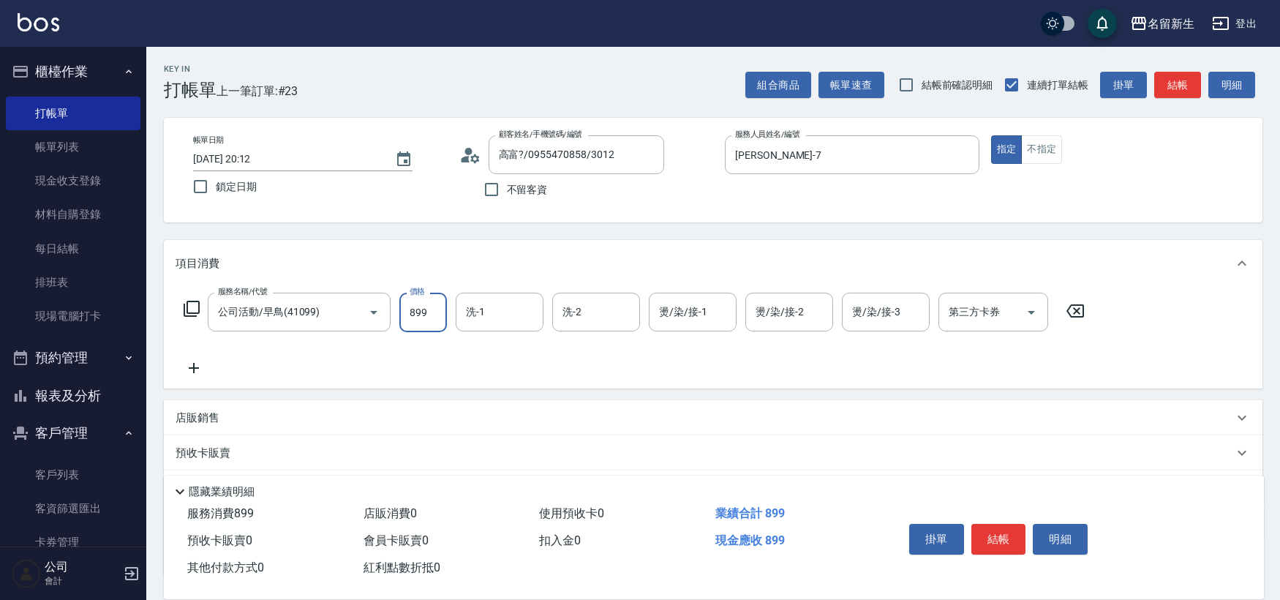
type input "899"
type input "[PERSON_NAME]-18"
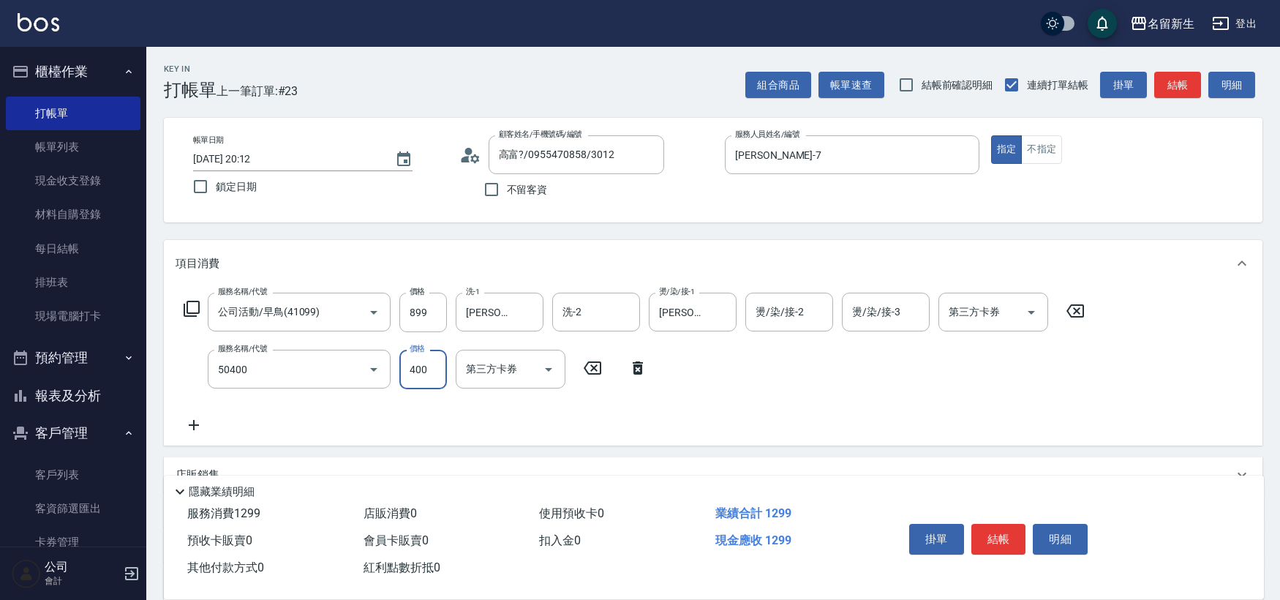
type input "原價1~400護髮(50400)"
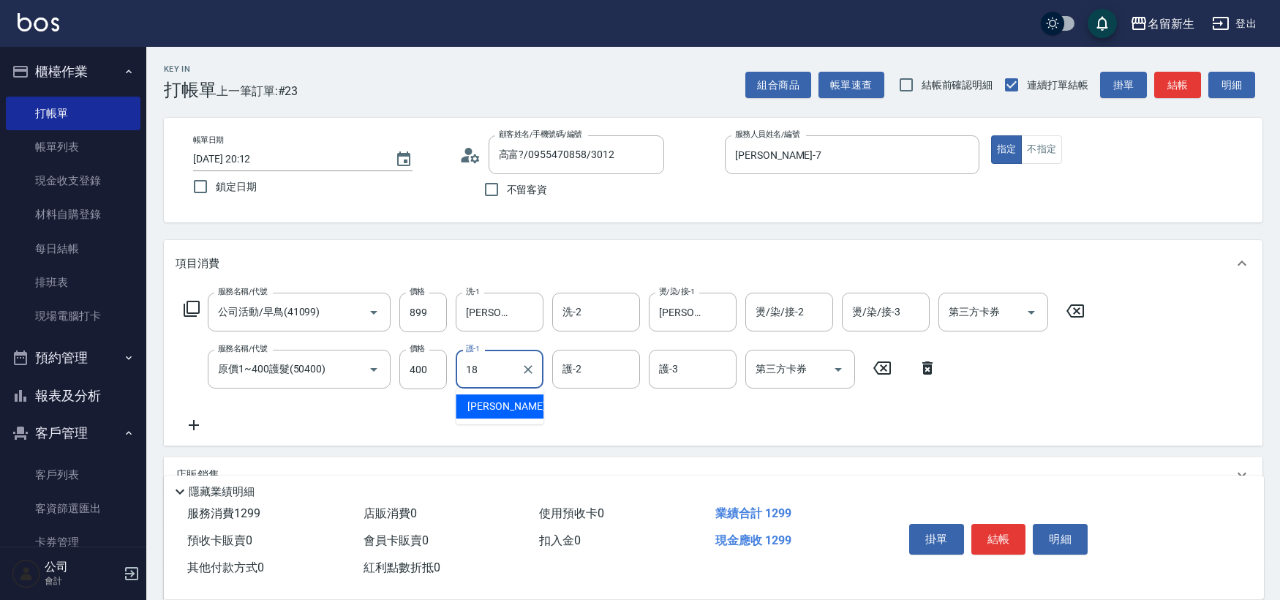
type input "[PERSON_NAME]-18"
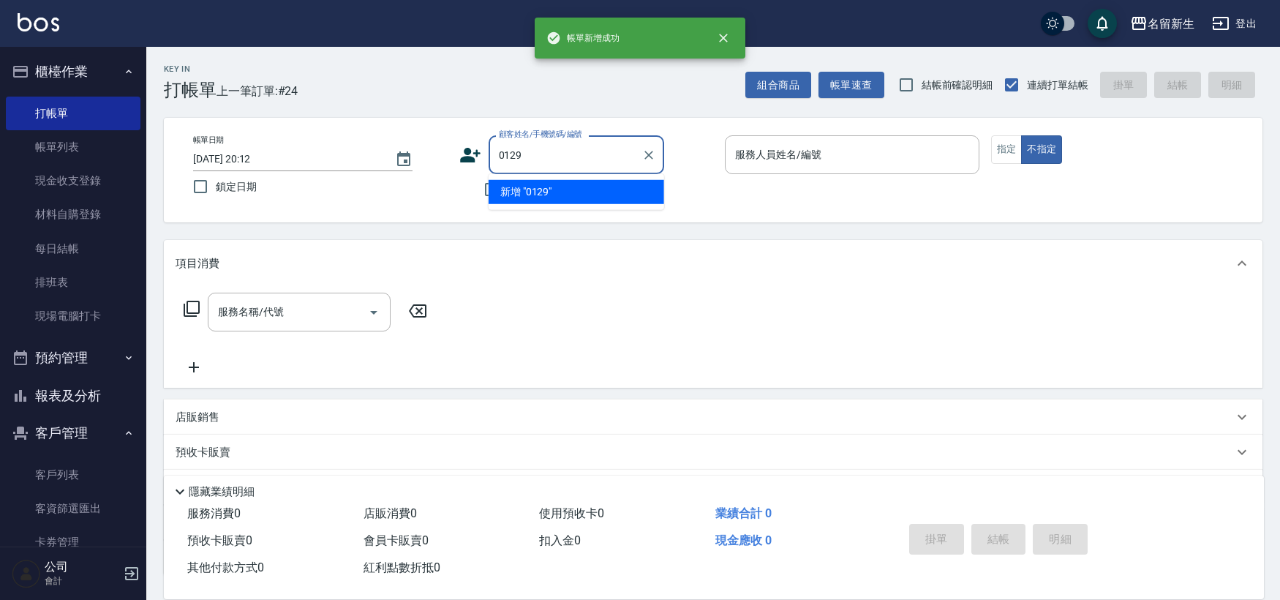
type input "0129"
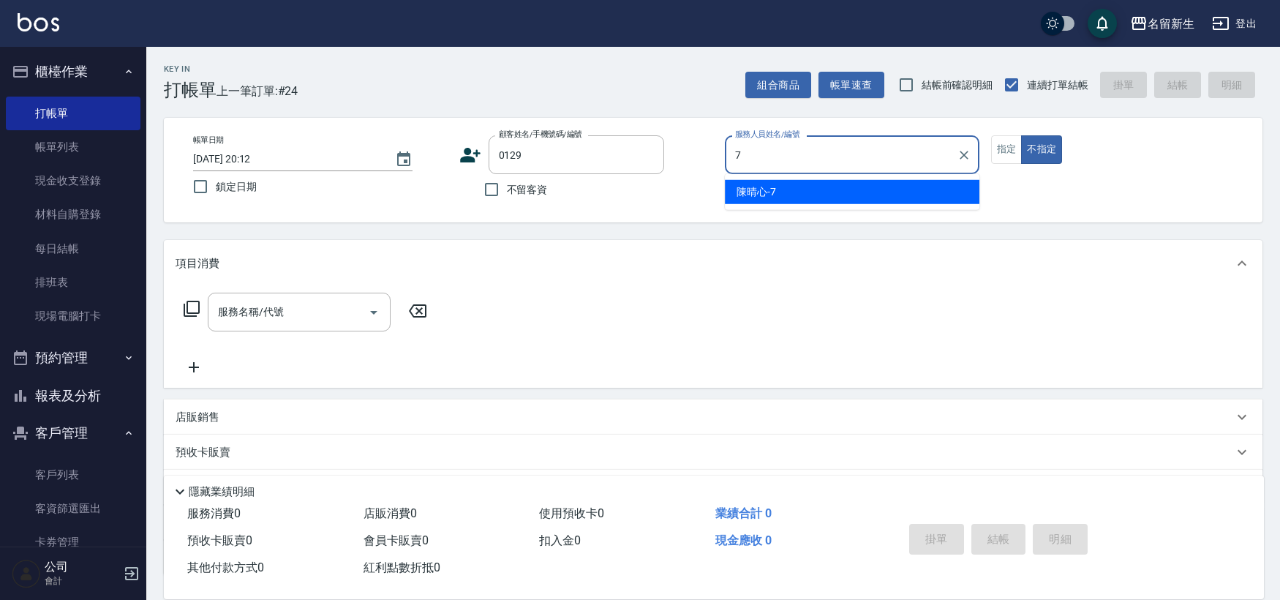
type input "[PERSON_NAME]-7"
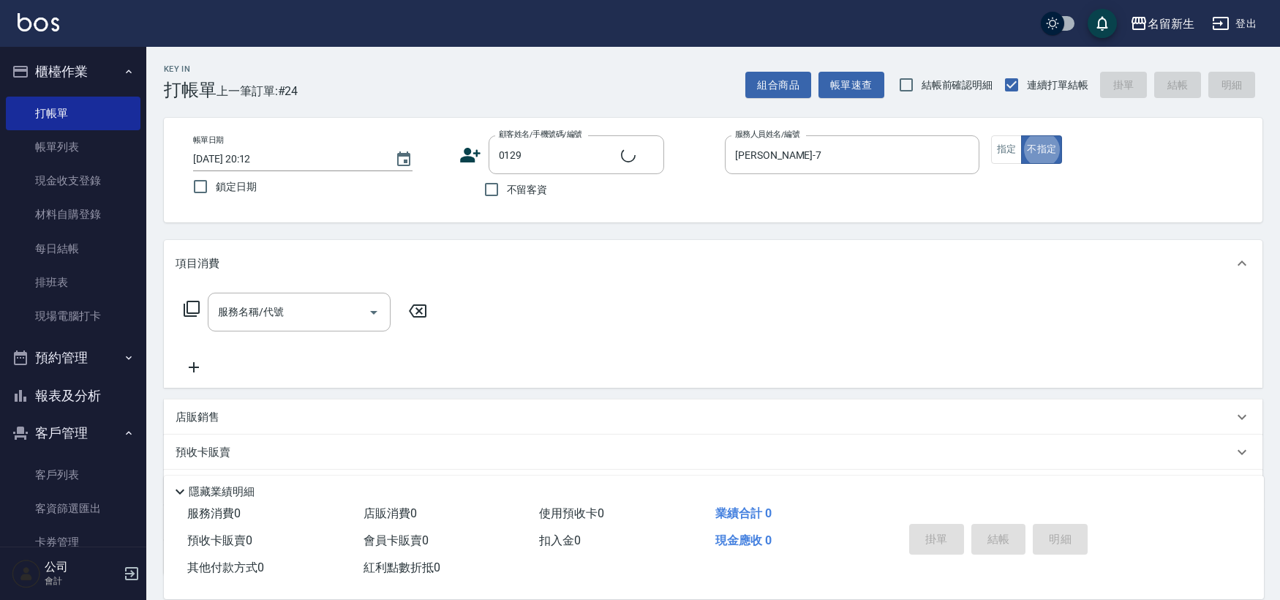
type input "[PERSON_NAME]/0900237420/0129"
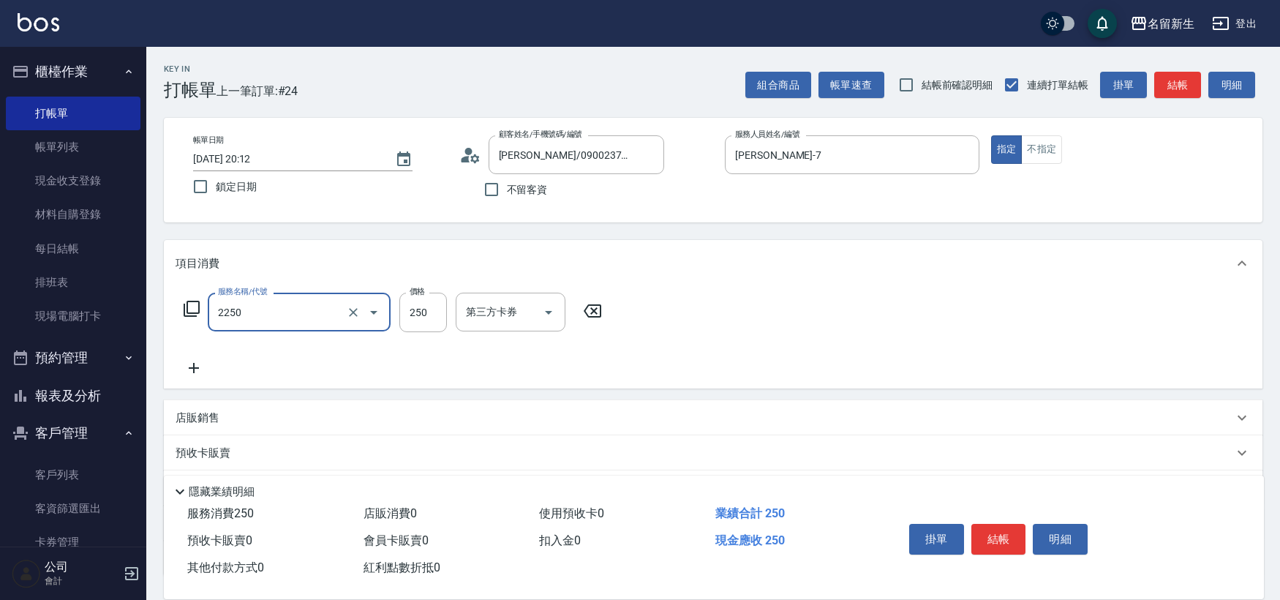
type input "剪髮(2250)"
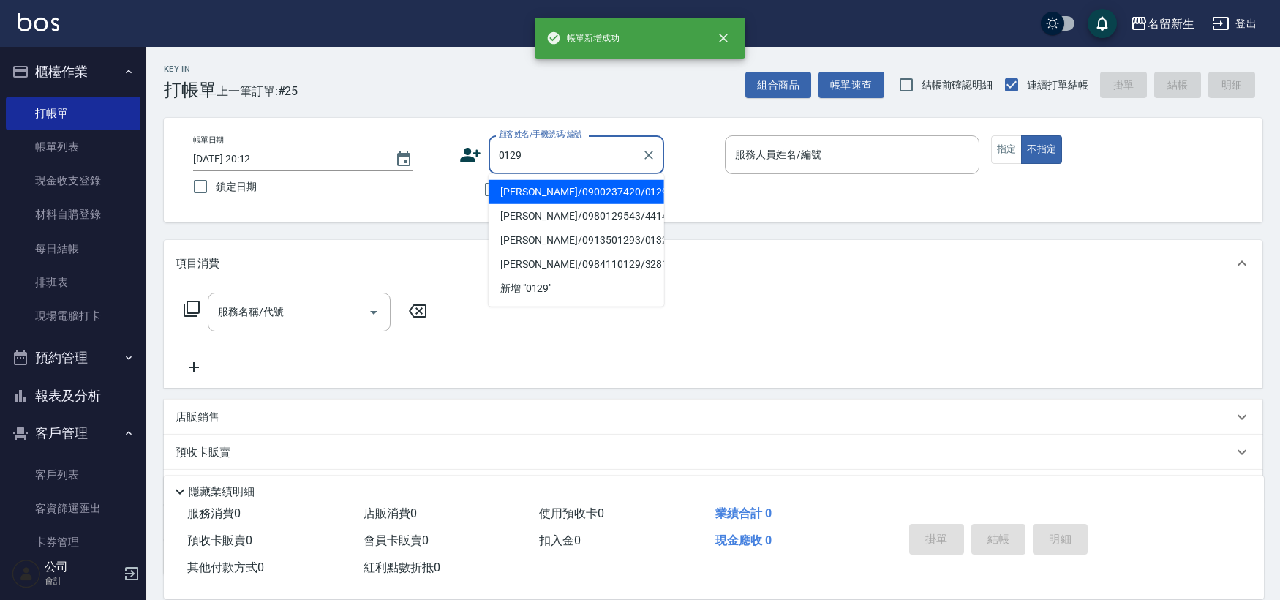
type input "[PERSON_NAME]/0900237420/0129"
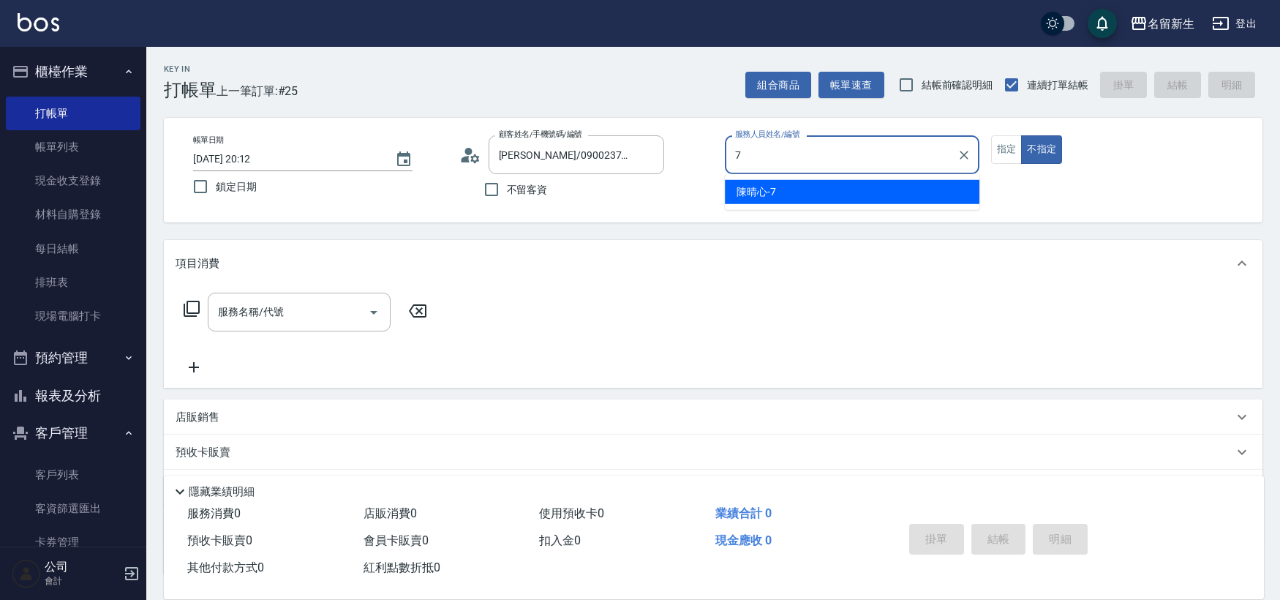
type input "[PERSON_NAME]-7"
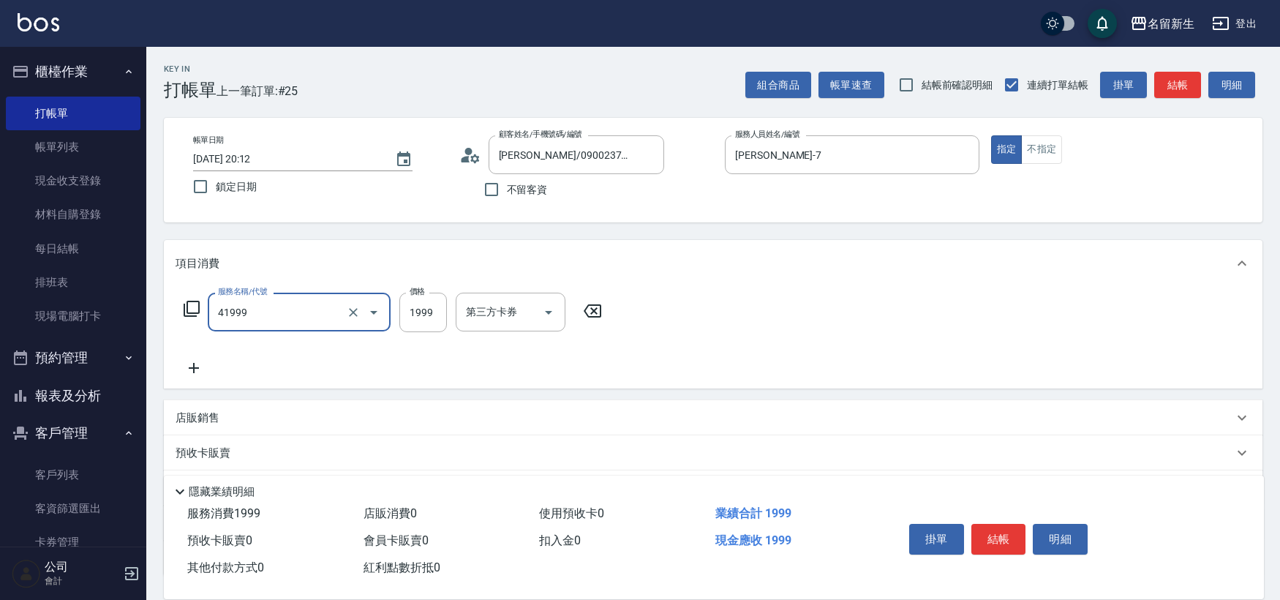
type input "1999以下染髮(41999)"
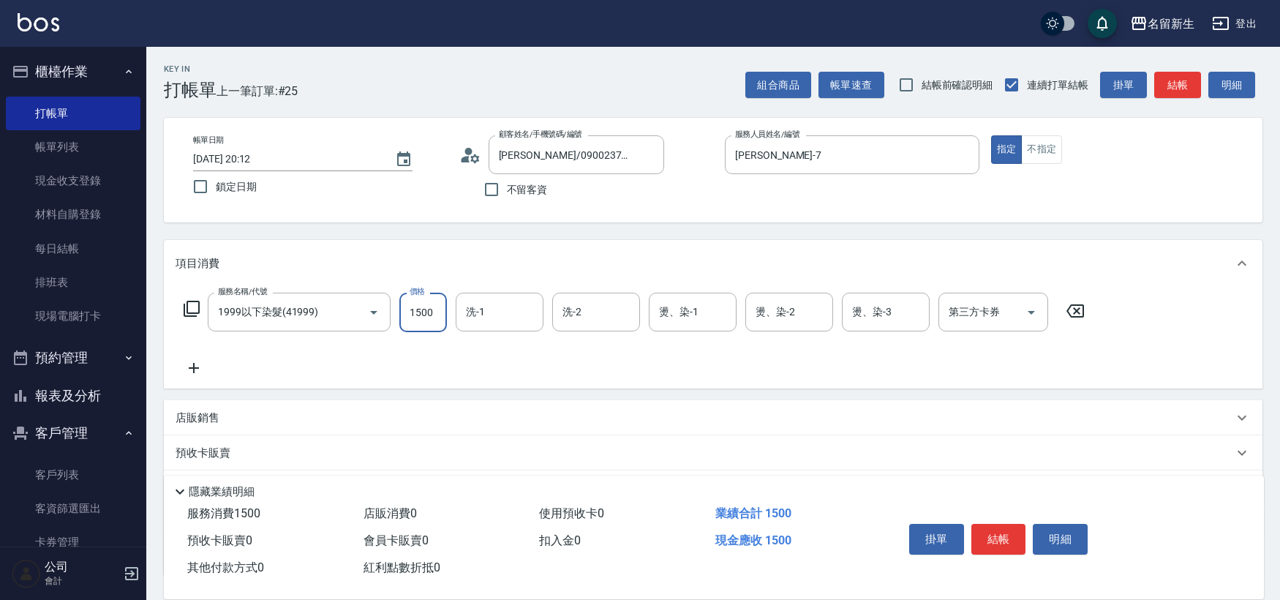
type input "1500"
type input "[PERSON_NAME]-7"
type input "[PERSON_NAME]-8"
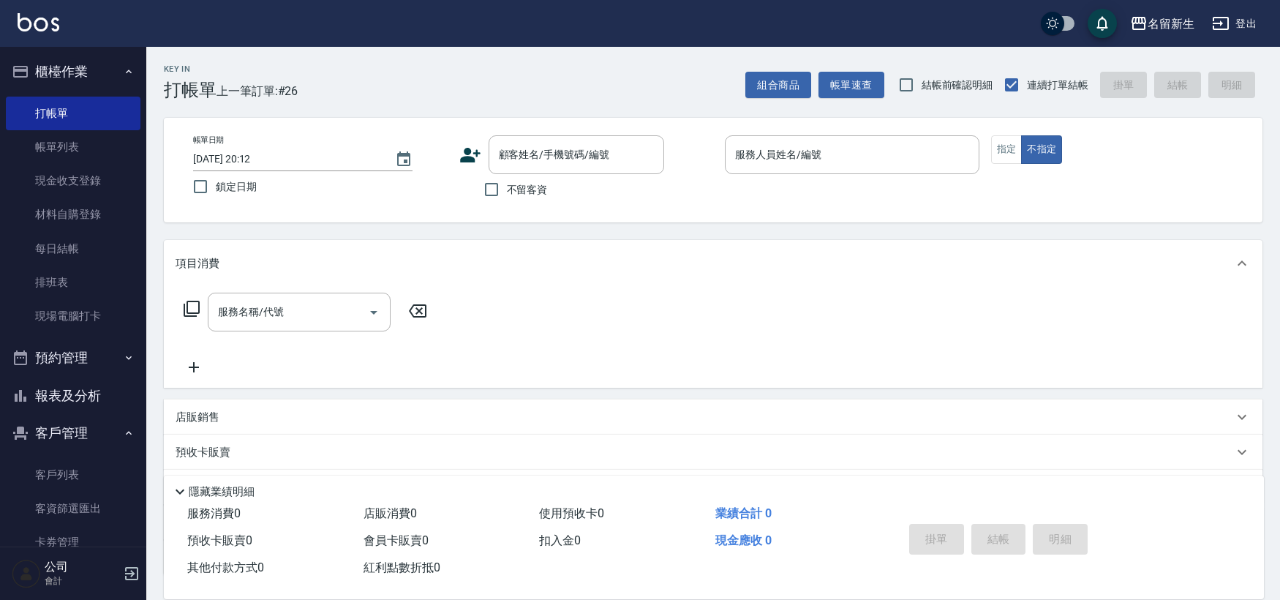
click at [532, 187] on span "不留客資" at bounding box center [527, 189] width 41 height 15
click at [507, 187] on input "不留客資" at bounding box center [491, 189] width 31 height 31
checkbox input "true"
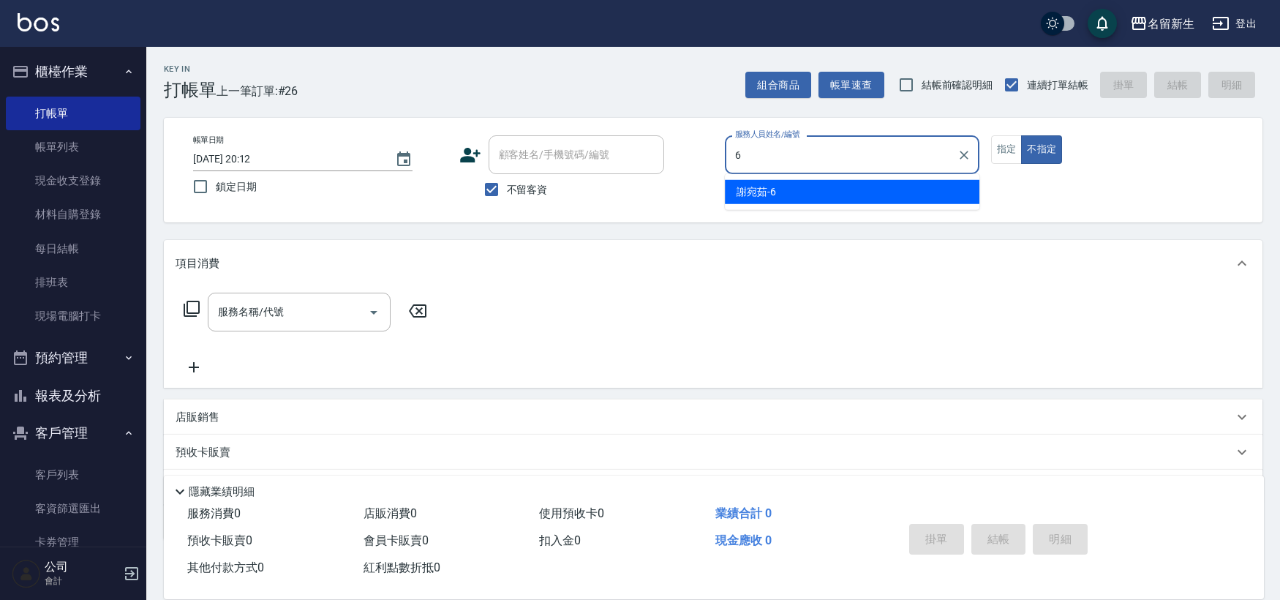
type input "[PERSON_NAME]-6"
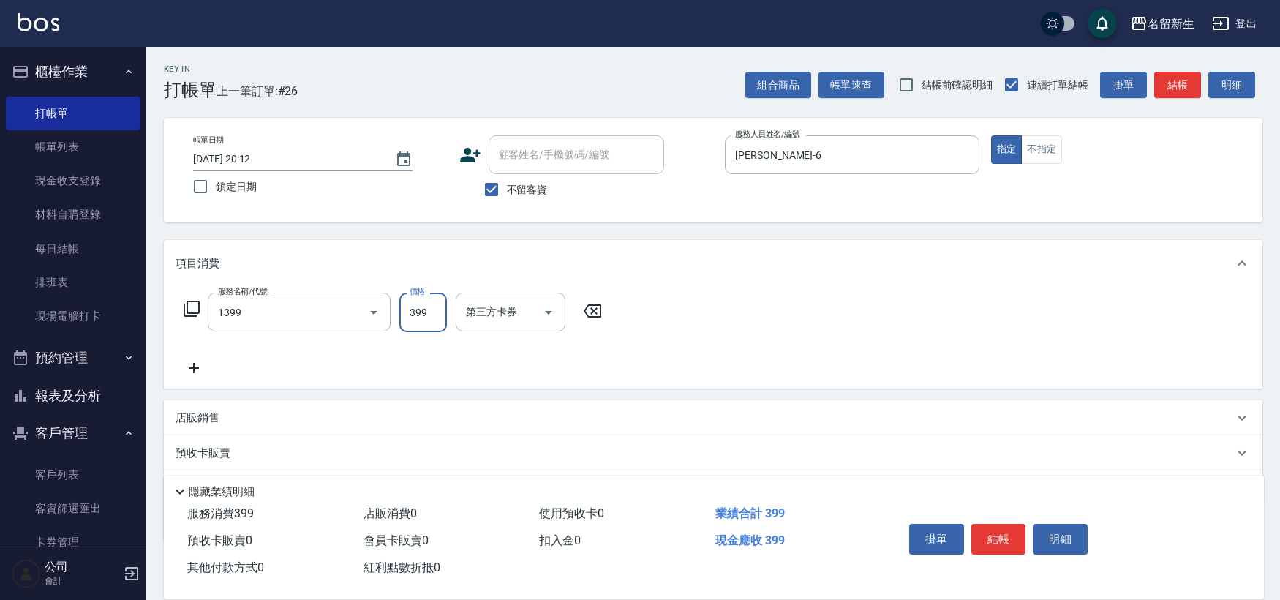
type input "健康洗髮(1399)"
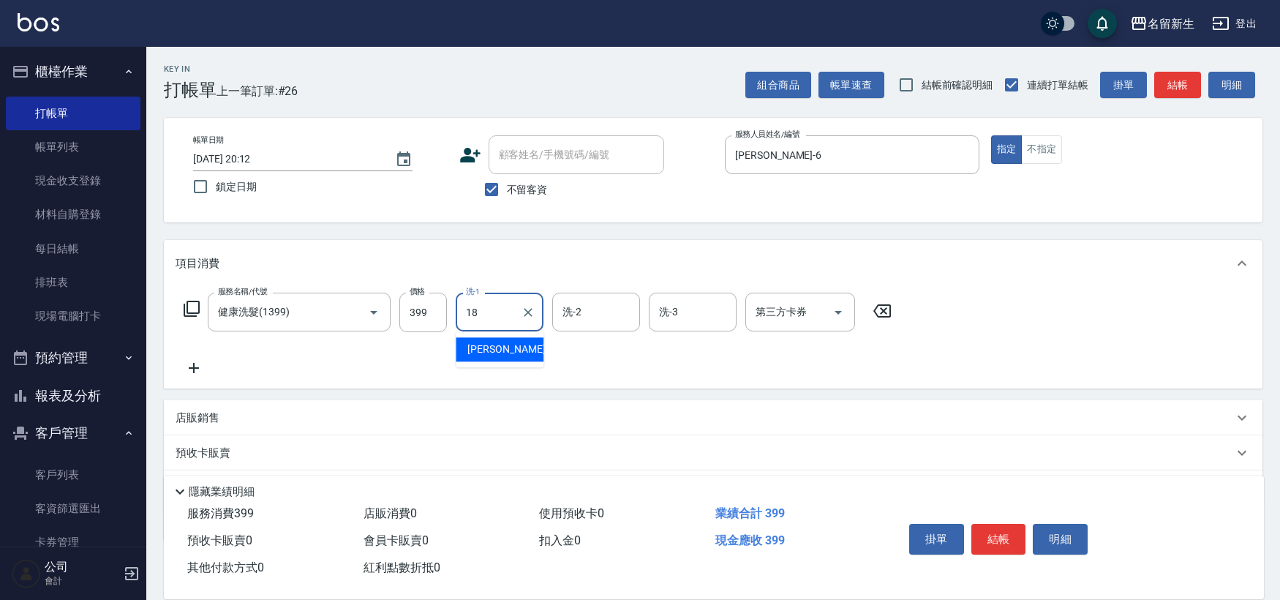
type input "[PERSON_NAME]-18"
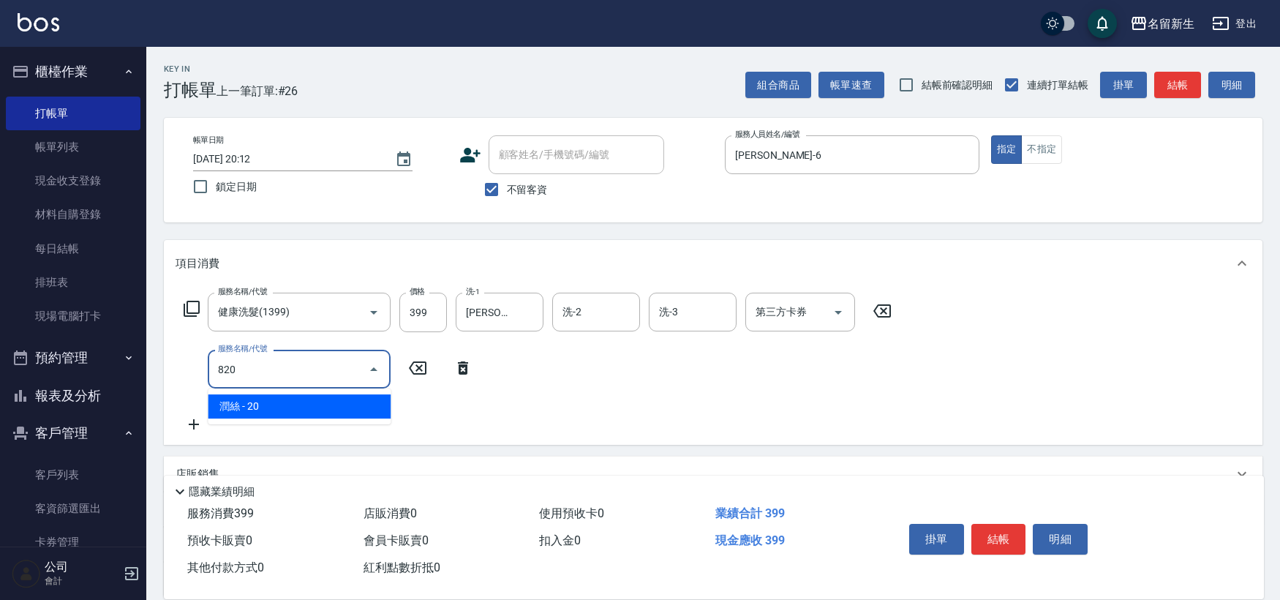
type input "潤絲(820)"
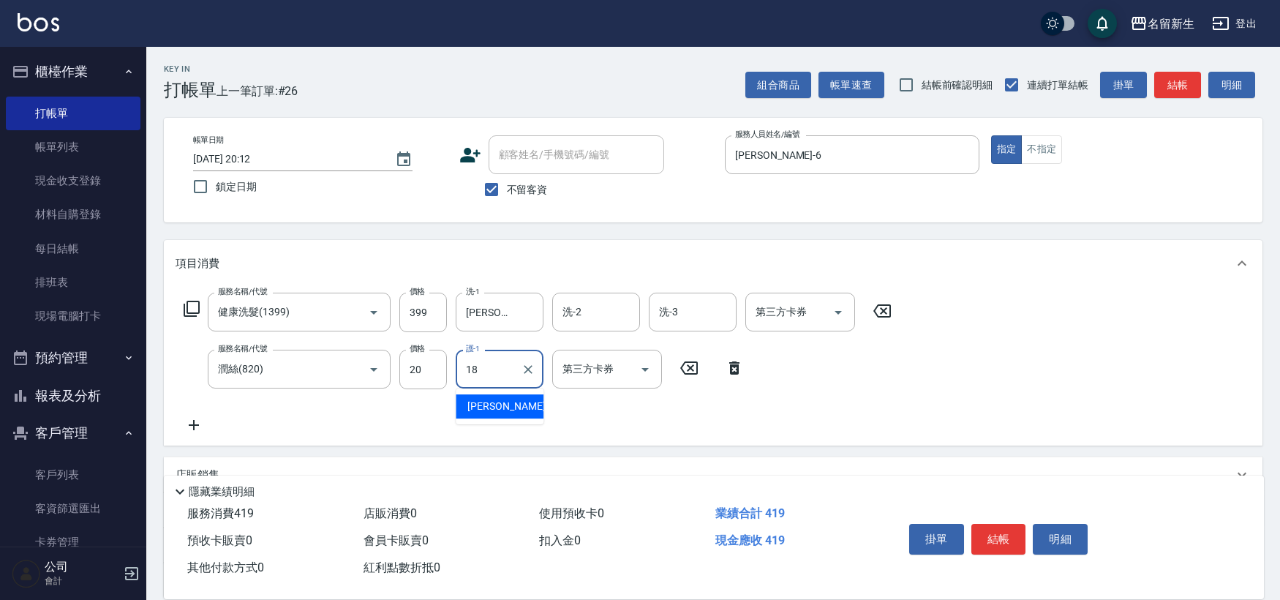
type input "[PERSON_NAME]-18"
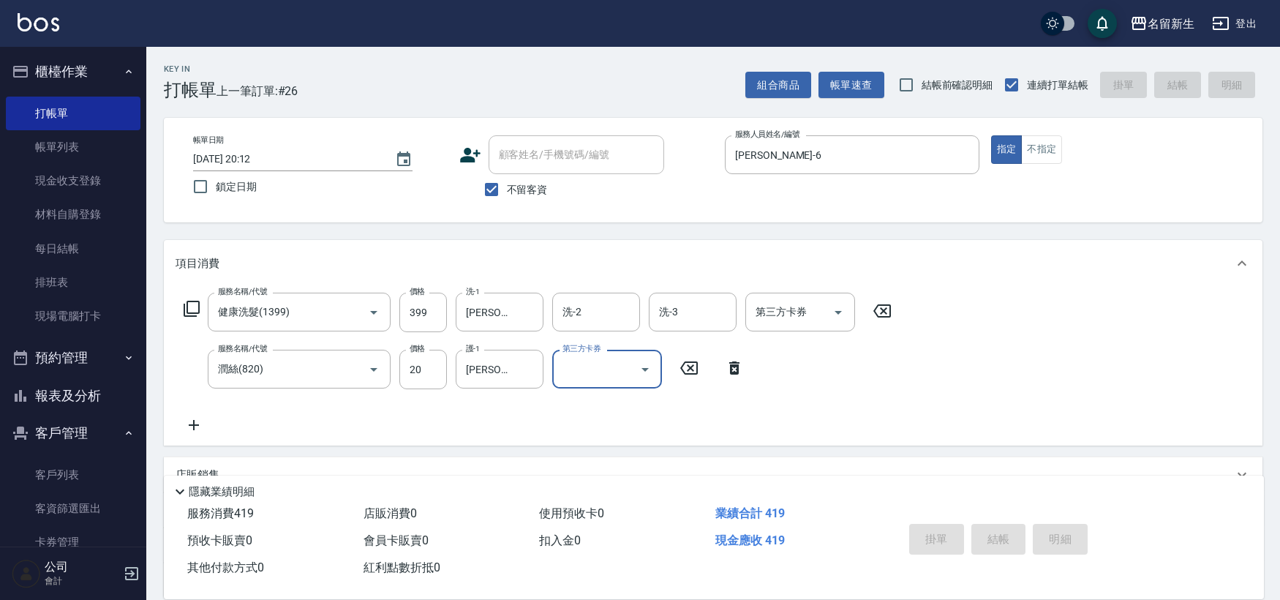
type input "[DATE] 20:13"
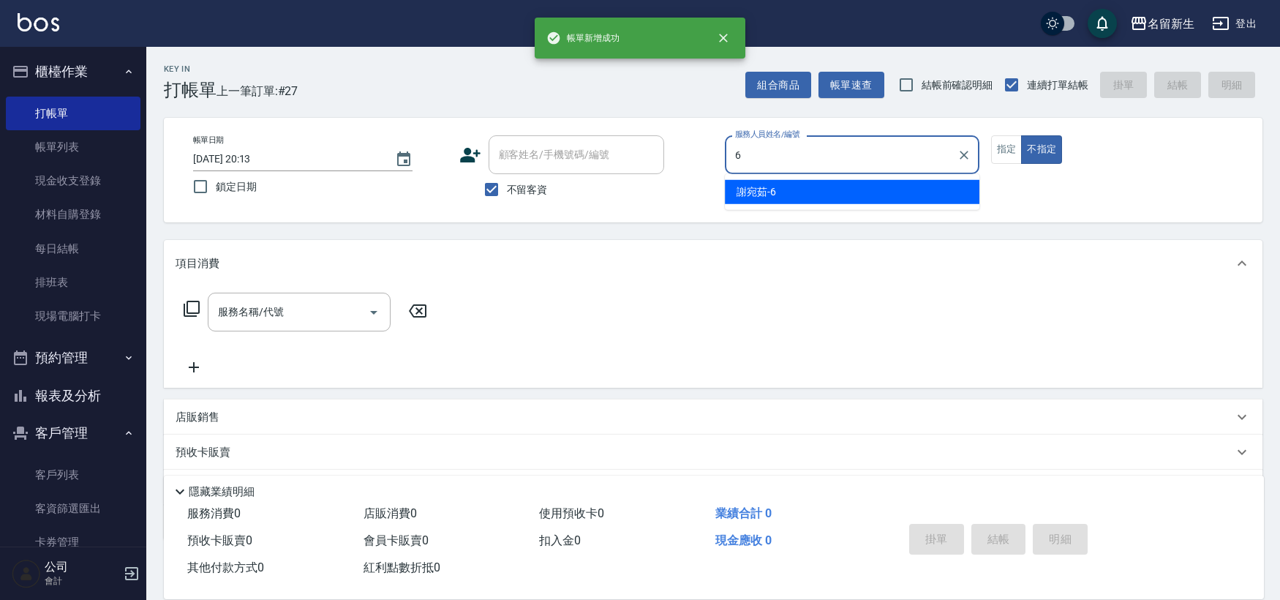
type input "[PERSON_NAME]-6"
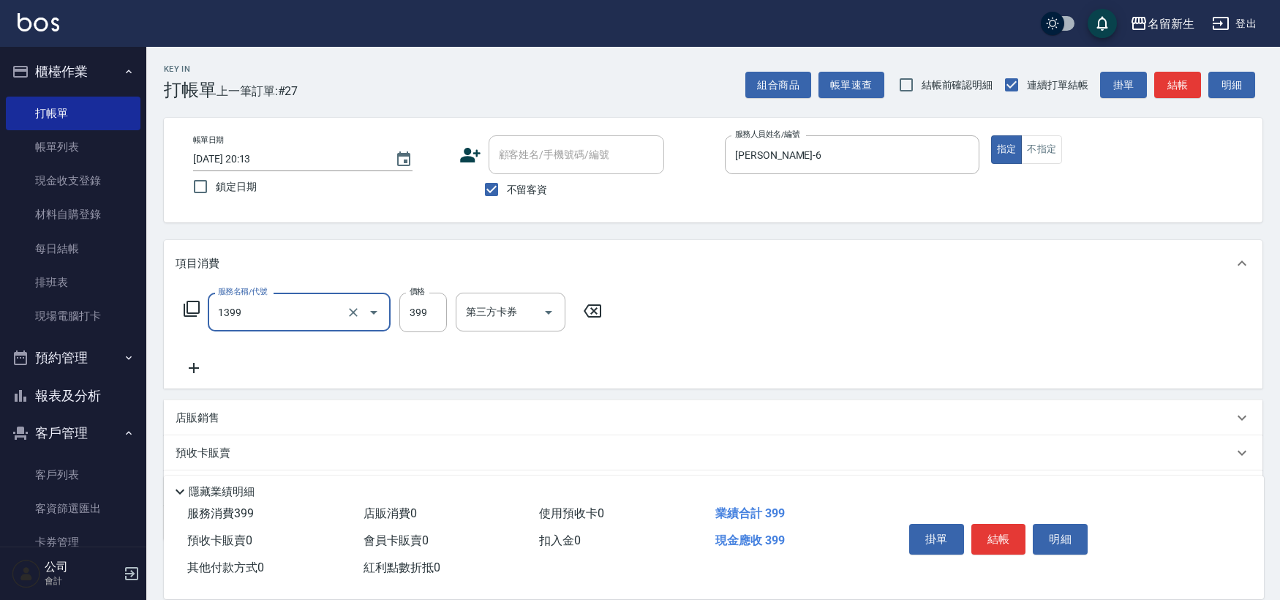
type input "健康洗髮(1399)"
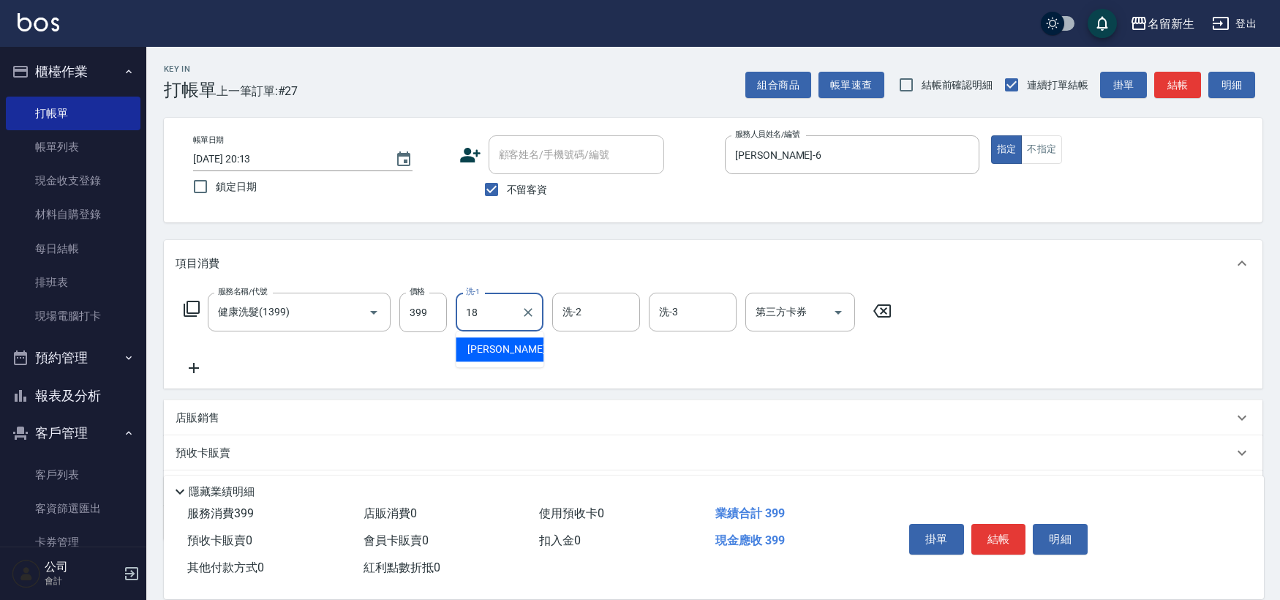
type input "[PERSON_NAME]-18"
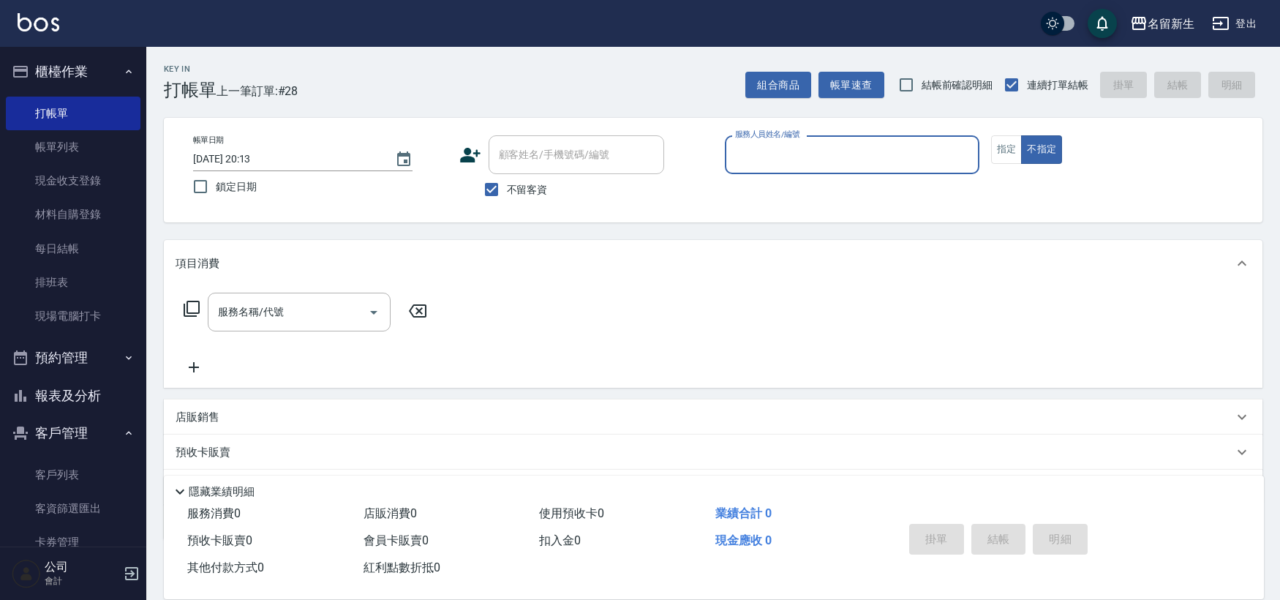
click at [103, 389] on button "報表及分析" at bounding box center [73, 396] width 135 height 38
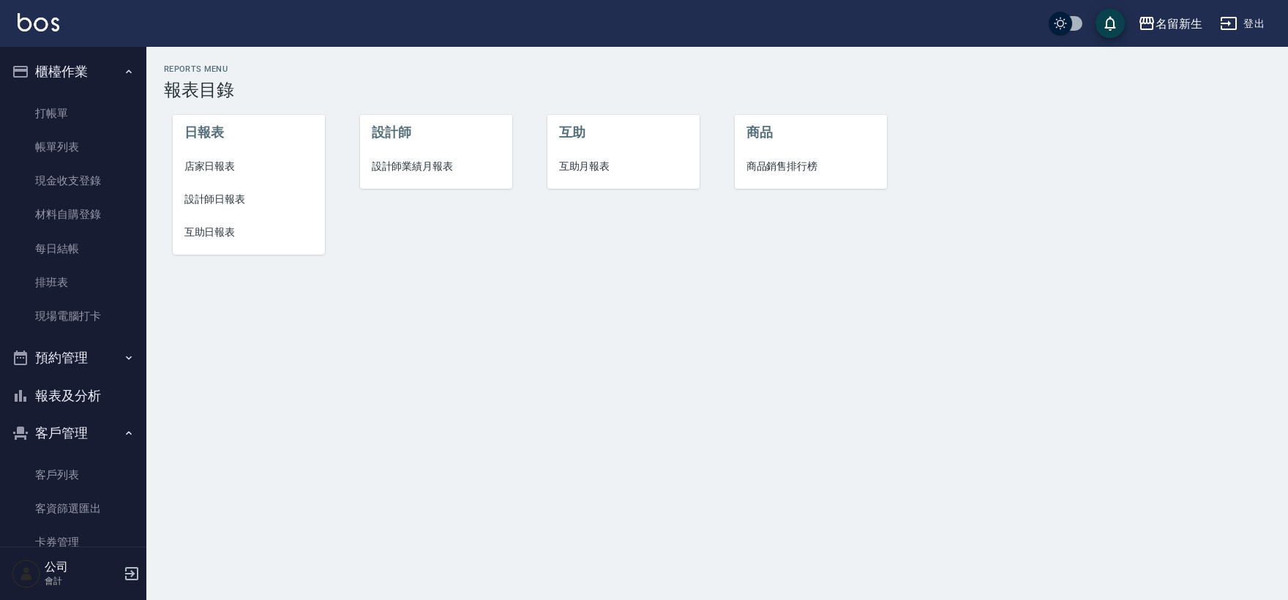
click at [440, 166] on span "設計師業績月報表" at bounding box center [436, 166] width 129 height 15
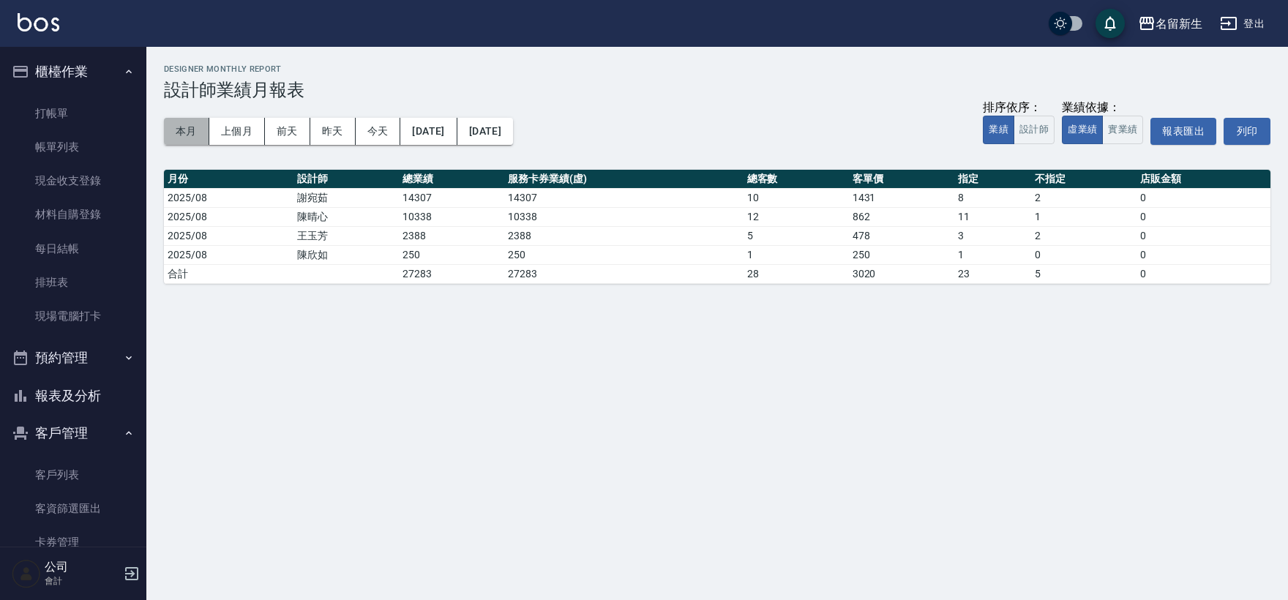
click at [203, 132] on button "本月" at bounding box center [186, 131] width 45 height 27
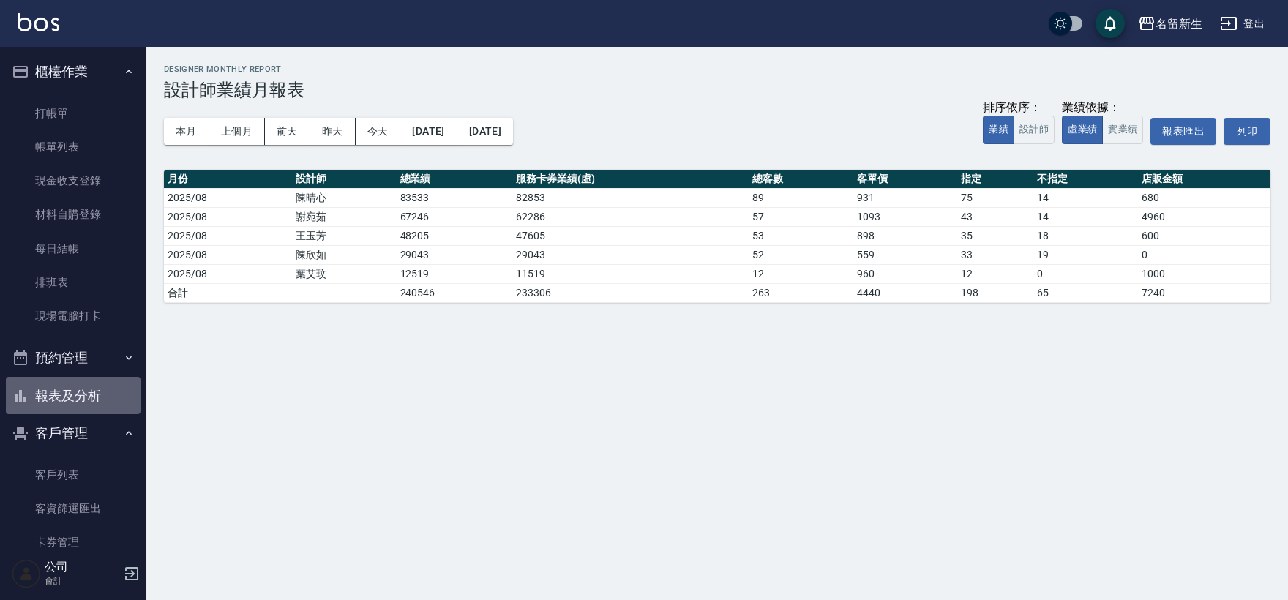
click at [79, 386] on button "報表及分析" at bounding box center [73, 396] width 135 height 38
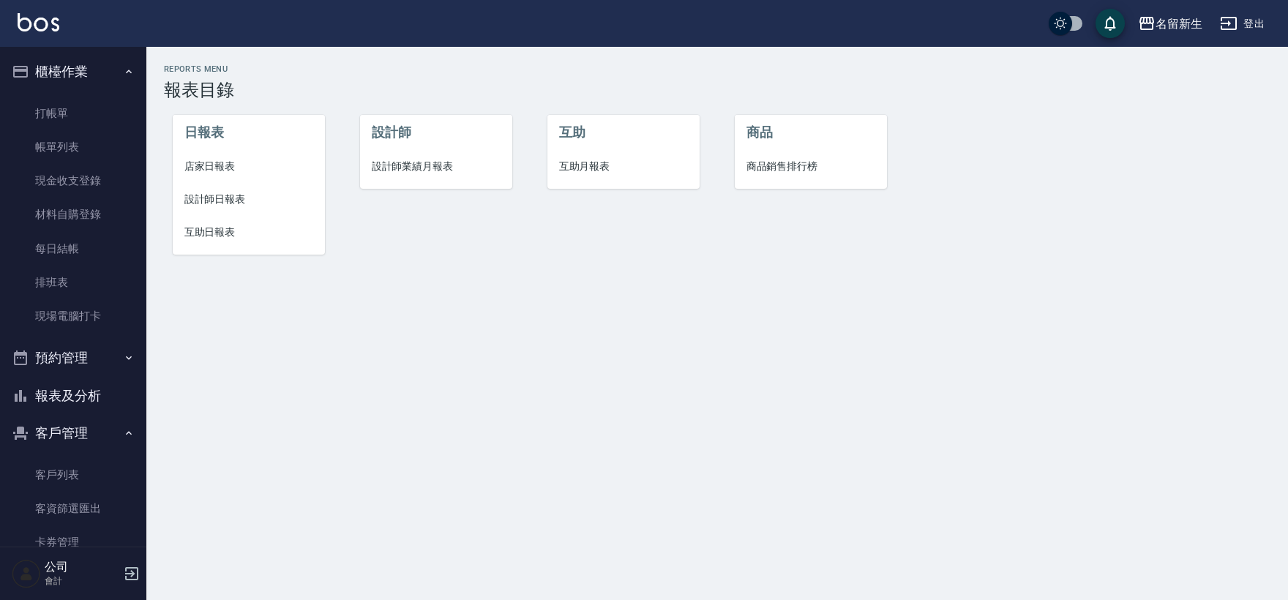
click at [202, 180] on li "店家日報表" at bounding box center [249, 166] width 153 height 33
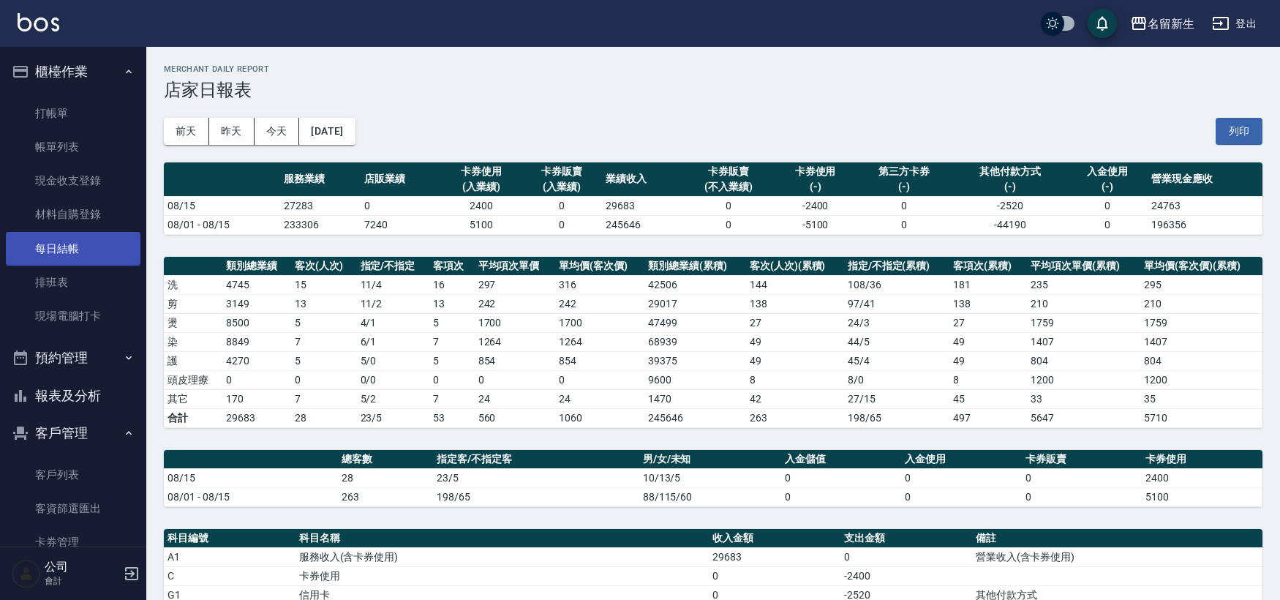
click at [88, 252] on link "每日結帳" at bounding box center [73, 249] width 135 height 34
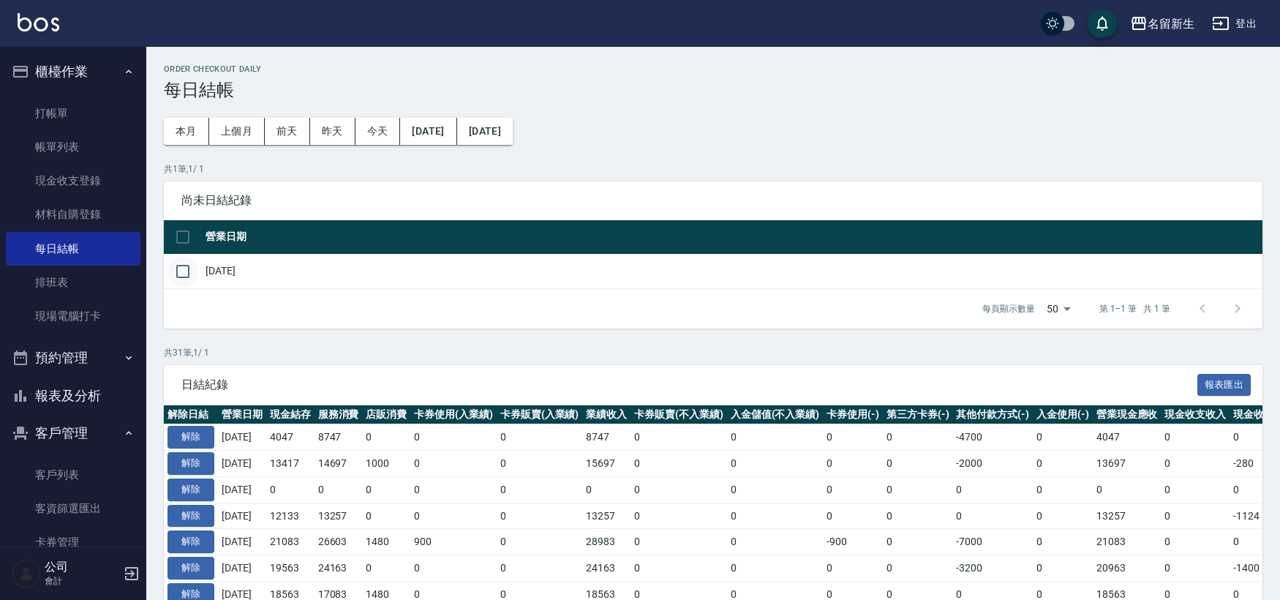
click at [192, 273] on input "checkbox" at bounding box center [183, 271] width 31 height 31
checkbox input "true"
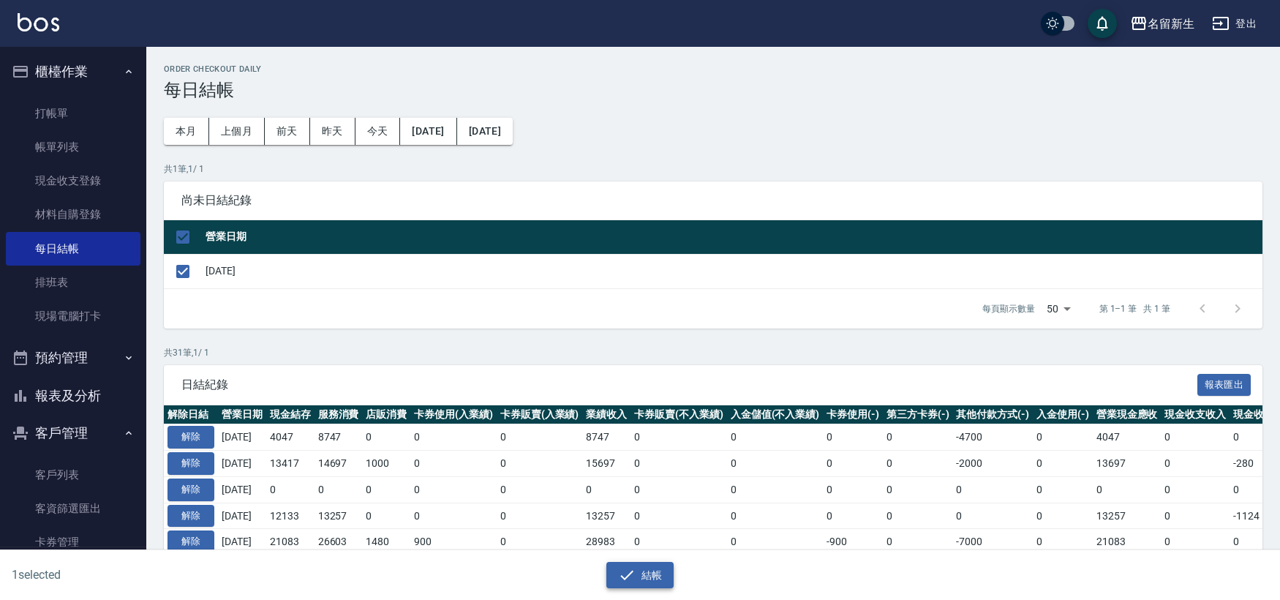
click at [655, 573] on button "結帳" at bounding box center [640, 575] width 68 height 27
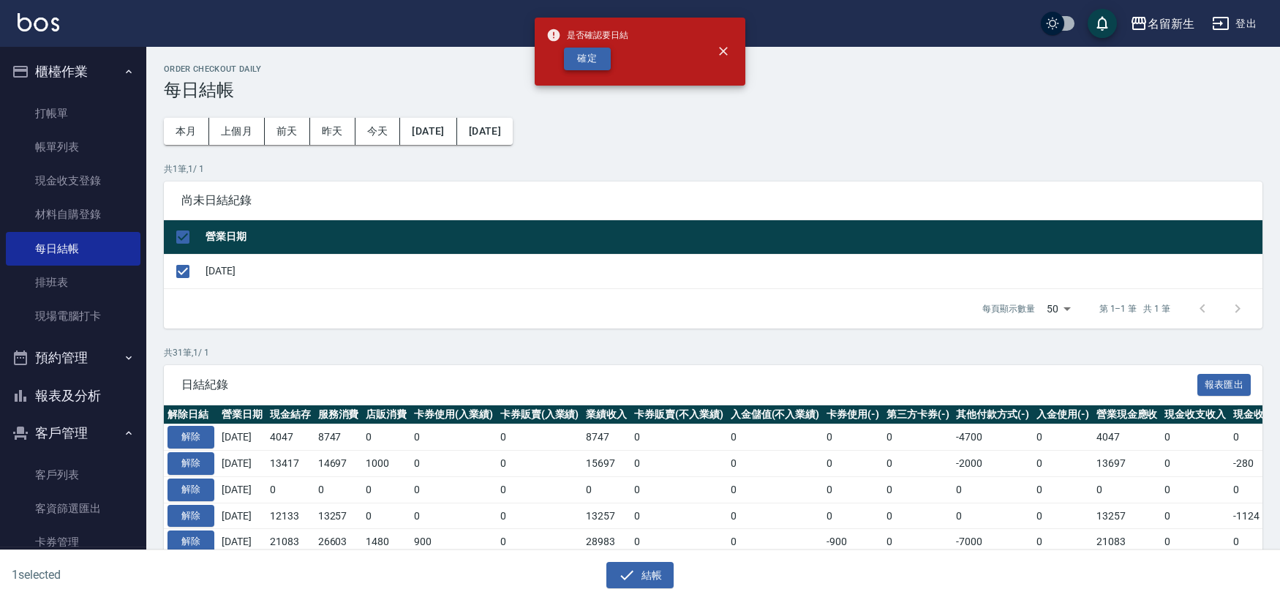
click at [590, 55] on button "確定" at bounding box center [587, 59] width 47 height 23
checkbox input "false"
